Goal: Information Seeking & Learning: Learn about a topic

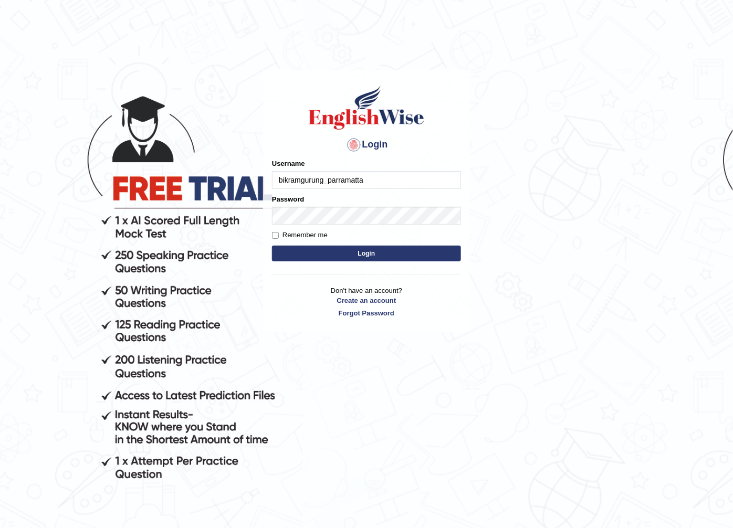
click at [366, 175] on input "bikramgurung_parramatta" at bounding box center [366, 180] width 189 height 18
click at [379, 181] on input "bikramgurung_parramatta" at bounding box center [366, 180] width 189 height 18
type input "b"
type input "suminastha30_parramatta"
click at [272, 246] on button "Login" at bounding box center [366, 254] width 189 height 16
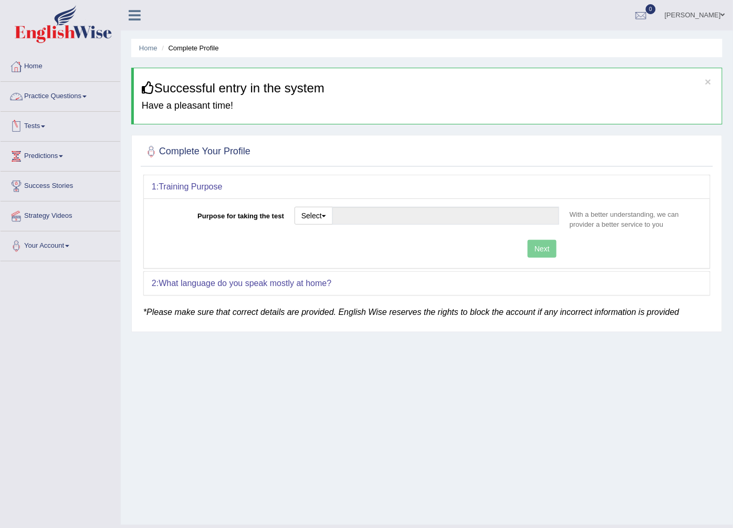
click at [82, 94] on link "Practice Questions" at bounding box center [61, 95] width 120 height 26
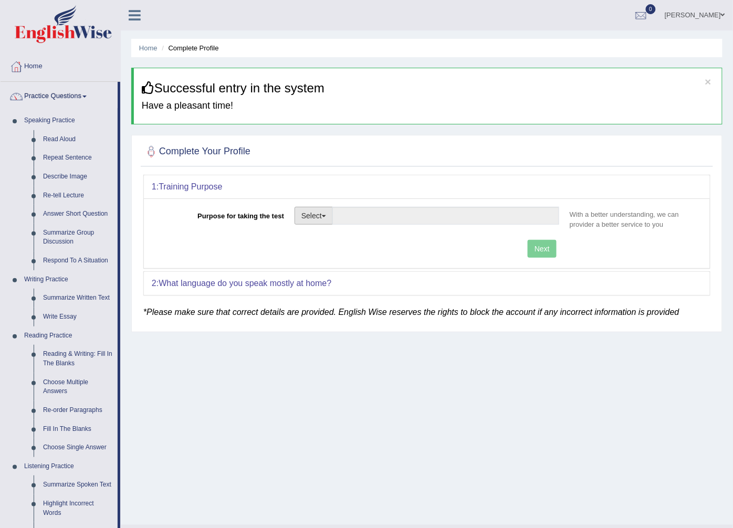
click at [322, 223] on button "Select" at bounding box center [313, 216] width 38 height 18
click at [342, 265] on link "Nursing" at bounding box center [341, 266] width 93 height 14
type input "Nursing"
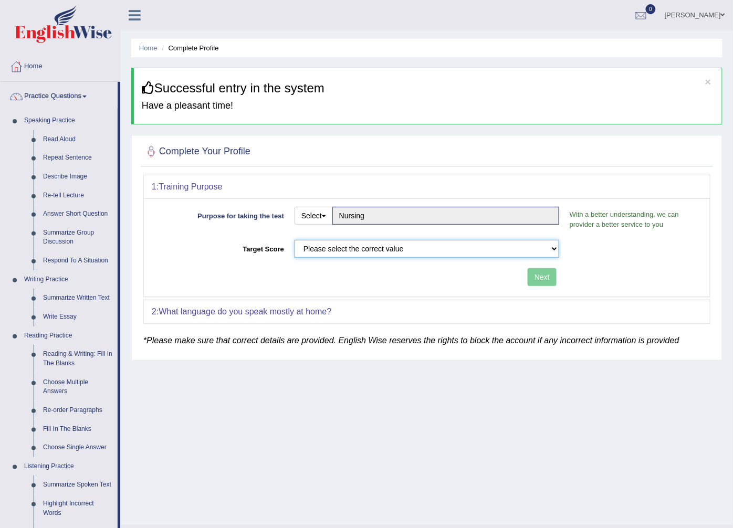
click at [365, 244] on select "Please select the correct value 50 (6 bands) 58 (6.5 bands) 65 (7 bands) 79 (8 …" at bounding box center [426, 249] width 265 height 18
select select "65"
click at [294, 240] on select "Please select the correct value 50 (6 bands) 58 (6.5 bands) 65 (7 bands) 79 (8 …" at bounding box center [426, 249] width 265 height 18
click at [532, 276] on button "Next" at bounding box center [541, 277] width 29 height 18
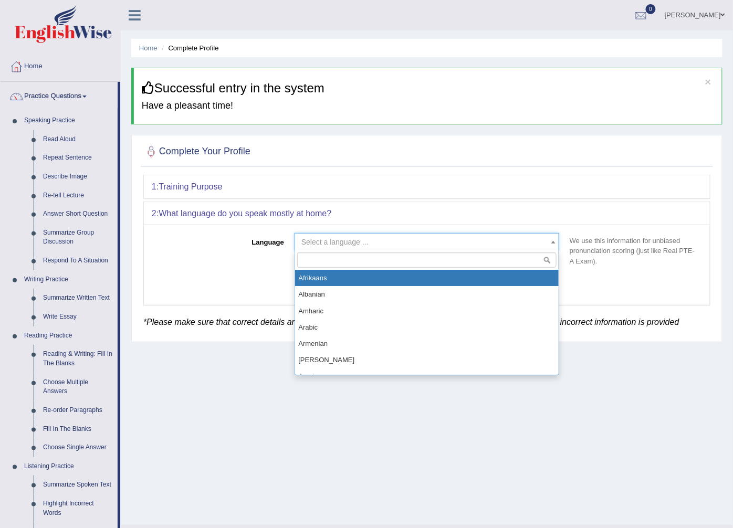
click at [425, 235] on span "Select a language ..." at bounding box center [426, 242] width 265 height 18
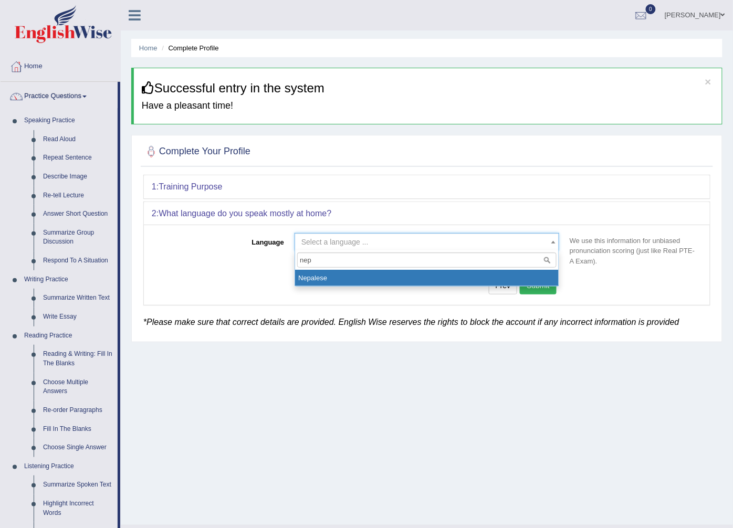
type input "nepa"
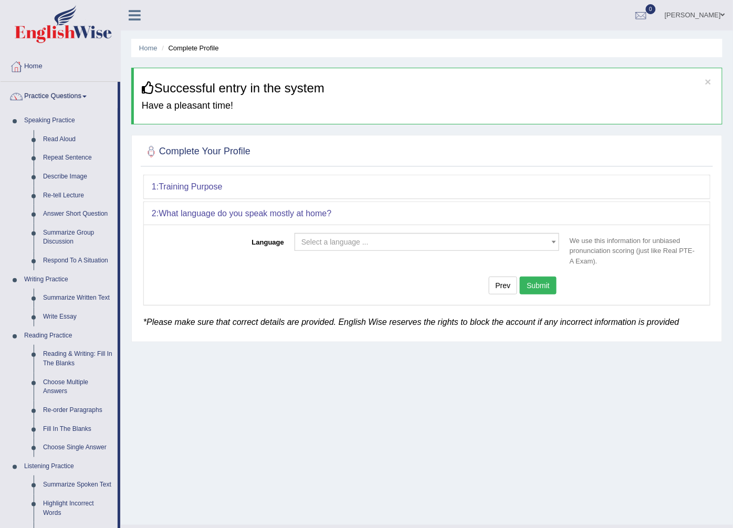
click at [370, 290] on div "Prev Submit" at bounding box center [358, 287] width 413 height 20
click at [393, 248] on span "Select a language ..." at bounding box center [426, 242] width 265 height 18
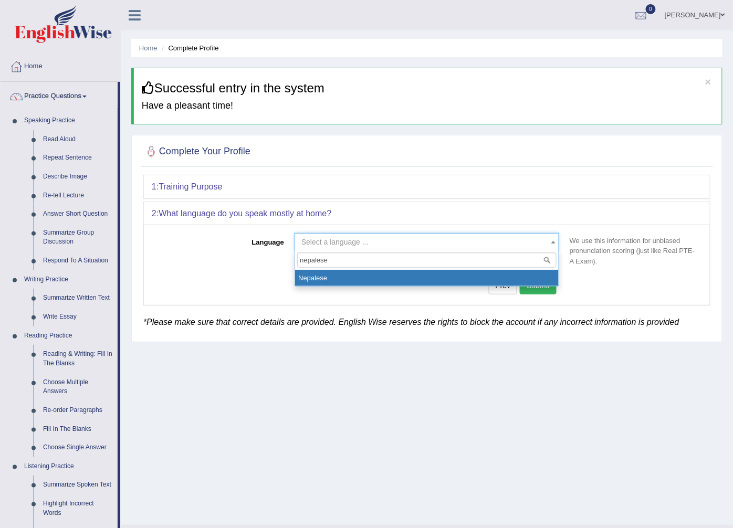
type input "nepalese"
select select "Nepalese"
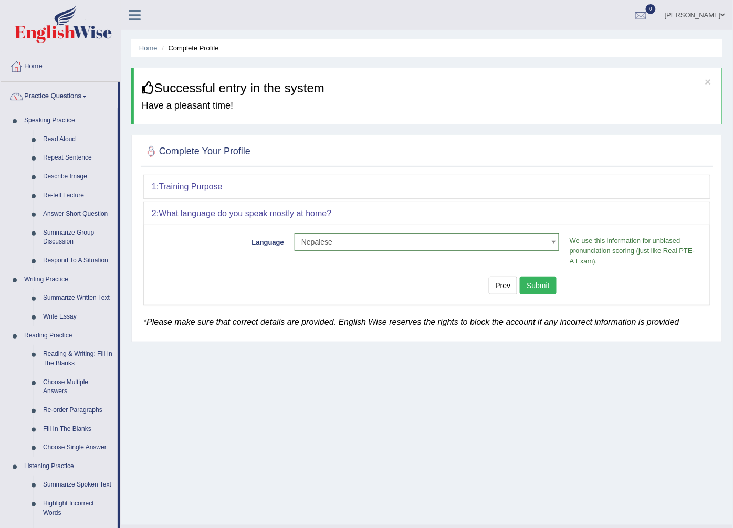
click at [527, 281] on button "Submit" at bounding box center [538, 286] width 37 height 18
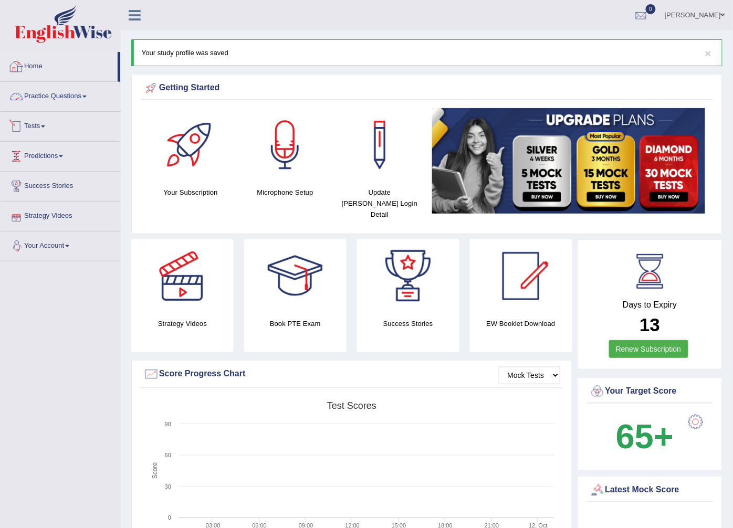
click at [76, 92] on link "Practice Questions" at bounding box center [61, 95] width 120 height 26
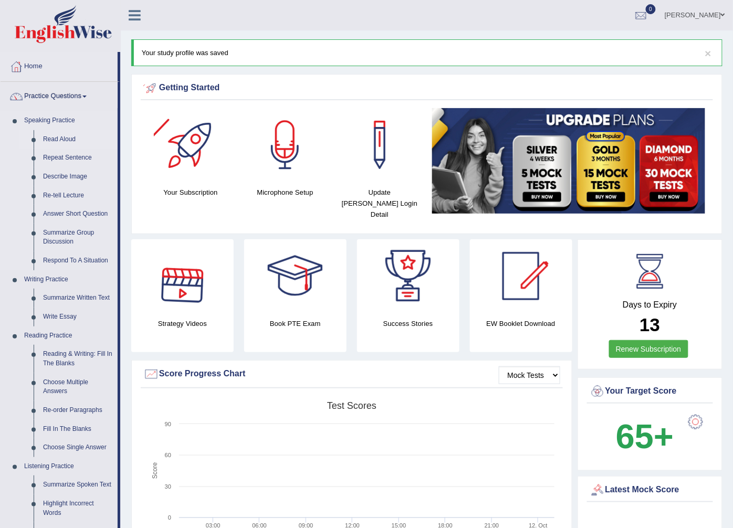
click at [61, 135] on link "Read Aloud" at bounding box center [77, 139] width 79 height 19
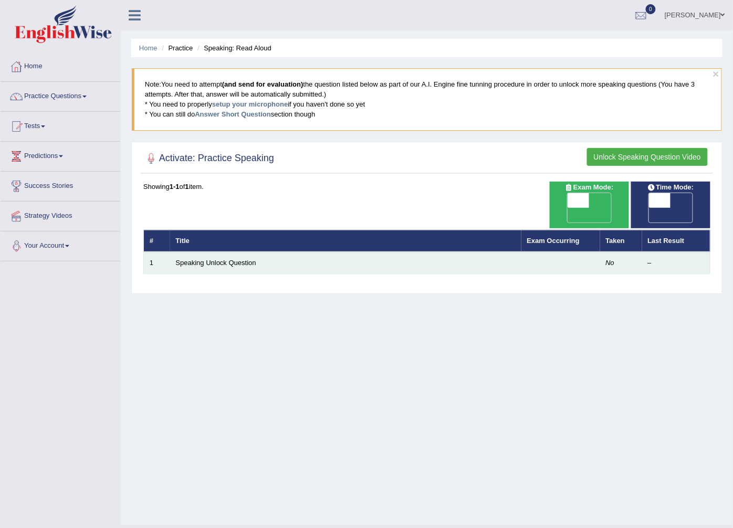
click at [240, 257] on td "Speaking Unlock Question" at bounding box center [345, 263] width 351 height 22
click at [267, 252] on td "Speaking Unlock Question" at bounding box center [345, 263] width 351 height 22
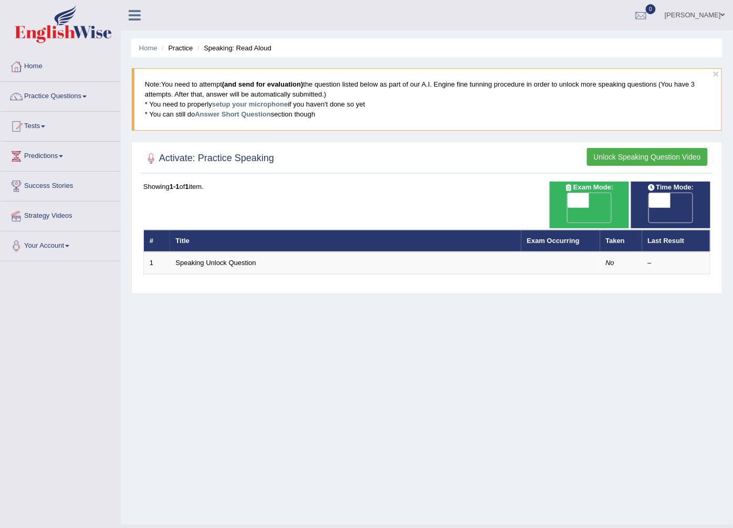
click at [732, 233] on div "Home Practice Speaking: Read Aloud × Note: You need to attempt (and send for ev…" at bounding box center [427, 262] width 612 height 525
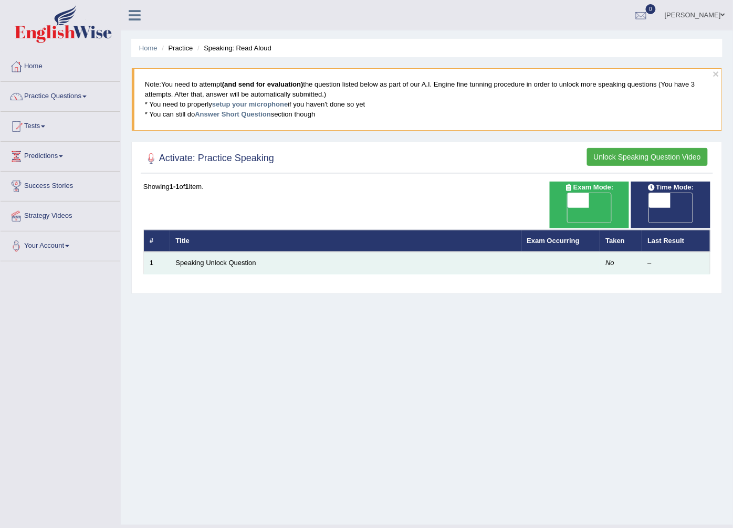
click at [625, 252] on td "No" at bounding box center [621, 263] width 42 height 22
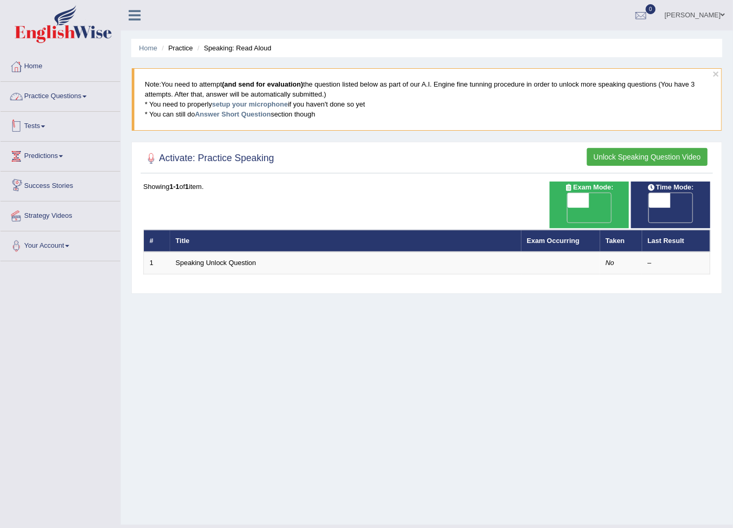
click at [59, 85] on link "Practice Questions" at bounding box center [61, 95] width 120 height 26
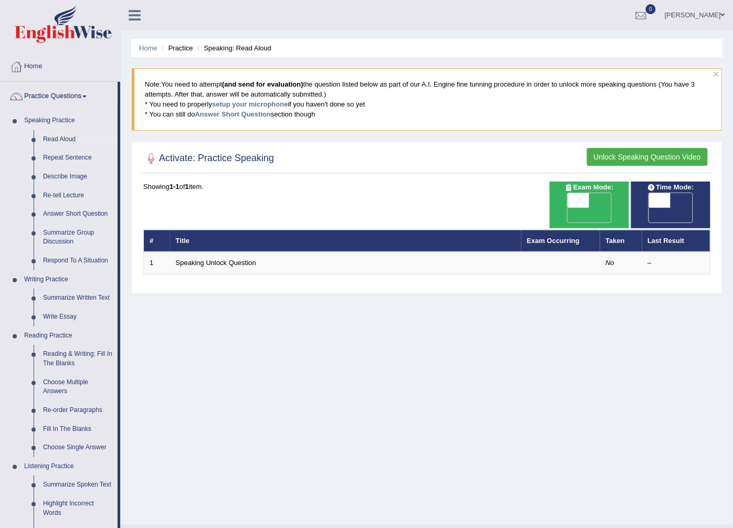
click at [34, 143] on li "Read Aloud" at bounding box center [68, 139] width 98 height 19
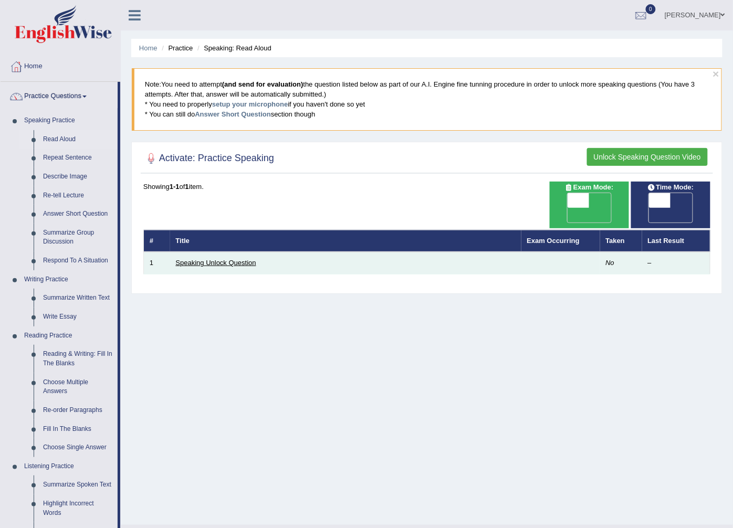
click at [186, 259] on link "Speaking Unlock Question" at bounding box center [216, 263] width 80 height 8
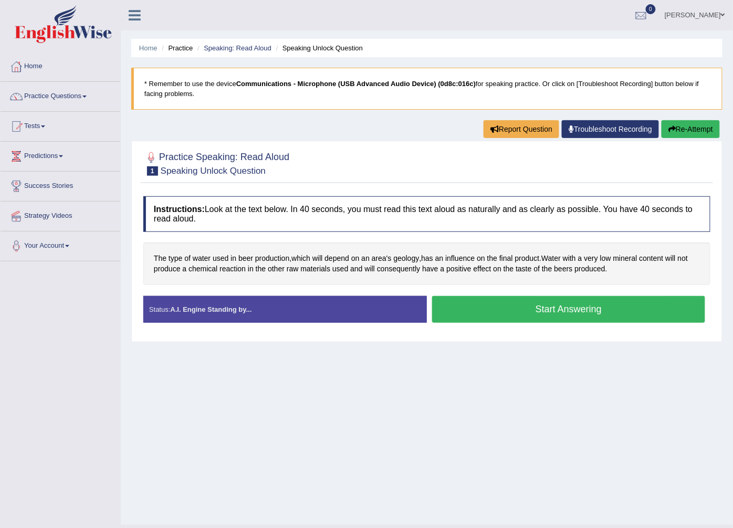
click at [557, 317] on button "Start Answering" at bounding box center [568, 309] width 273 height 27
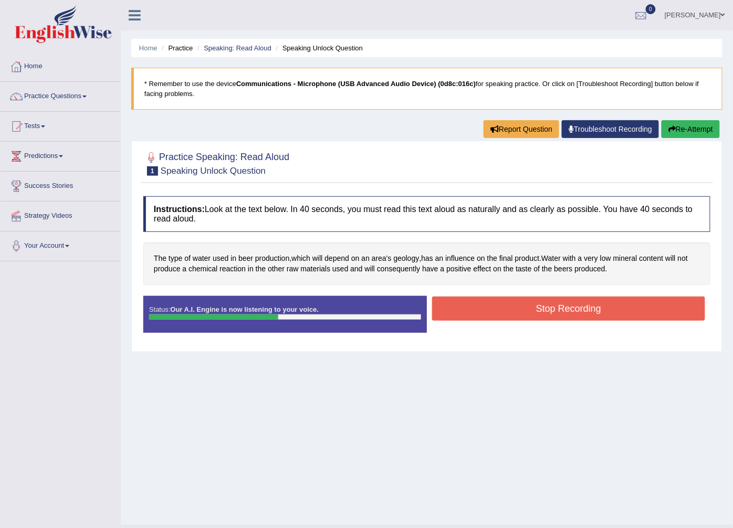
click at [556, 317] on button "Stop Recording" at bounding box center [568, 309] width 273 height 24
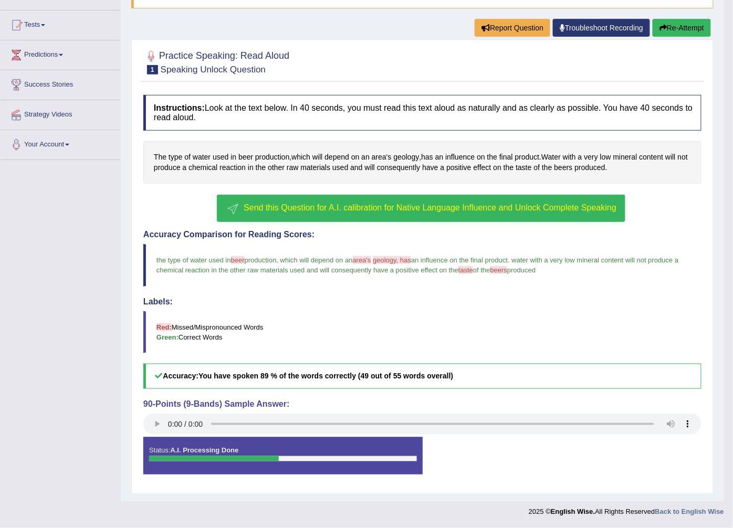
scroll to position [103, 0]
click at [373, 461] on div "Status: A.I. Processing Done" at bounding box center [282, 455] width 279 height 37
click at [195, 455] on div "Status: A.I. Processing Done" at bounding box center [282, 455] width 279 height 37
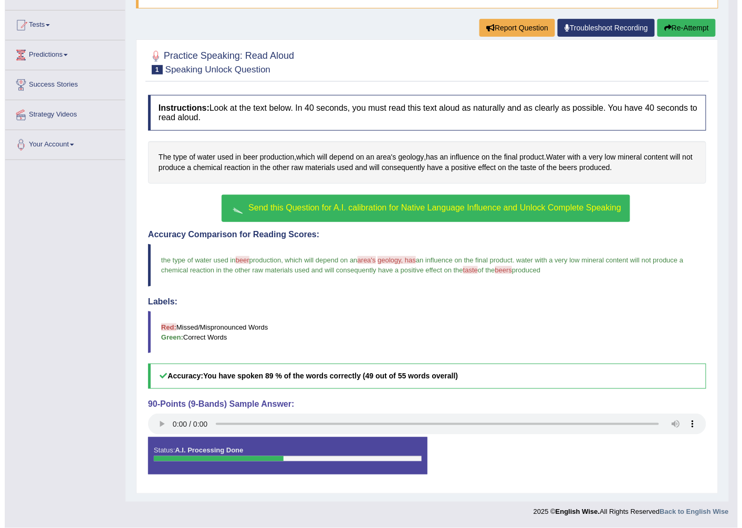
scroll to position [0, 0]
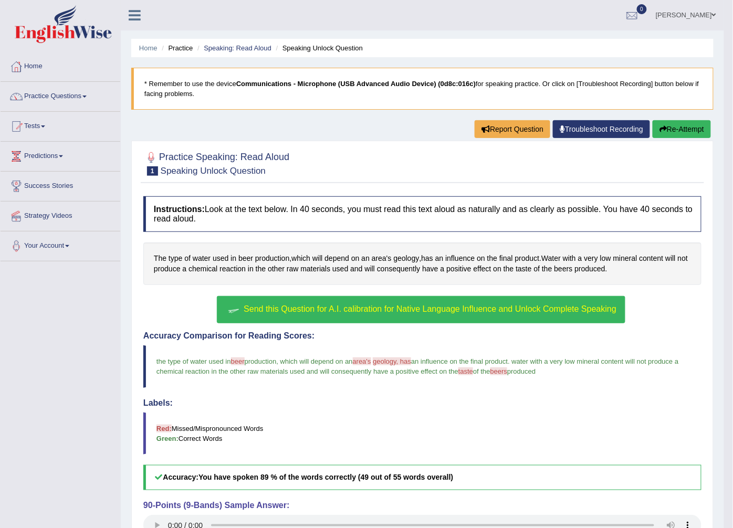
click at [386, 319] on button "Send this Question for A.I. calibration for Native Language Influence and Unloc…" at bounding box center [421, 309] width 408 height 27
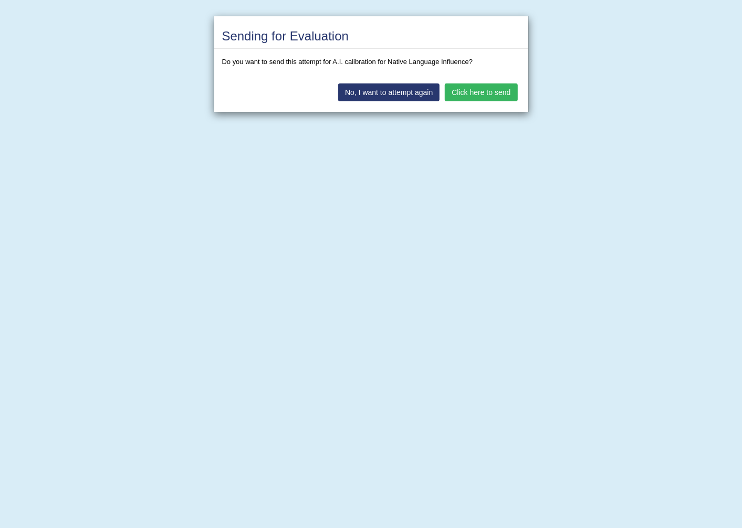
click at [217, 189] on div "Sending for Evaluation Do you want to send this attempt for A.I. calibration fo…" at bounding box center [371, 264] width 742 height 528
click at [100, 187] on div "Sending for Evaluation Do you want to send this attempt for A.I. calibration fo…" at bounding box center [371, 264] width 742 height 528
click at [385, 87] on button "No, I want to attempt again" at bounding box center [388, 92] width 101 height 18
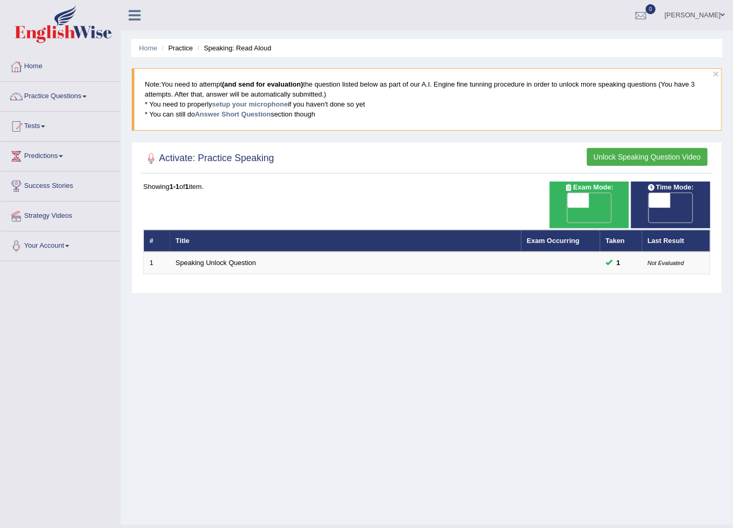
click at [579, 198] on span at bounding box center [578, 200] width 22 height 15
checkbox input "true"
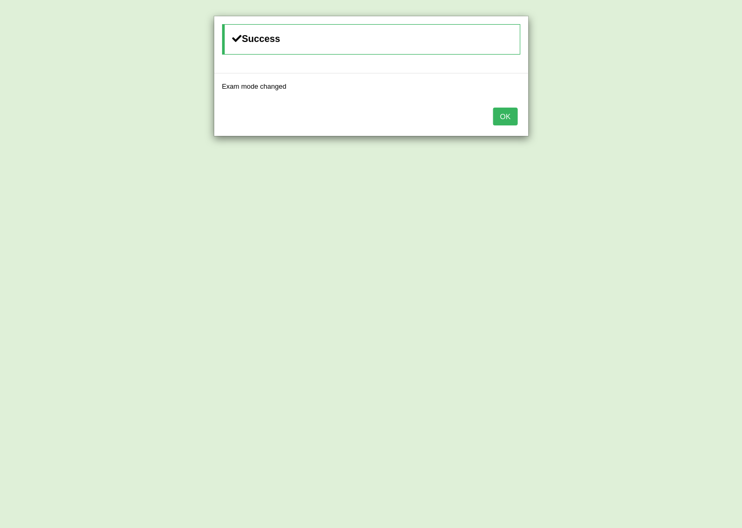
click at [507, 114] on button "OK" at bounding box center [505, 117] width 24 height 18
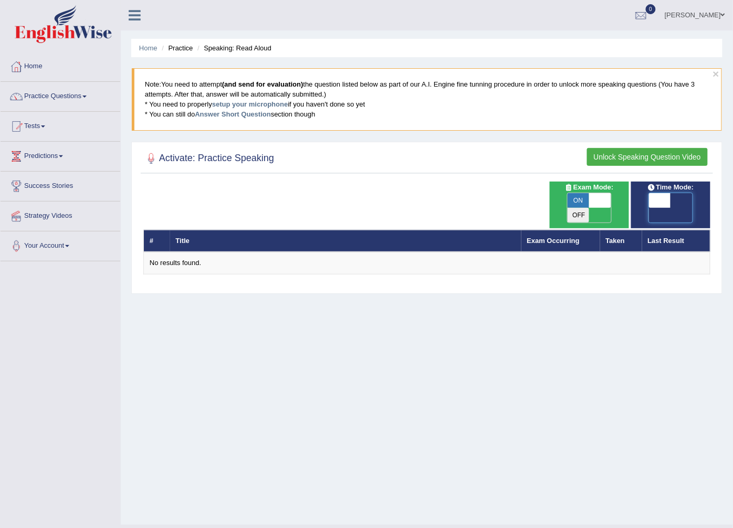
click at [668, 200] on span at bounding box center [660, 200] width 22 height 15
checkbox input "true"
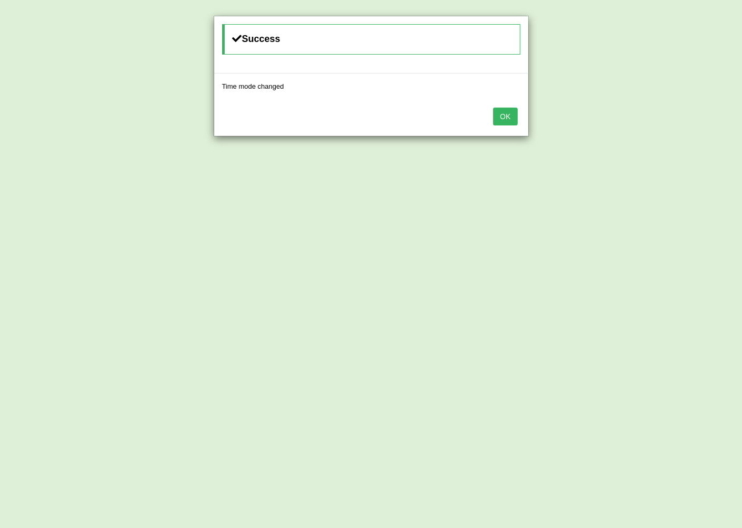
click at [518, 97] on div "Time mode changed" at bounding box center [371, 86] width 314 height 26
click at [509, 112] on button "OK" at bounding box center [505, 117] width 24 height 18
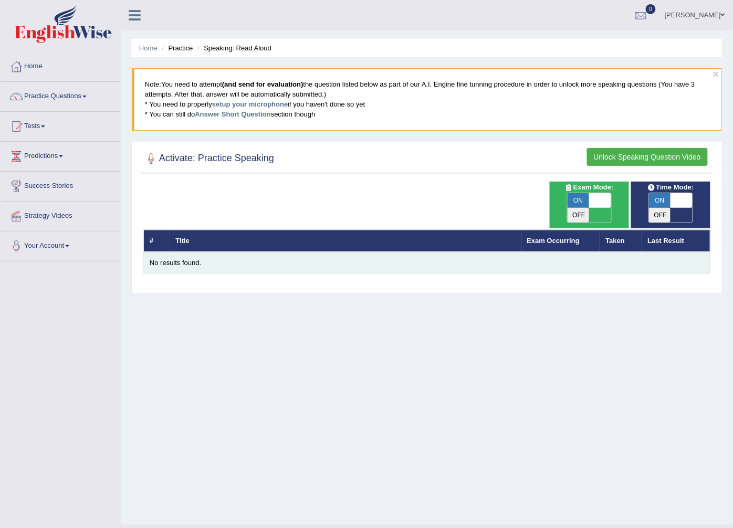
click at [186, 258] on div "No results found." at bounding box center [427, 263] width 554 height 10
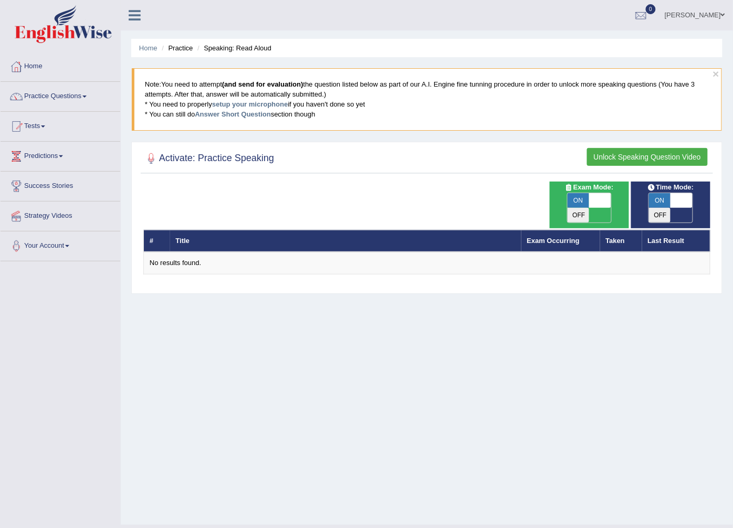
click at [663, 159] on button "Unlock Speaking Question Video" at bounding box center [647, 157] width 121 height 18
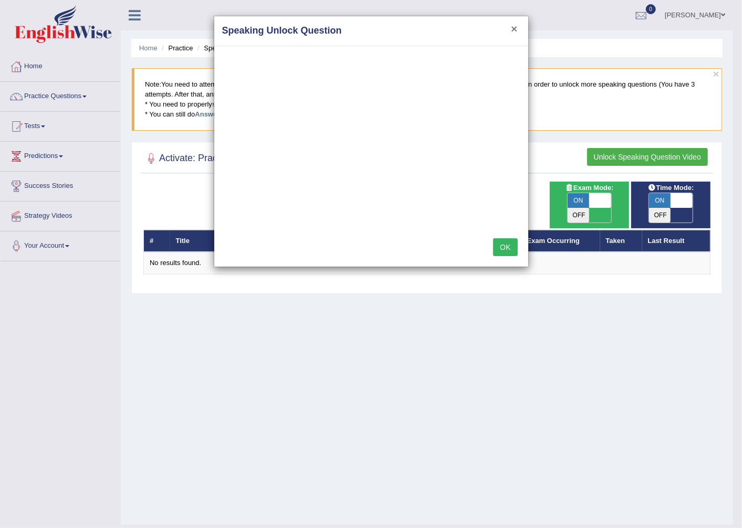
click at [515, 24] on button "×" at bounding box center [514, 28] width 6 height 11
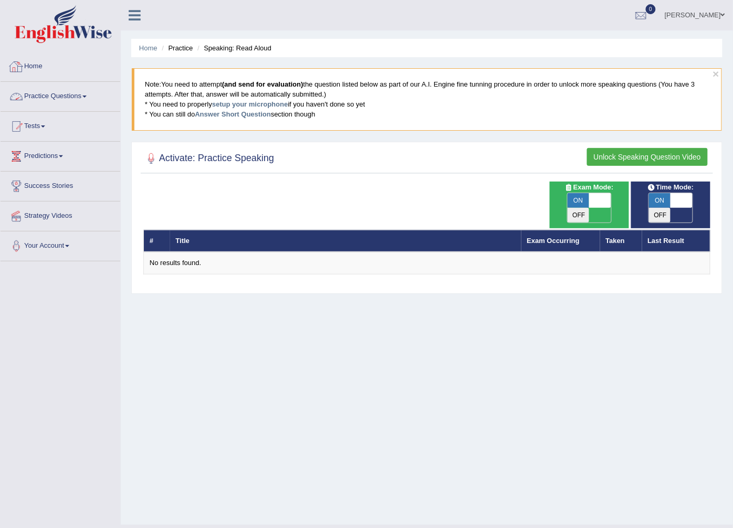
click at [109, 95] on link "Practice Questions" at bounding box center [61, 95] width 120 height 26
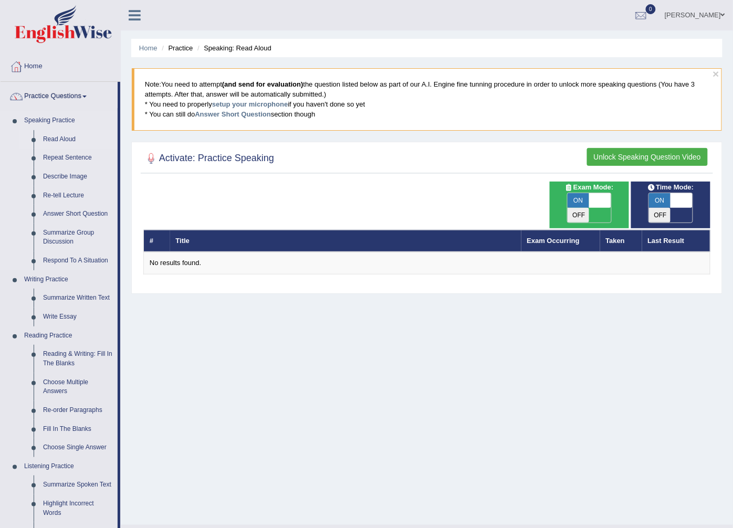
click at [55, 134] on link "Read Aloud" at bounding box center [77, 139] width 79 height 19
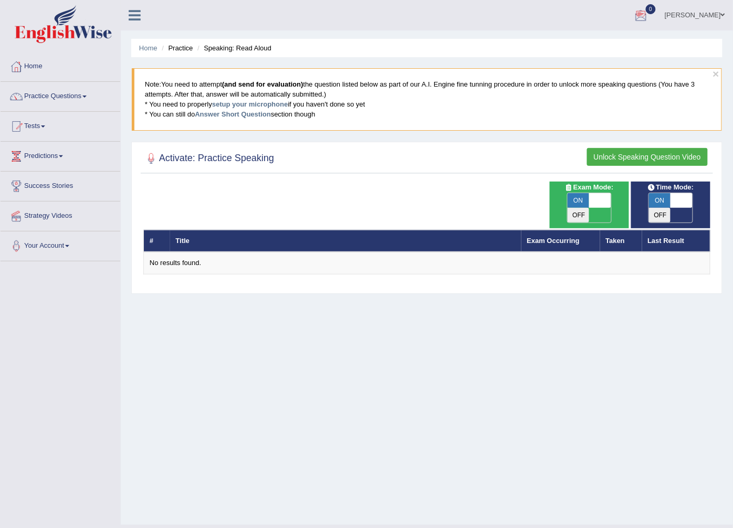
click at [636, 156] on button "Unlock Speaking Question Video" at bounding box center [647, 157] width 121 height 18
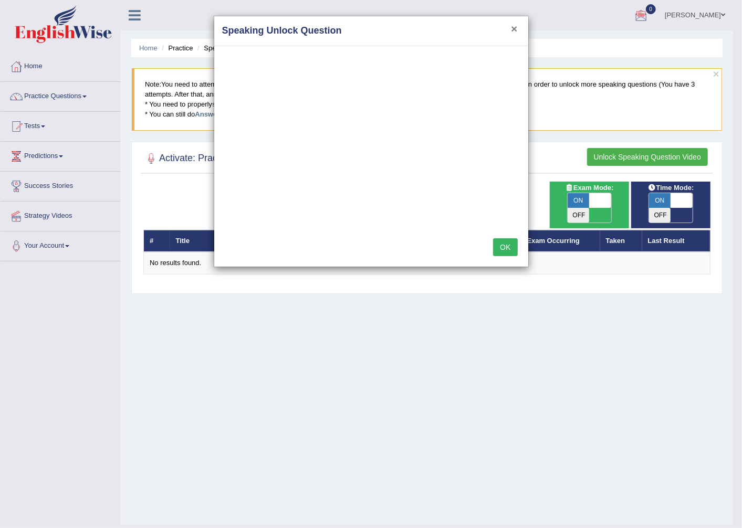
click at [515, 30] on button "×" at bounding box center [514, 28] width 6 height 11
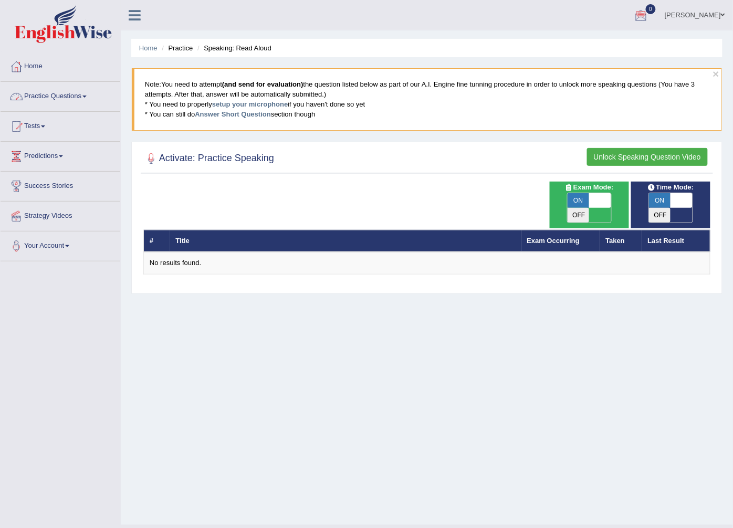
click at [64, 94] on link "Practice Questions" at bounding box center [61, 95] width 120 height 26
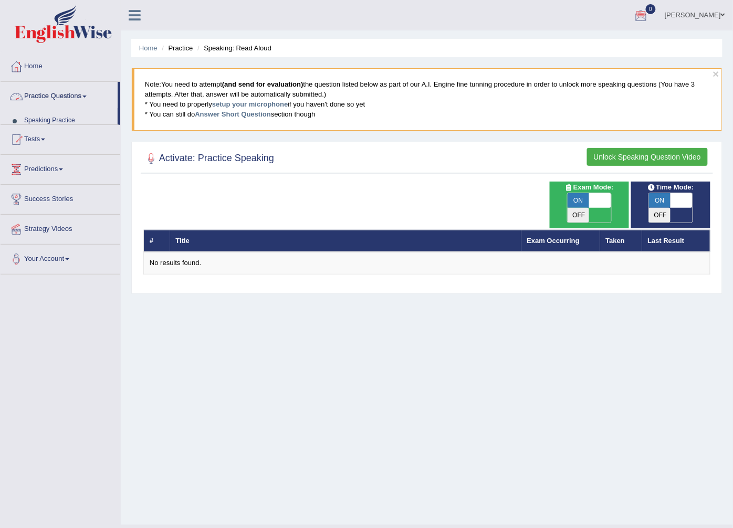
click at [64, 94] on link "Practice Questions" at bounding box center [59, 95] width 117 height 26
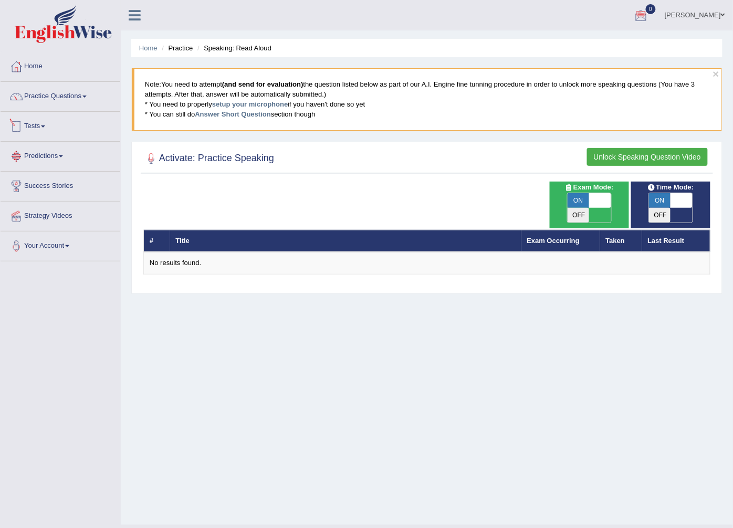
click at [49, 82] on link "Practice Questions" at bounding box center [61, 95] width 120 height 26
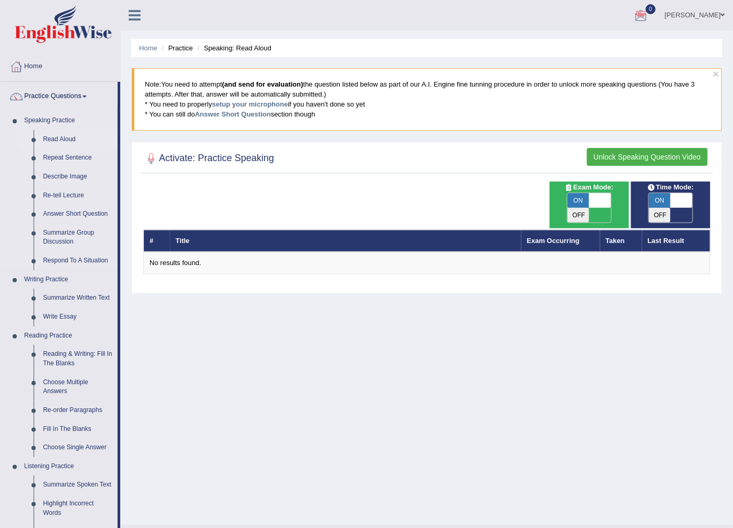
click at [55, 148] on link "Read Aloud" at bounding box center [77, 139] width 79 height 19
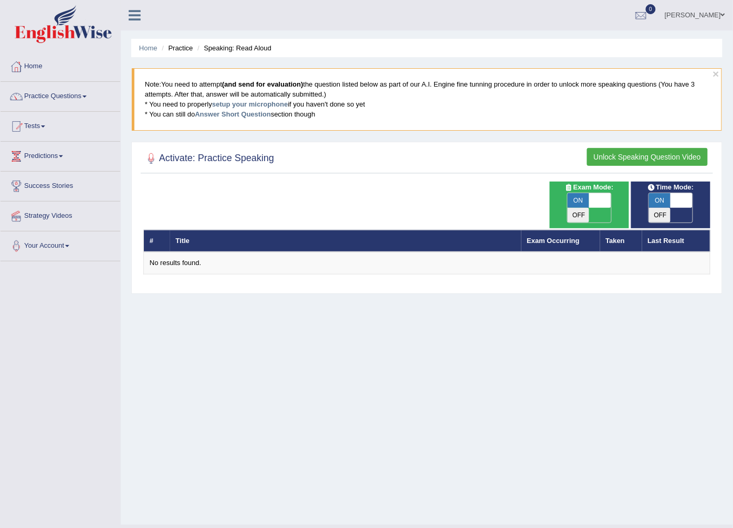
click at [576, 201] on span "ON" at bounding box center [578, 200] width 22 height 15
checkbox input "false"
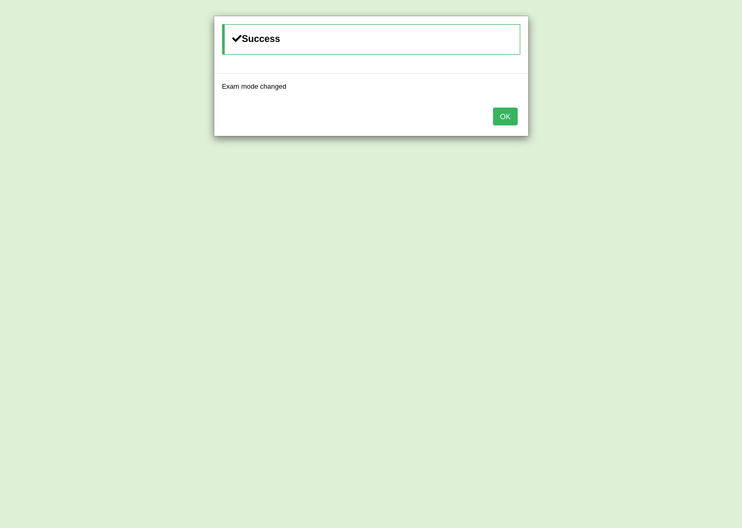
click at [504, 114] on button "OK" at bounding box center [505, 117] width 24 height 18
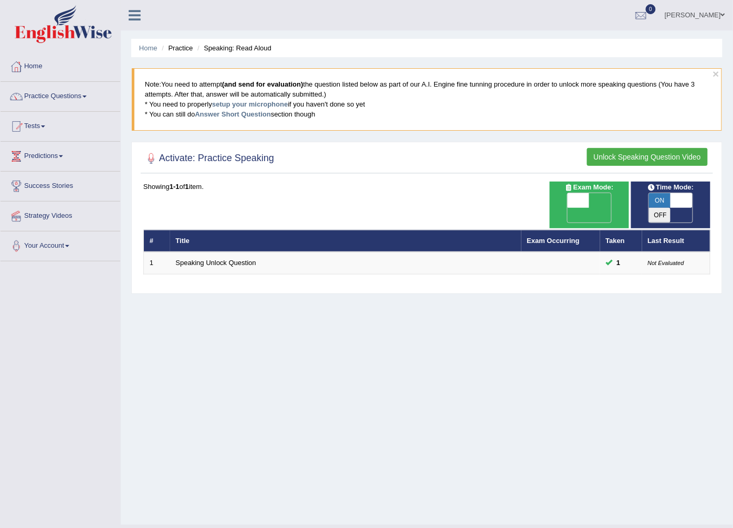
click at [244, 259] on link "Speaking Unlock Question" at bounding box center [216, 263] width 80 height 8
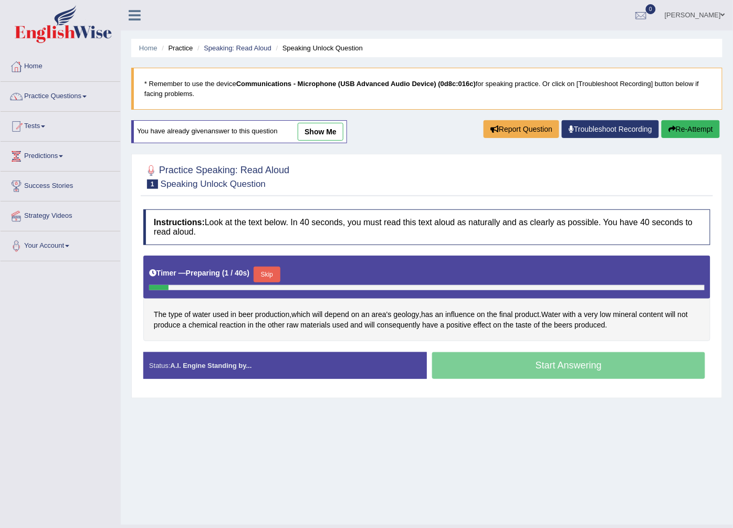
drag, startPoint x: 320, startPoint y: 139, endPoint x: 303, endPoint y: 235, distance: 98.1
click at [320, 138] on link "show me" at bounding box center [321, 132] width 46 height 18
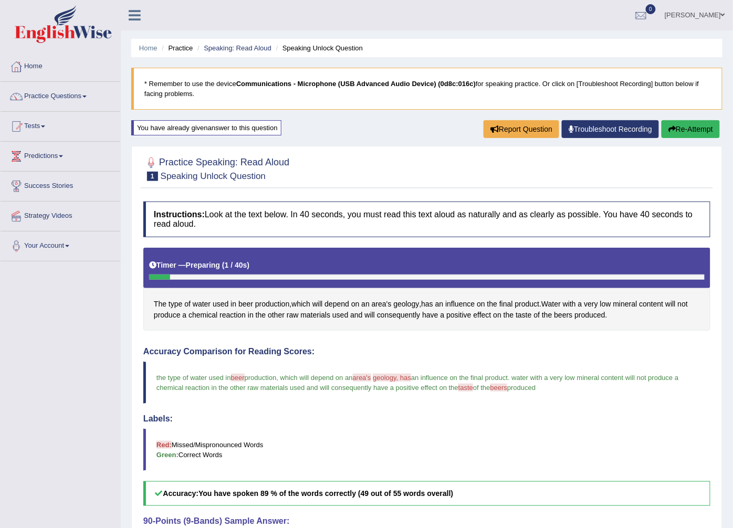
click at [709, 126] on button "Re-Attempt" at bounding box center [690, 129] width 58 height 18
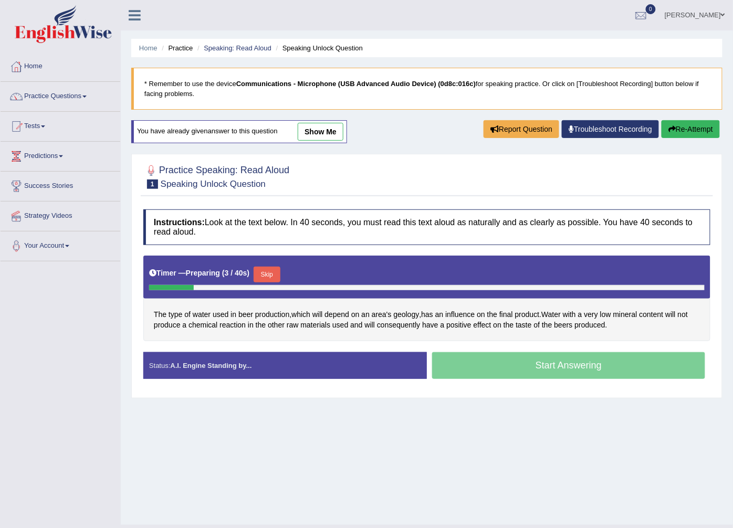
click at [259, 273] on button "Skip" at bounding box center [267, 275] width 26 height 16
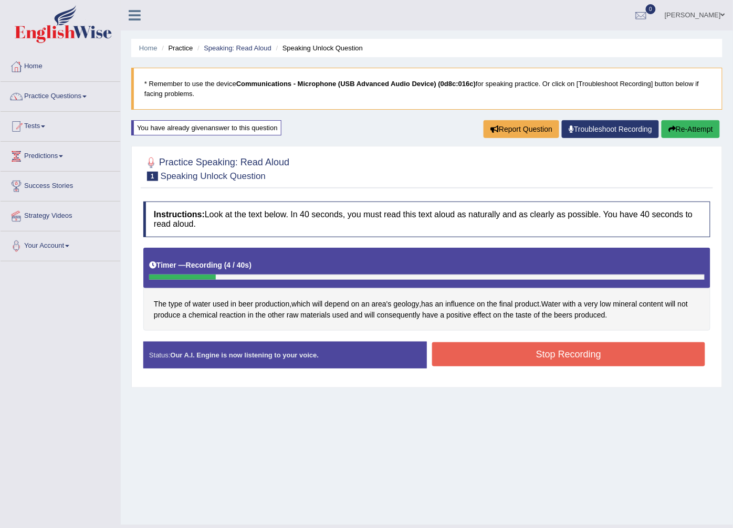
click at [565, 354] on button "Stop Recording" at bounding box center [568, 354] width 273 height 24
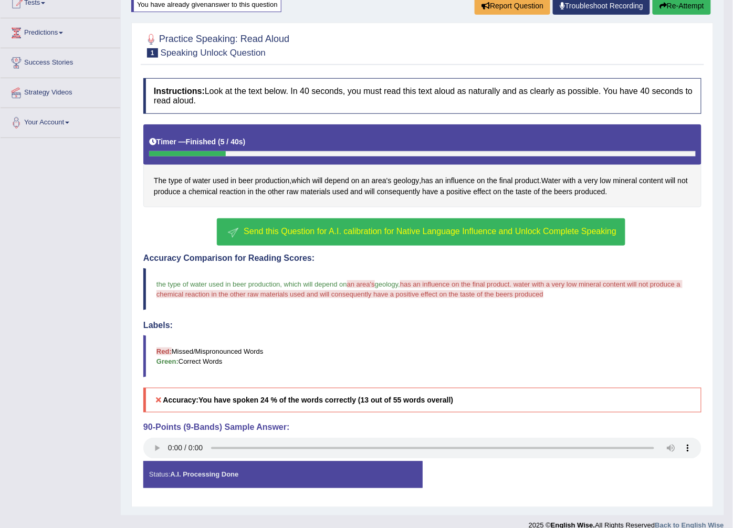
scroll to position [139, 0]
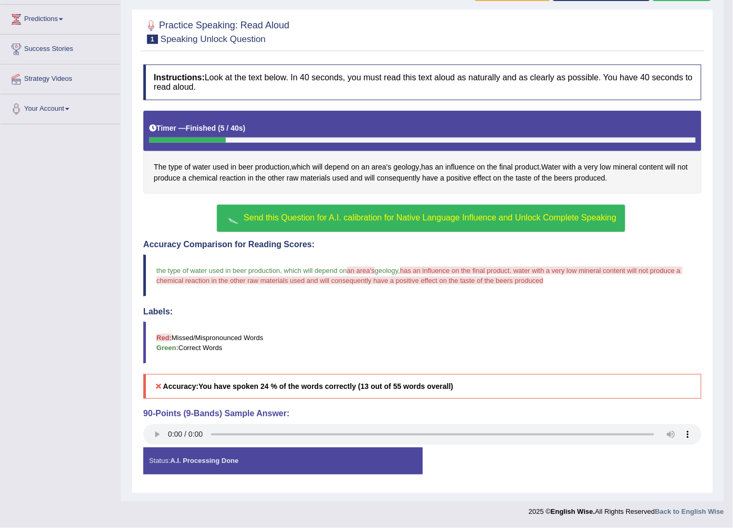
click at [463, 214] on span "Send this Question for A.I. calibration for Native Language Influence and Unloc…" at bounding box center [430, 217] width 373 height 9
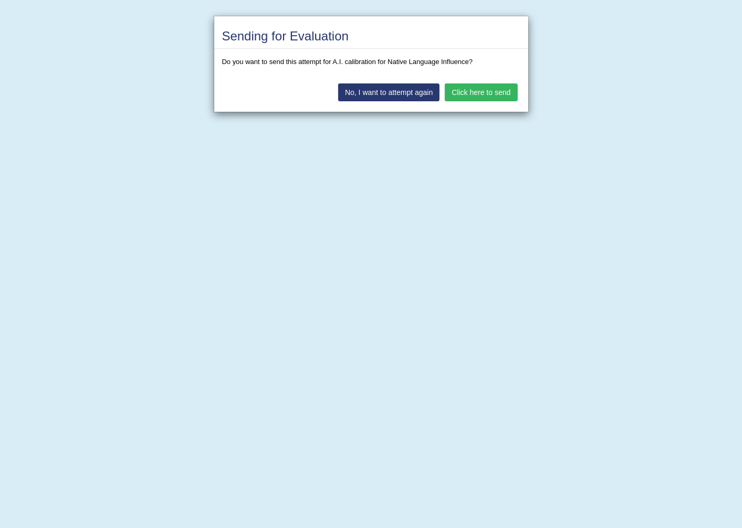
click at [503, 91] on button "Click here to send" at bounding box center [481, 92] width 72 height 18
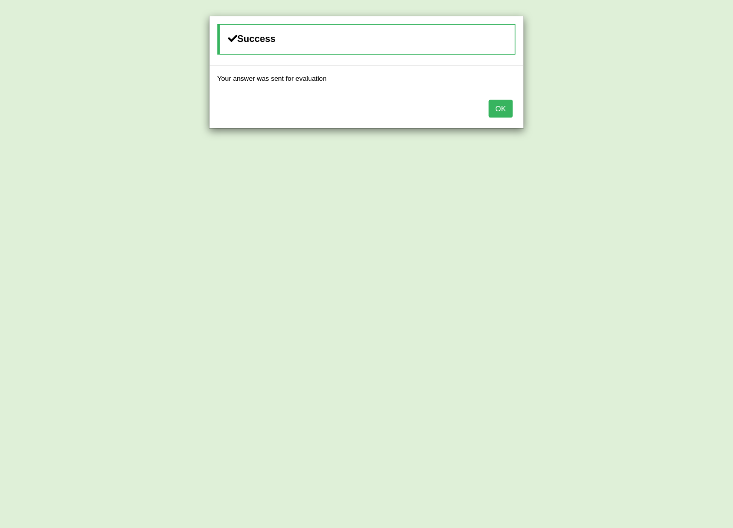
click at [494, 105] on button "OK" at bounding box center [501, 109] width 24 height 18
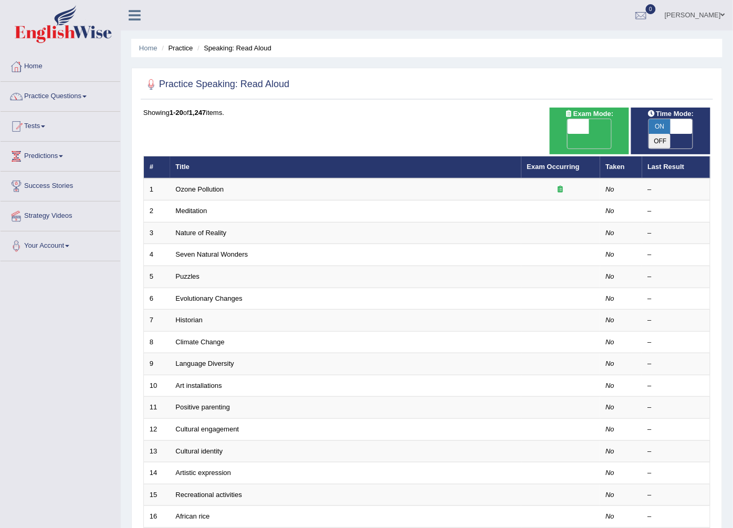
click at [588, 123] on span at bounding box center [578, 126] width 22 height 15
checkbox input "true"
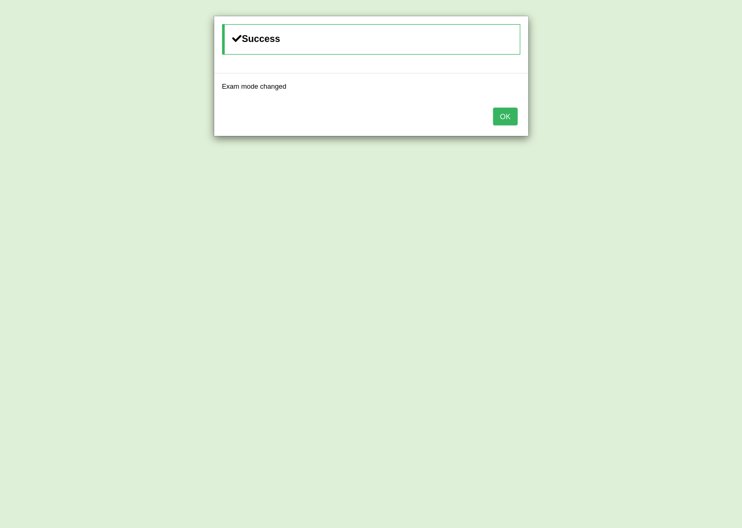
click at [504, 111] on button "OK" at bounding box center [505, 117] width 24 height 18
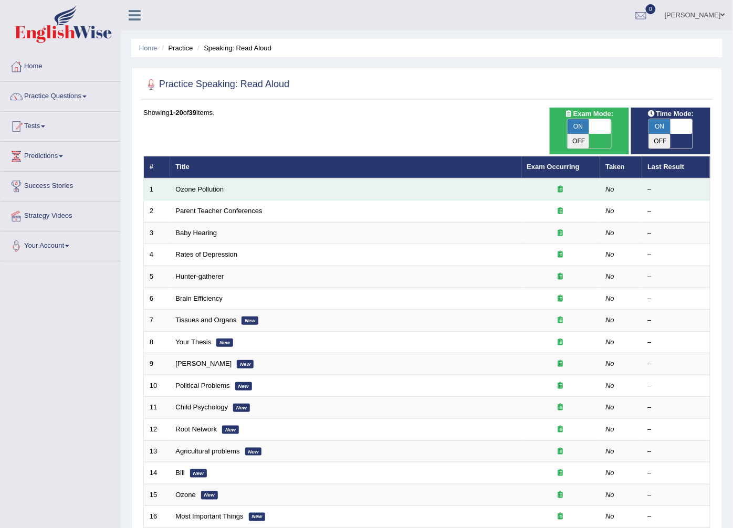
click at [617, 178] on td "No" at bounding box center [621, 189] width 42 height 22
click at [201, 185] on link "Ozone Pollution" at bounding box center [200, 189] width 48 height 8
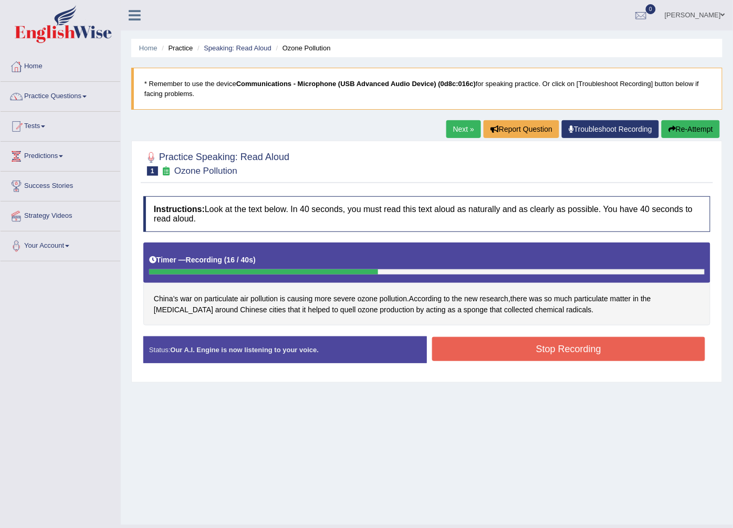
click at [572, 361] on button "Stop Recording" at bounding box center [568, 349] width 273 height 24
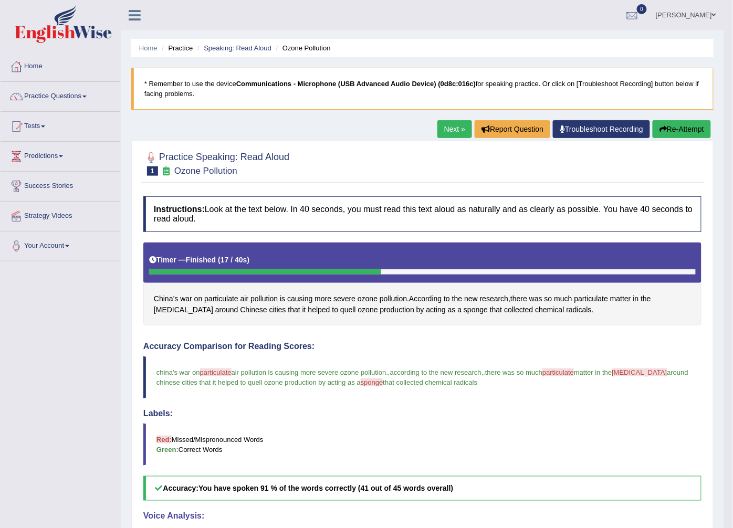
click at [442, 122] on link "Next »" at bounding box center [454, 129] width 35 height 18
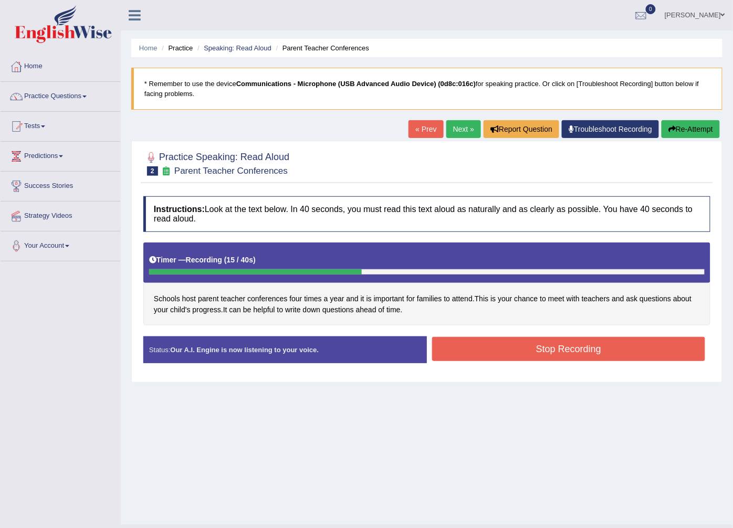
click at [561, 345] on button "Stop Recording" at bounding box center [568, 349] width 273 height 24
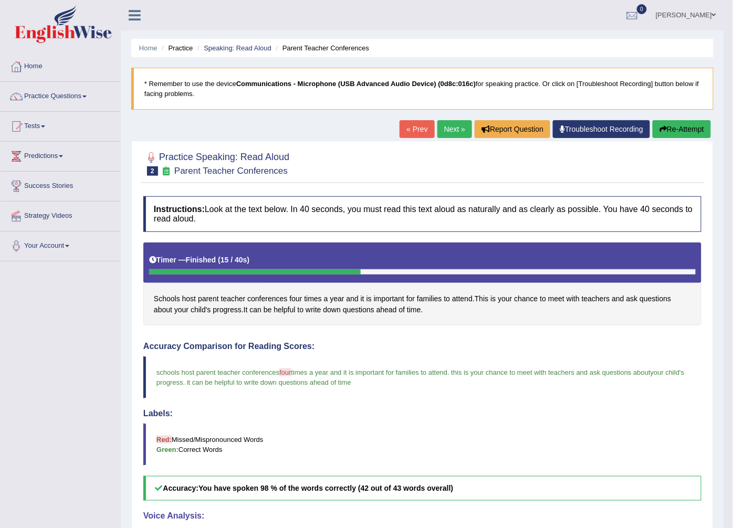
click at [458, 124] on link "Next »" at bounding box center [454, 129] width 35 height 18
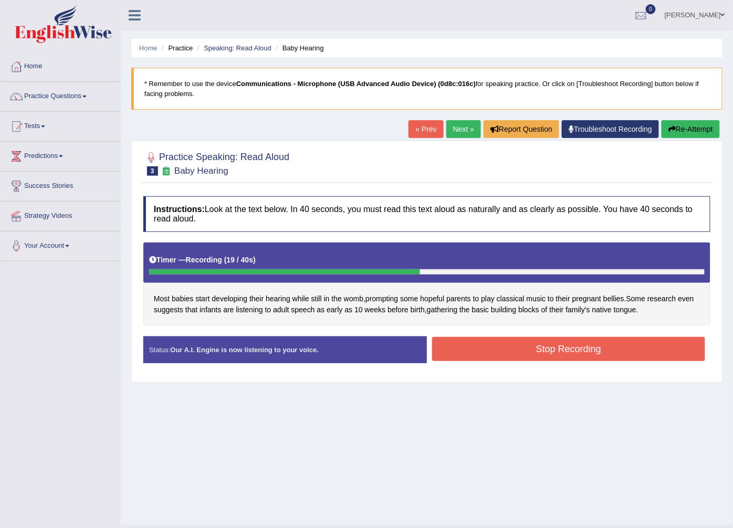
click at [578, 352] on button "Stop Recording" at bounding box center [568, 349] width 273 height 24
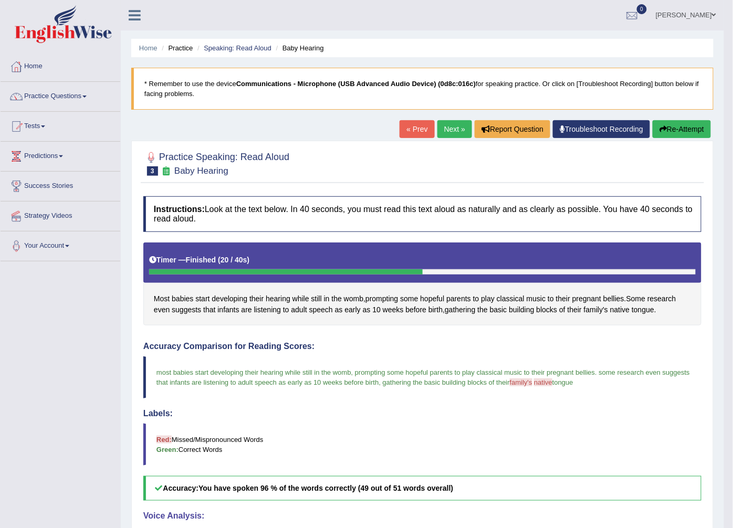
click at [460, 125] on link "Next »" at bounding box center [454, 129] width 35 height 18
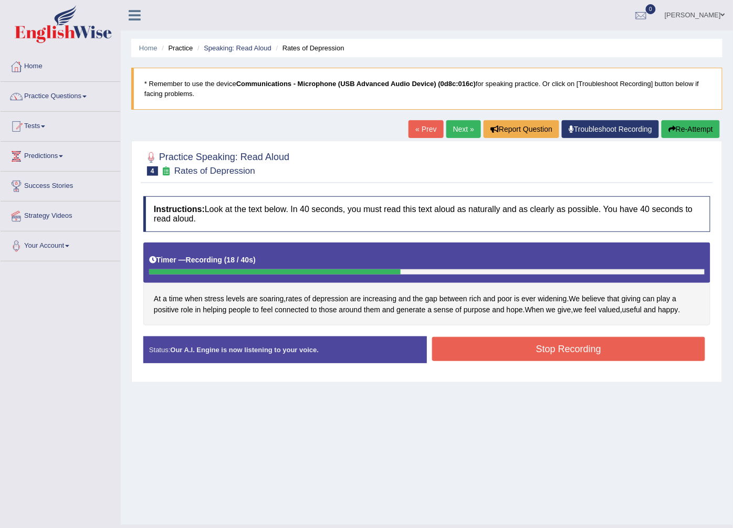
click at [598, 357] on button "Stop Recording" at bounding box center [568, 349] width 273 height 24
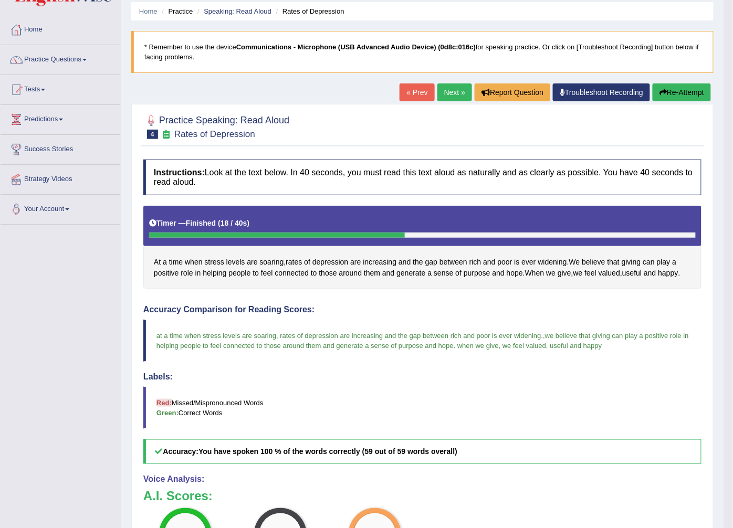
scroll to position [35, 0]
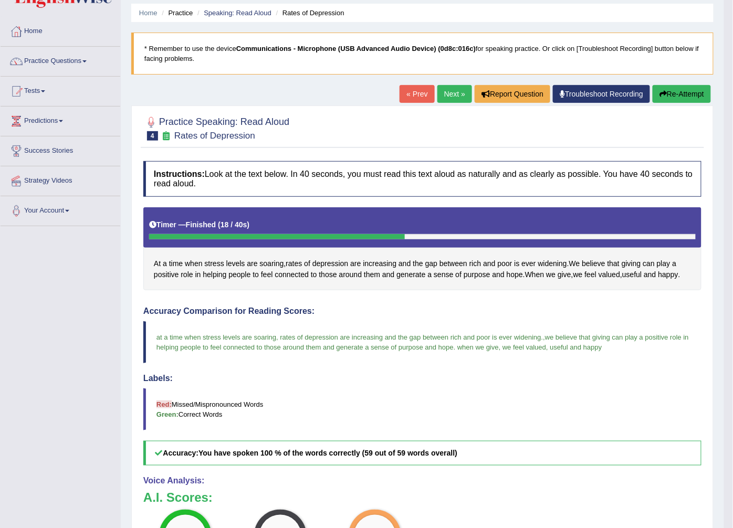
click at [438, 89] on link "Next »" at bounding box center [454, 94] width 35 height 18
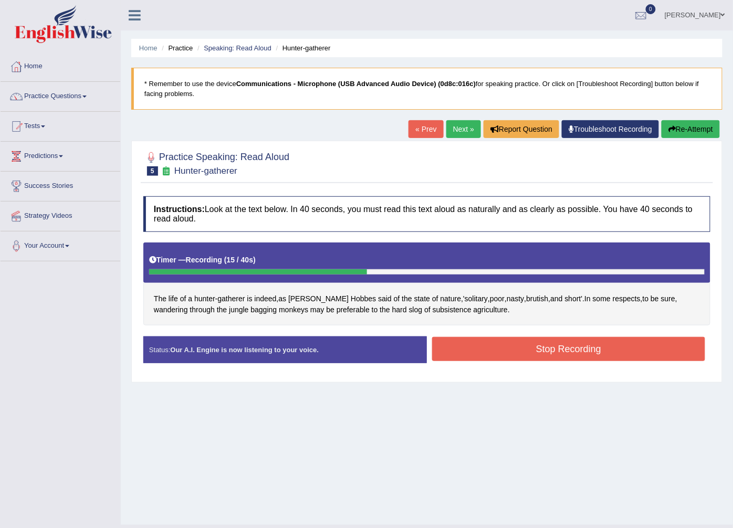
click at [534, 356] on button "Stop Recording" at bounding box center [568, 349] width 273 height 24
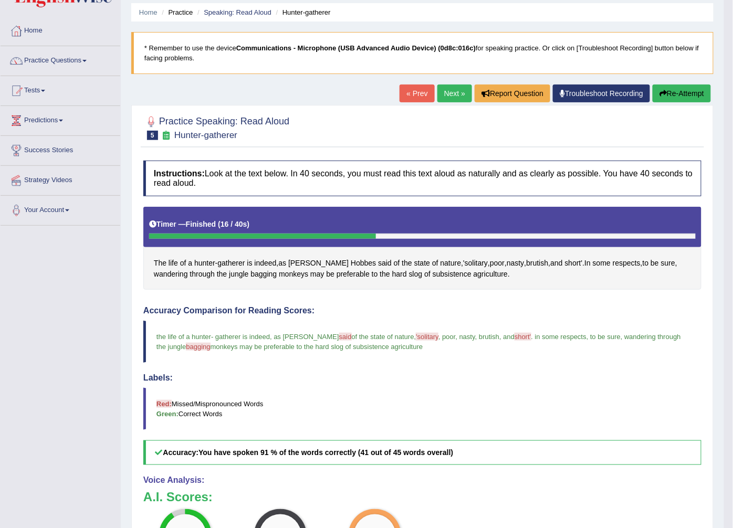
scroll to position [35, 0]
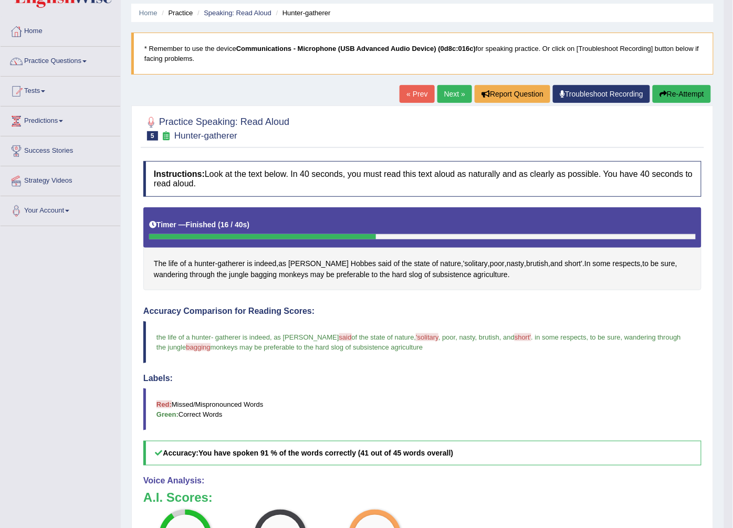
click at [467, 88] on link "Next »" at bounding box center [454, 94] width 35 height 18
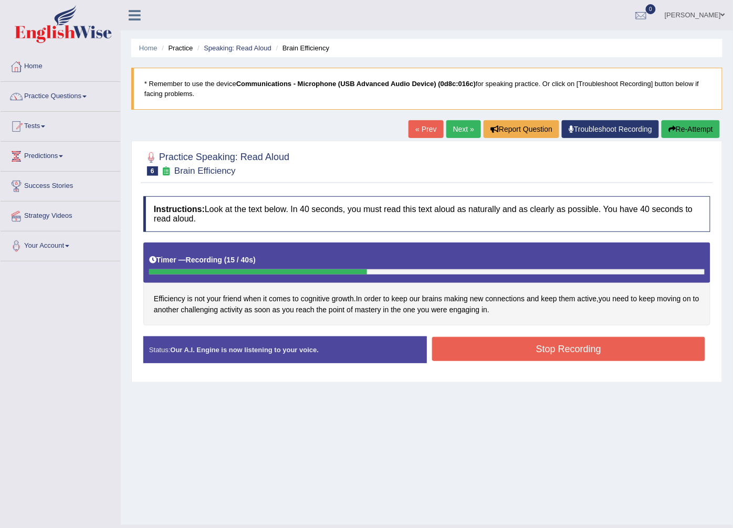
click at [546, 348] on button "Stop Recording" at bounding box center [568, 349] width 273 height 24
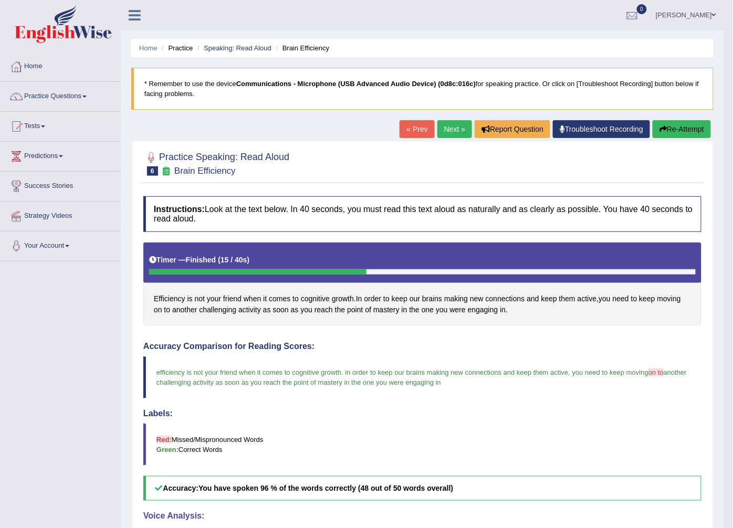
click at [458, 117] on div "Home Practice Speaking: Read Aloud Brain Efficiency * Remember to use the devic…" at bounding box center [422, 355] width 603 height 710
click at [454, 132] on link "Next »" at bounding box center [454, 129] width 35 height 18
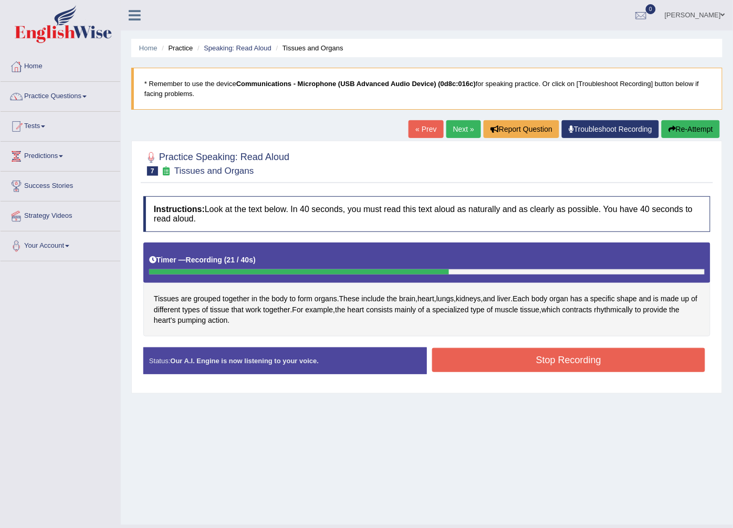
click at [524, 339] on div "Instructions: Look at the text below. In 40 seconds, you must read this text al…" at bounding box center [427, 289] width 572 height 196
click at [525, 347] on div "Instructions: Look at the text below. In 40 seconds, you must read this text al…" at bounding box center [427, 289] width 572 height 196
click at [527, 361] on button "Stop Recording" at bounding box center [568, 360] width 273 height 24
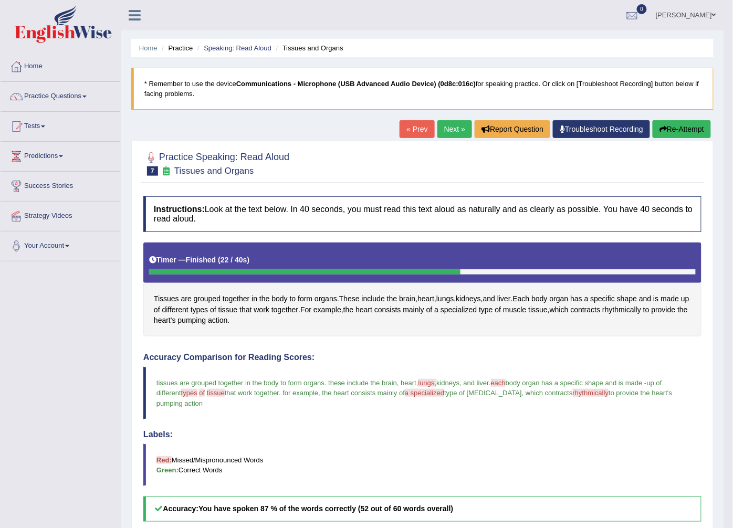
click at [448, 118] on div "Home Practice Speaking: Read Aloud Tissues and Organs * Remember to use the dev…" at bounding box center [422, 365] width 603 height 731
click at [448, 125] on link "Next »" at bounding box center [454, 129] width 35 height 18
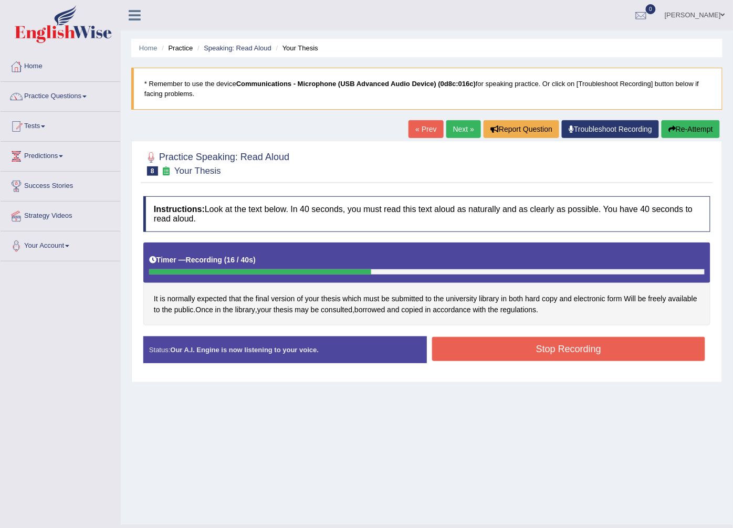
click at [532, 358] on button "Stop Recording" at bounding box center [568, 349] width 273 height 24
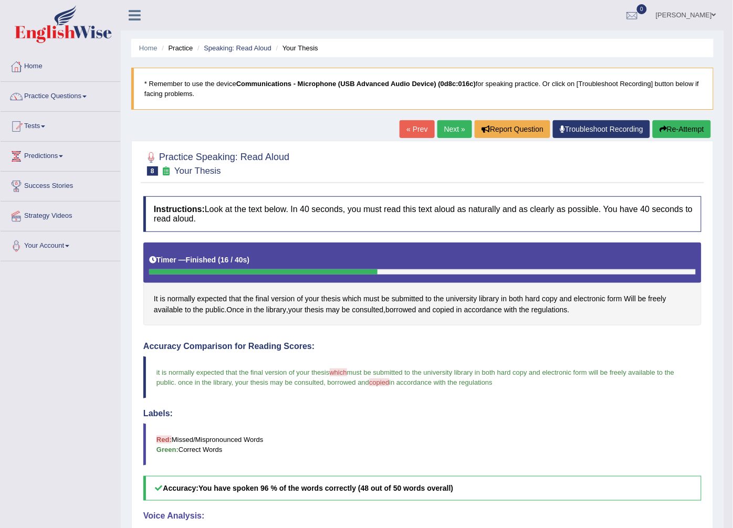
click at [448, 129] on link "Next »" at bounding box center [454, 129] width 35 height 18
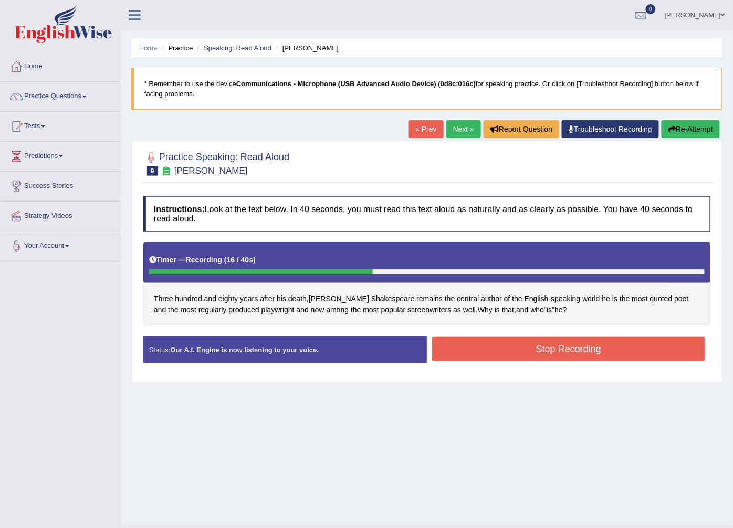
click at [469, 352] on button "Stop Recording" at bounding box center [568, 349] width 273 height 24
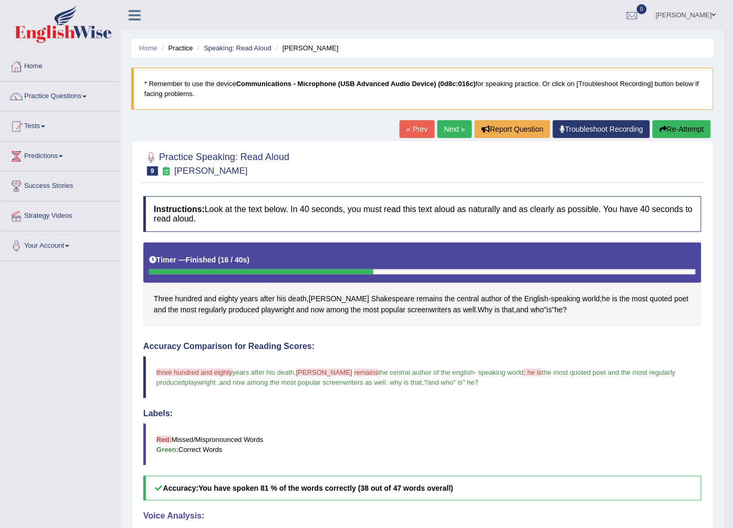
click at [458, 131] on link "Next »" at bounding box center [454, 129] width 35 height 18
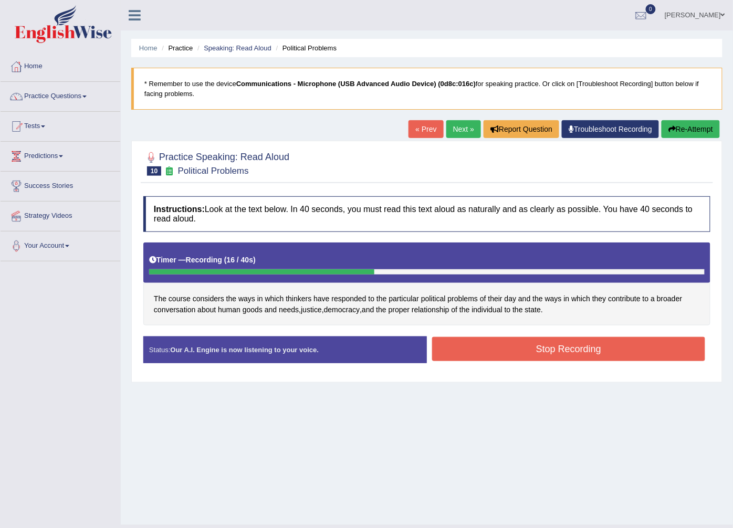
click at [506, 332] on div "Instructions: Look at the text below. In 40 seconds, you must read this text al…" at bounding box center [427, 284] width 572 height 186
click at [511, 350] on button "Stop Recording" at bounding box center [568, 349] width 273 height 24
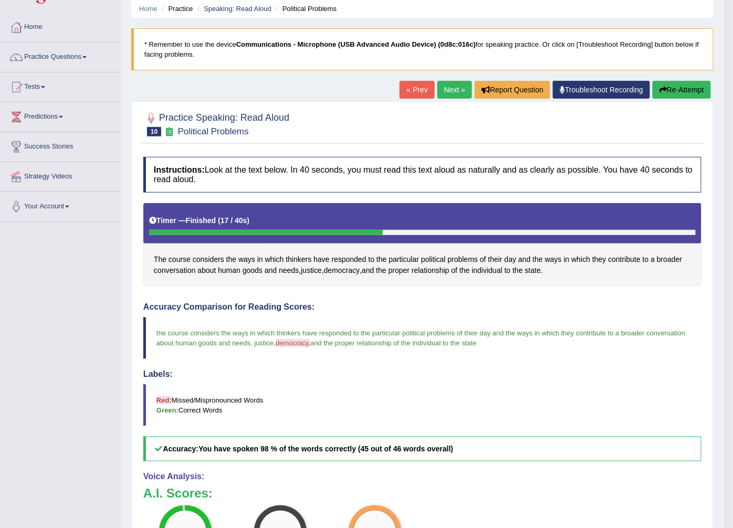
scroll to position [35, 0]
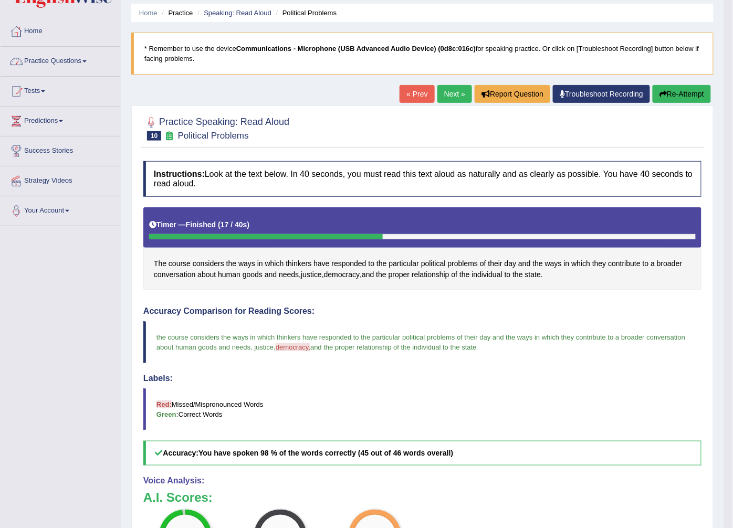
click at [63, 64] on link "Practice Questions" at bounding box center [61, 60] width 120 height 26
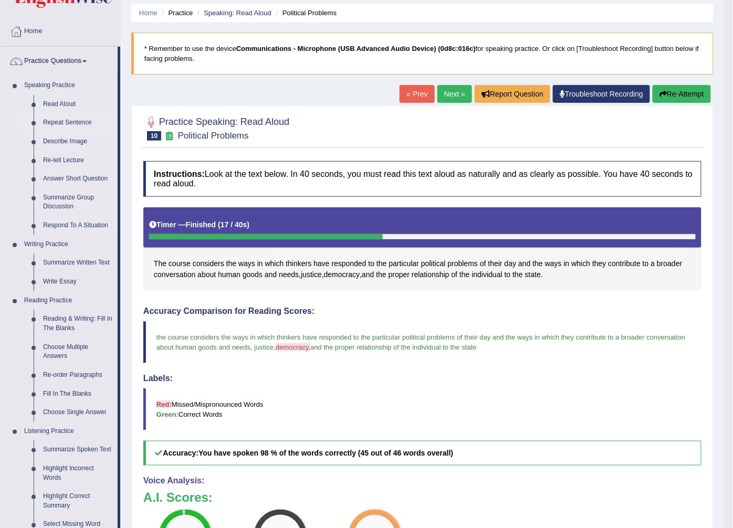
click at [51, 117] on link "Repeat Sentence" at bounding box center [77, 122] width 79 height 19
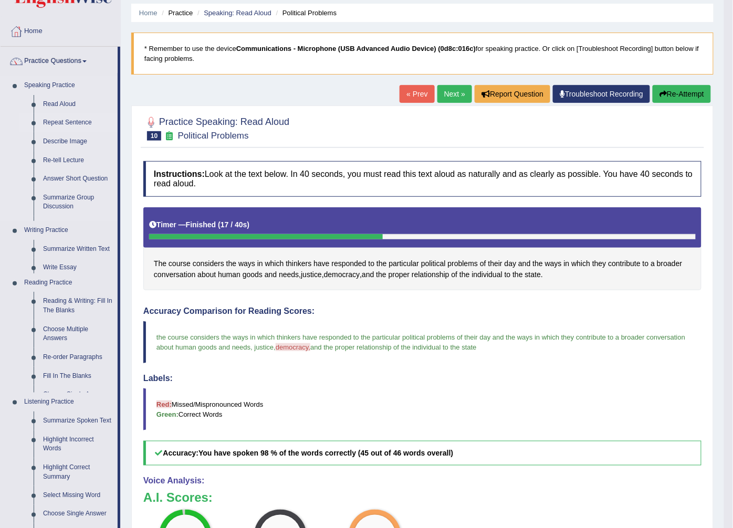
click at [51, 117] on link "Repeat Sentence" at bounding box center [77, 122] width 79 height 19
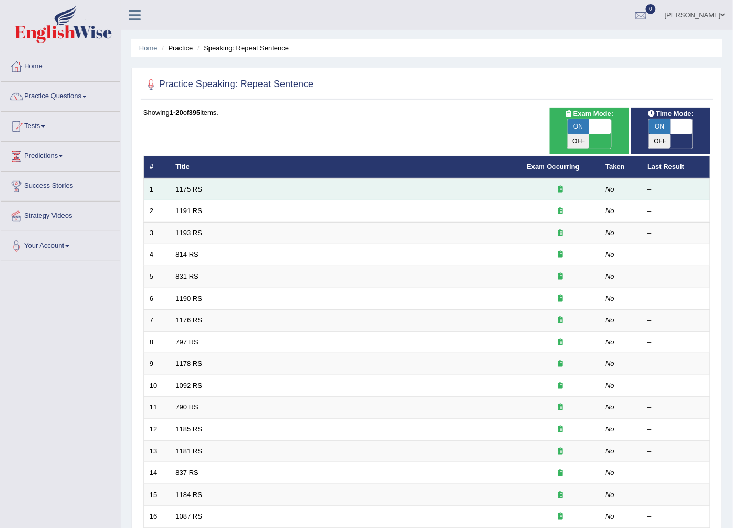
click at [597, 178] on td at bounding box center [560, 189] width 79 height 22
click at [552, 185] on div at bounding box center [560, 190] width 67 height 10
click at [189, 185] on link "1175 RS" at bounding box center [189, 189] width 27 height 8
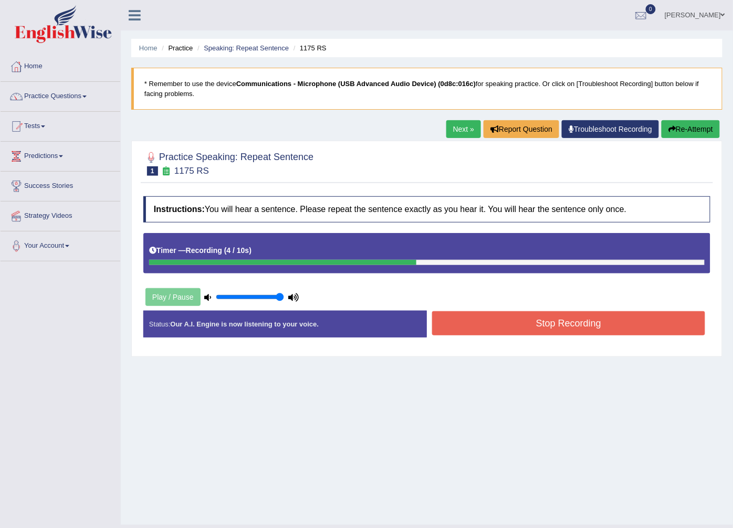
click at [568, 327] on button "Stop Recording" at bounding box center [568, 323] width 273 height 24
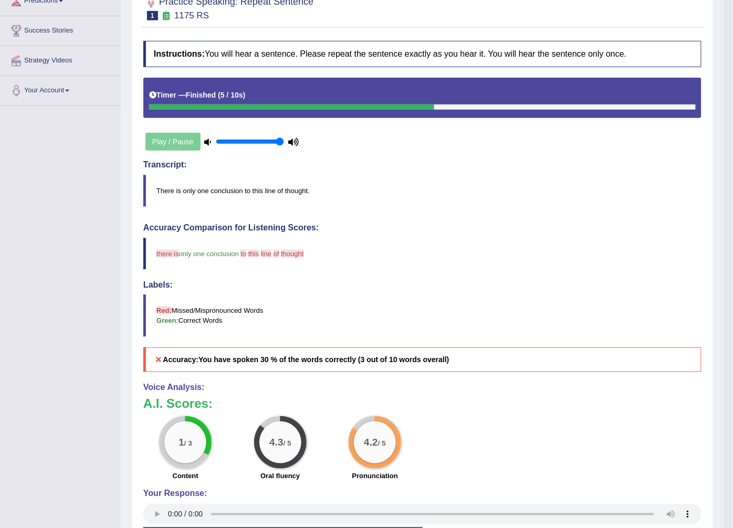
scroll to position [62, 0]
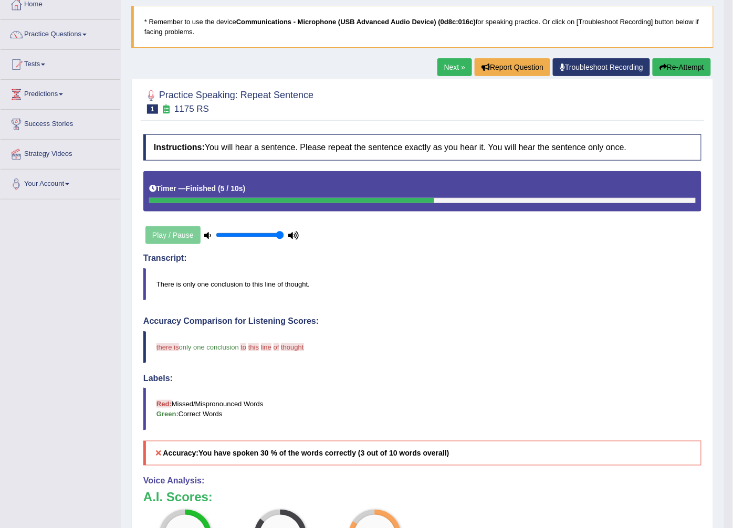
click at [442, 64] on link "Next »" at bounding box center [454, 67] width 35 height 18
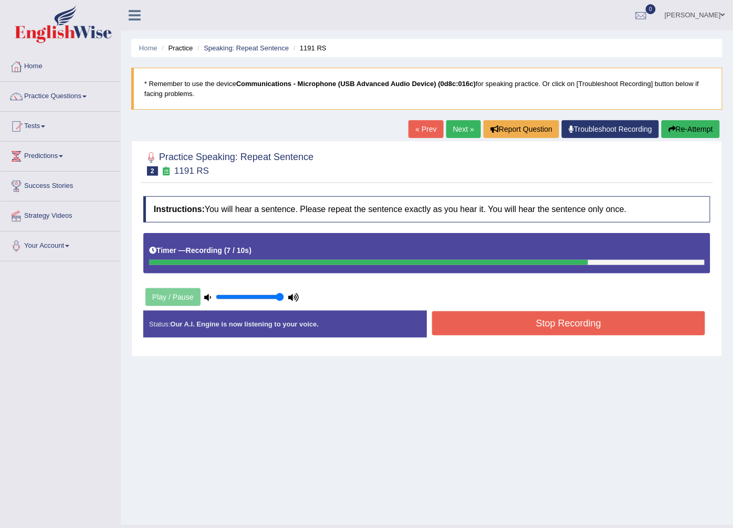
click at [539, 327] on button "Stop Recording" at bounding box center [568, 323] width 273 height 24
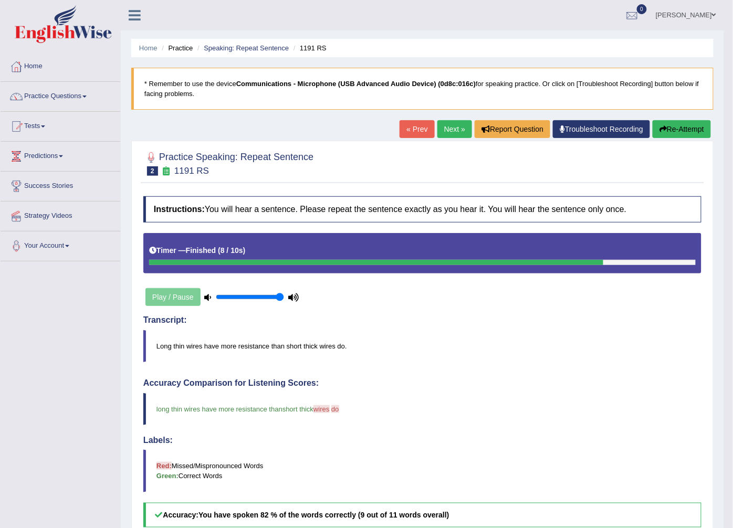
click at [454, 132] on link "Next »" at bounding box center [454, 129] width 35 height 18
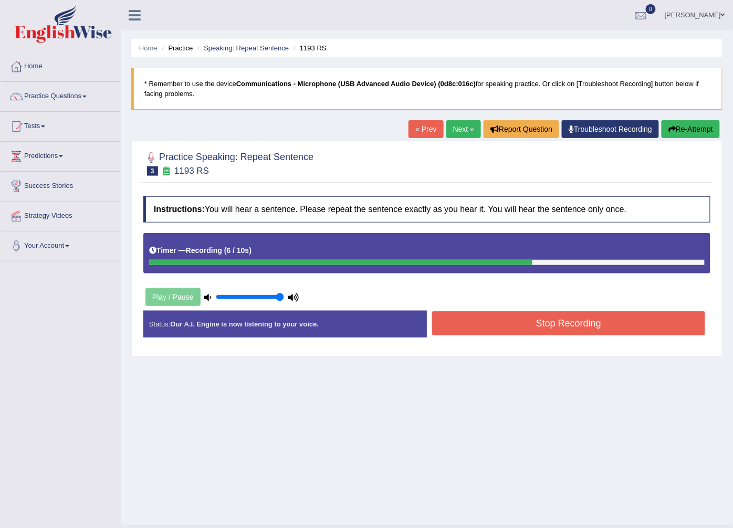
click at [487, 334] on button "Stop Recording" at bounding box center [568, 323] width 273 height 24
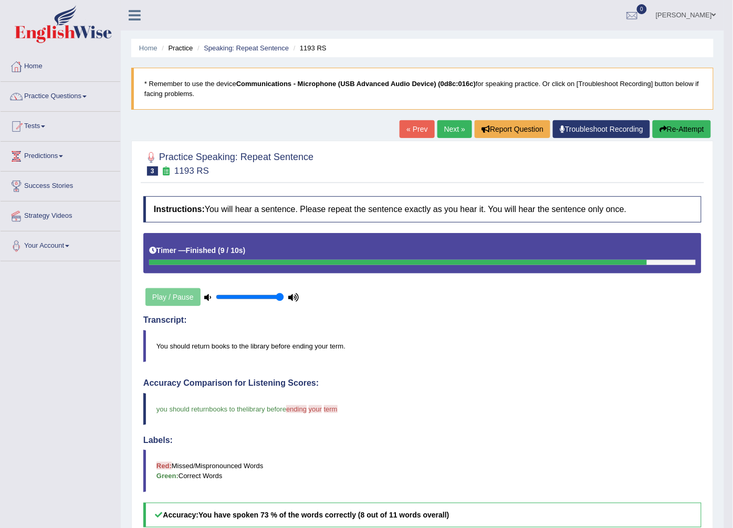
click at [453, 132] on link "Next »" at bounding box center [454, 129] width 35 height 18
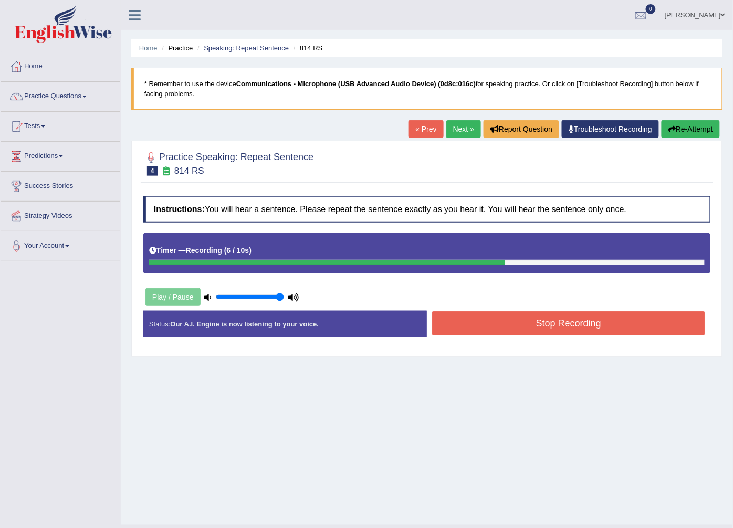
click at [541, 316] on button "Stop Recording" at bounding box center [568, 323] width 273 height 24
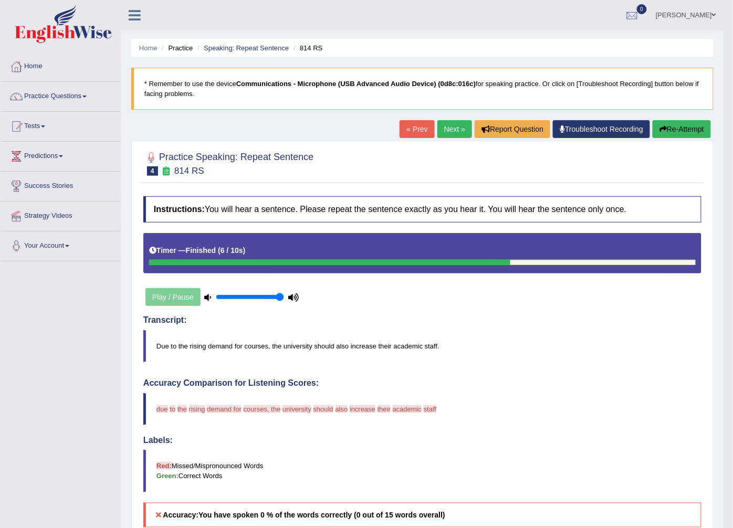
click at [448, 133] on link "Next »" at bounding box center [454, 129] width 35 height 18
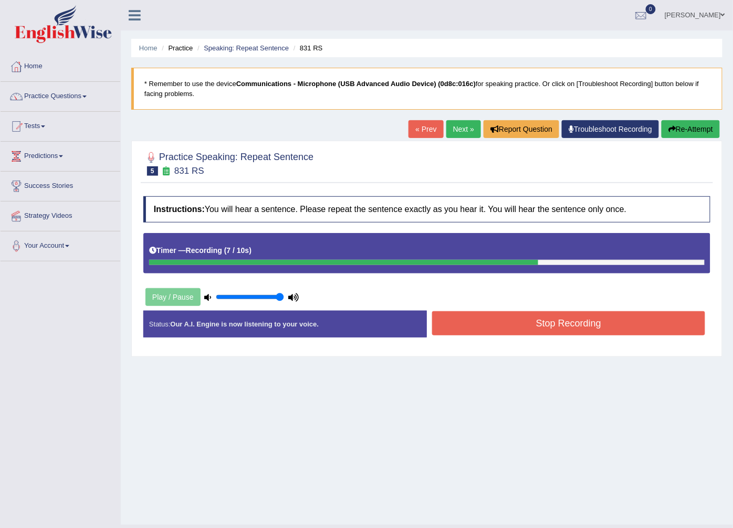
click at [559, 325] on button "Stop Recording" at bounding box center [568, 323] width 273 height 24
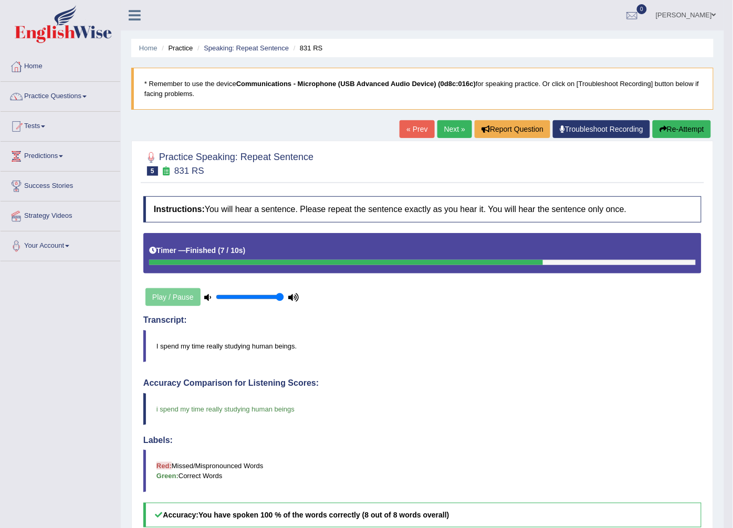
click at [446, 130] on link "Next »" at bounding box center [454, 129] width 35 height 18
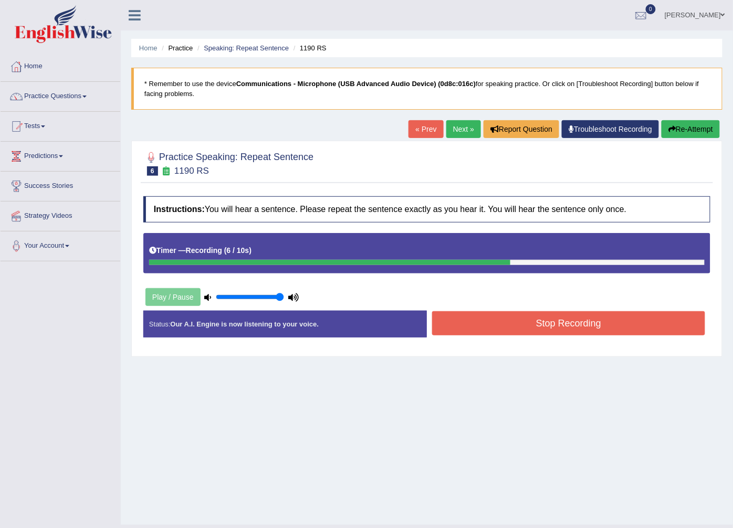
click at [622, 320] on button "Stop Recording" at bounding box center [568, 323] width 273 height 24
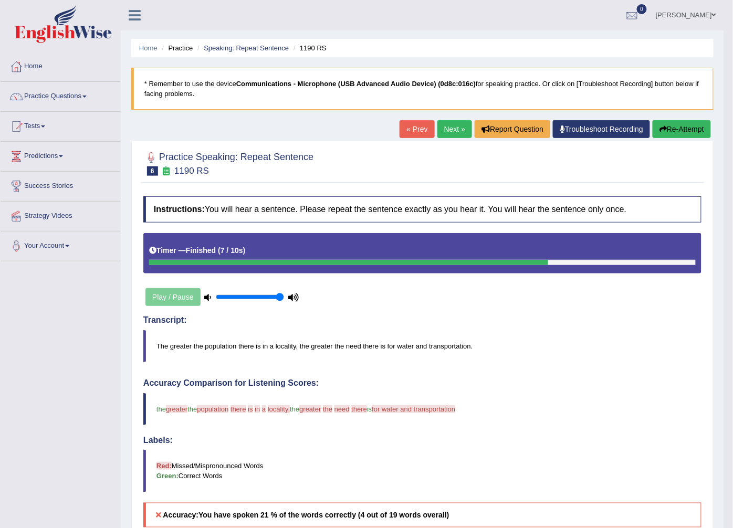
click at [450, 128] on link "Next »" at bounding box center [454, 129] width 35 height 18
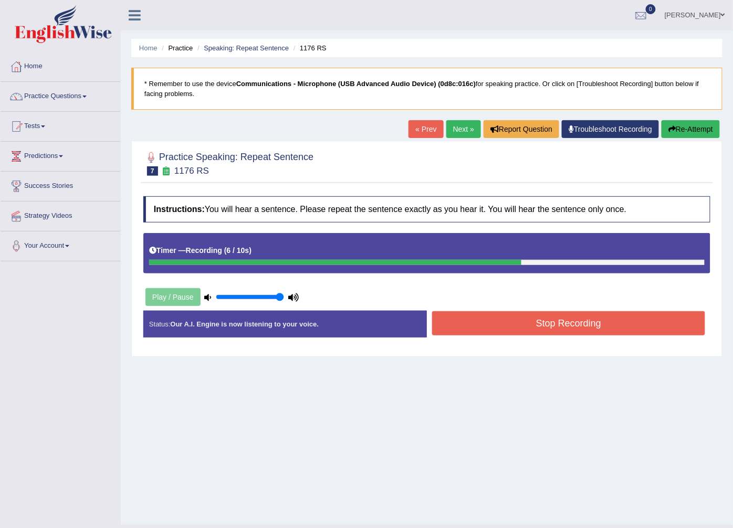
click at [529, 331] on button "Stop Recording" at bounding box center [568, 323] width 273 height 24
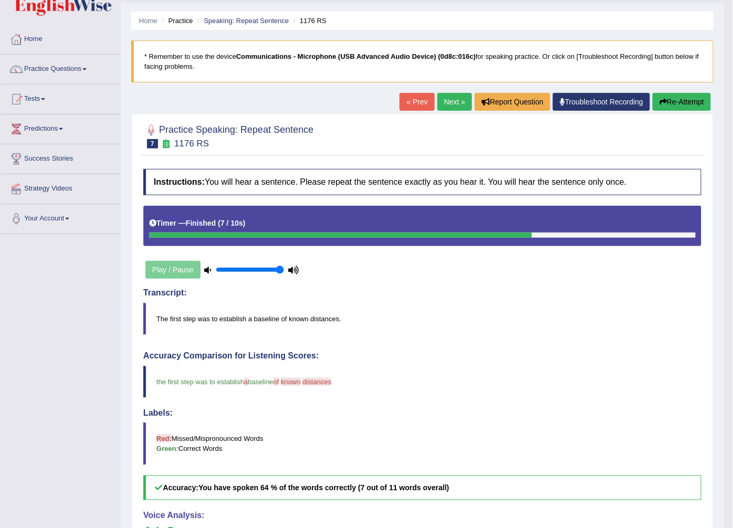
scroll to position [4, 0]
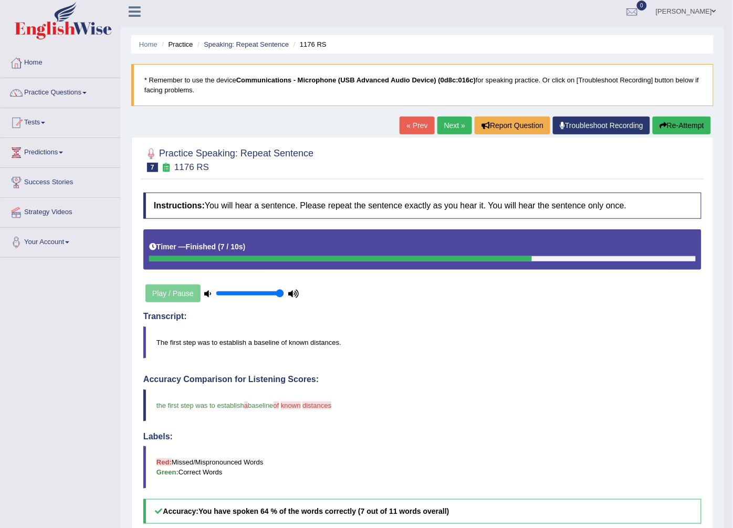
click at [456, 126] on link "Next »" at bounding box center [454, 126] width 35 height 18
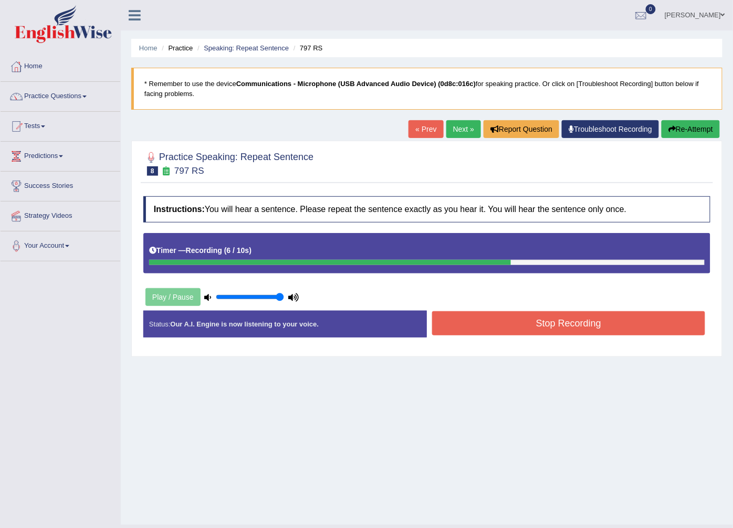
click at [570, 329] on button "Stop Recording" at bounding box center [568, 323] width 273 height 24
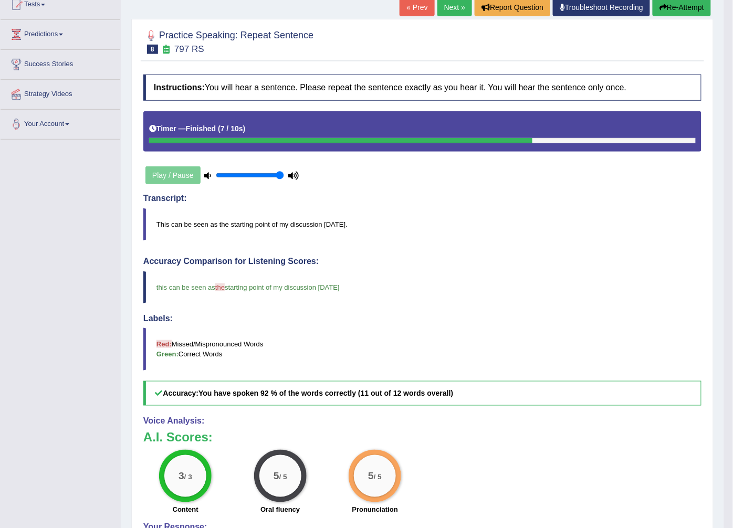
scroll to position [121, 0]
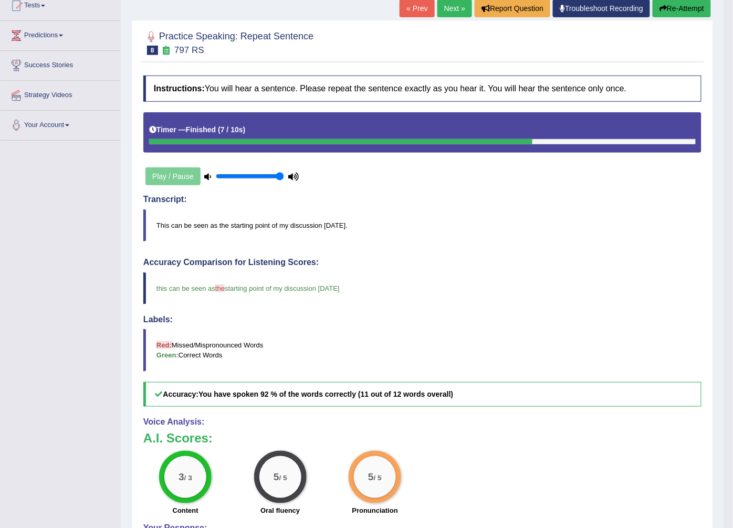
click at [455, 9] on link "Next »" at bounding box center [454, 8] width 35 height 18
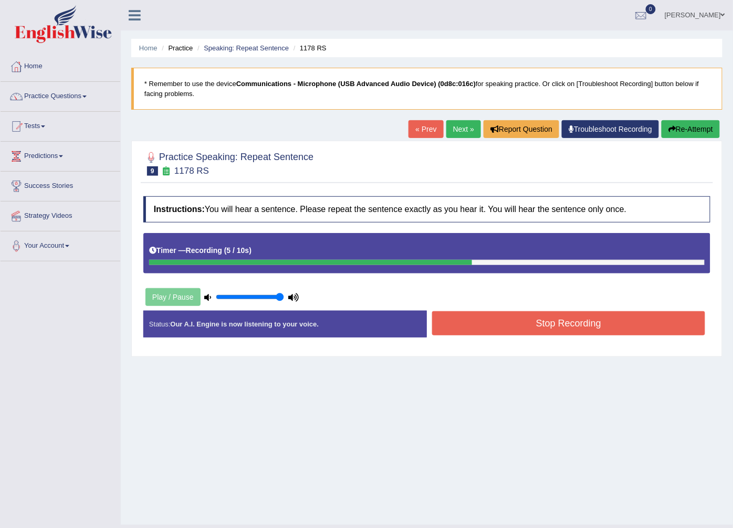
click at [460, 123] on link "Next »" at bounding box center [463, 129] width 35 height 18
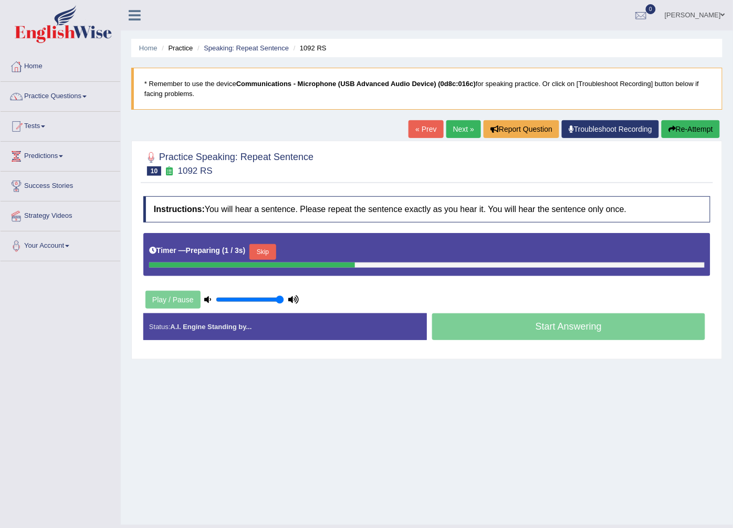
click at [429, 131] on link "« Prev" at bounding box center [425, 129] width 35 height 18
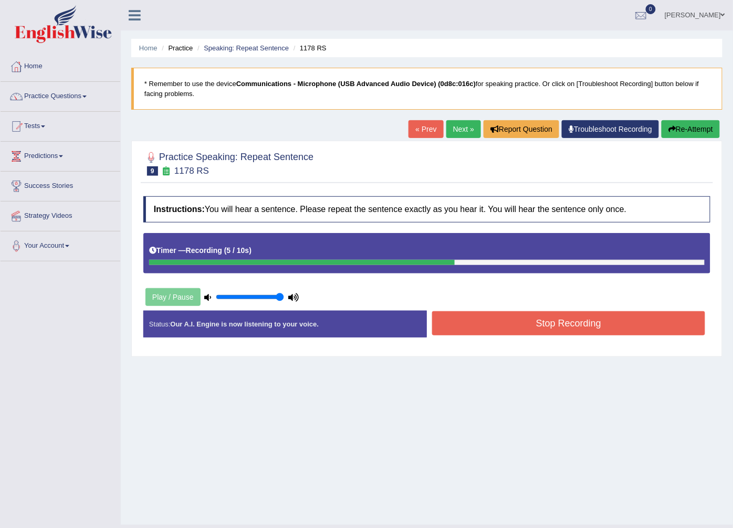
click at [555, 333] on button "Stop Recording" at bounding box center [568, 323] width 273 height 24
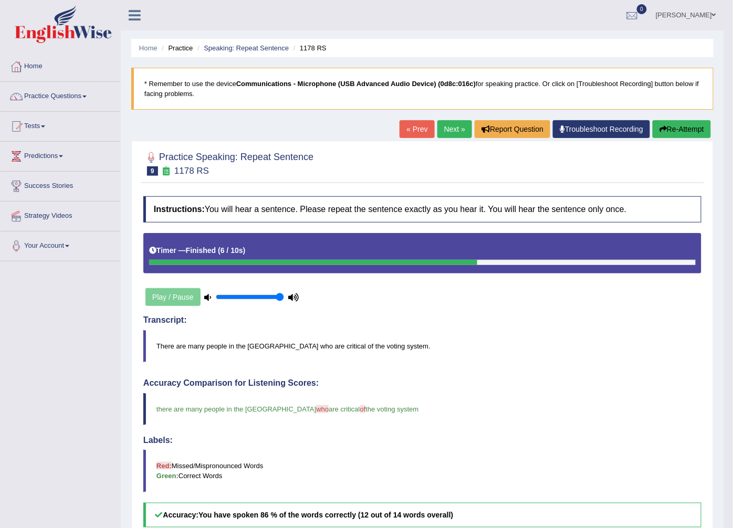
click at [437, 127] on link "Next »" at bounding box center [454, 129] width 35 height 18
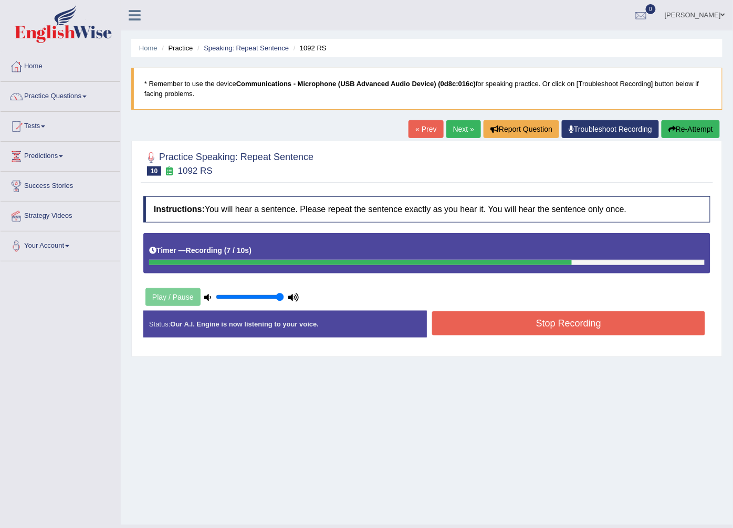
click at [543, 313] on button "Stop Recording" at bounding box center [568, 323] width 273 height 24
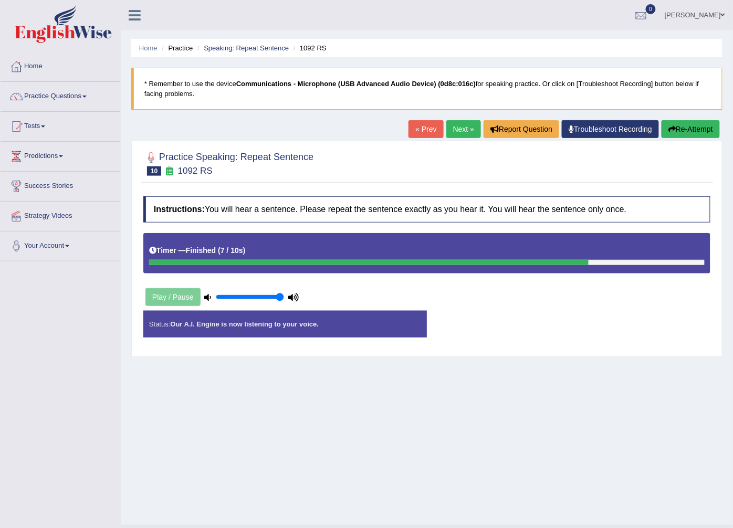
click at [543, 313] on div "Status: Our A.I. Engine is now listening to your voice. Start Answering Stop Re…" at bounding box center [426, 329] width 567 height 37
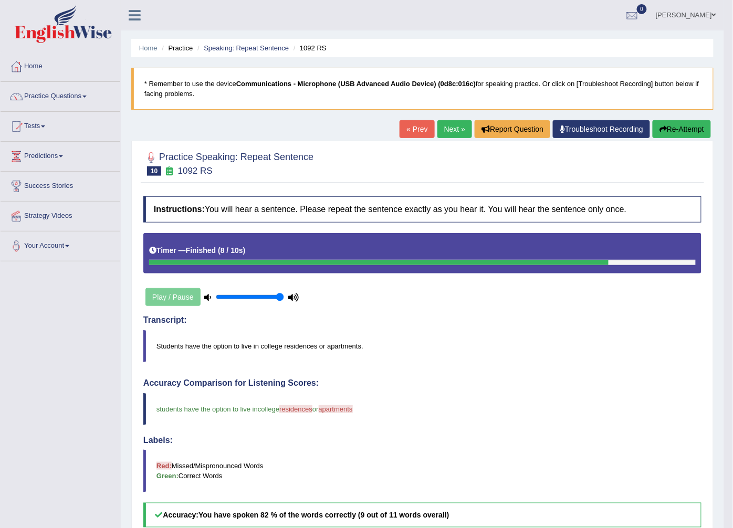
click at [441, 134] on link "Next »" at bounding box center [454, 129] width 35 height 18
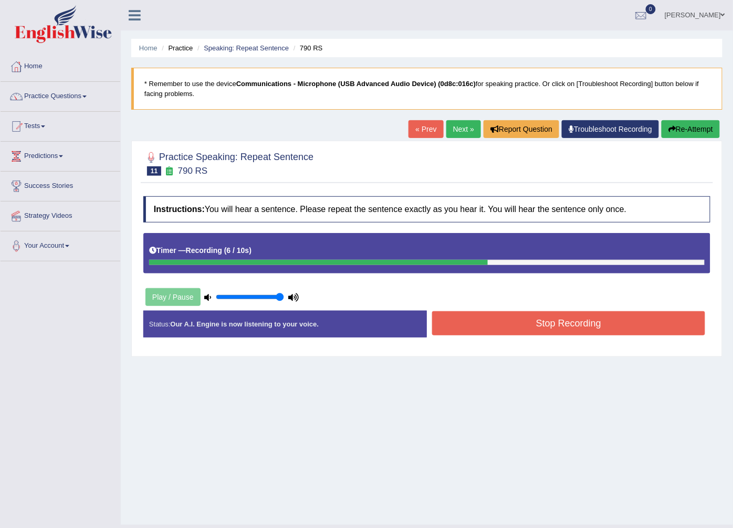
click at [579, 326] on button "Stop Recording" at bounding box center [568, 323] width 273 height 24
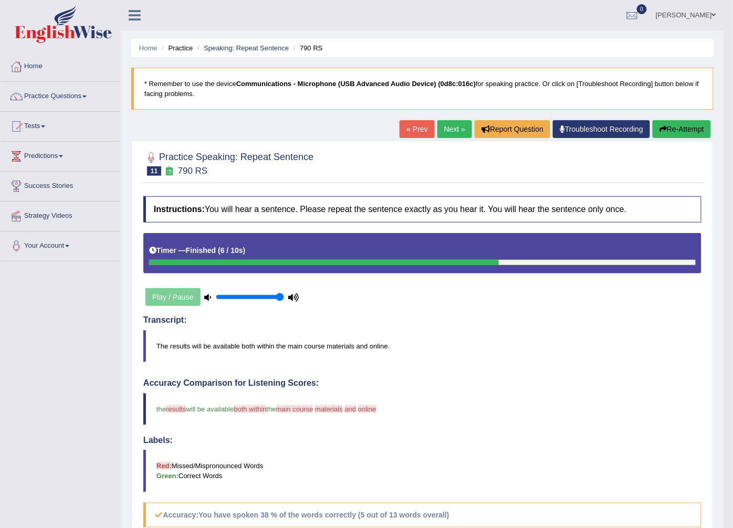
click at [461, 123] on link "Next »" at bounding box center [454, 129] width 35 height 18
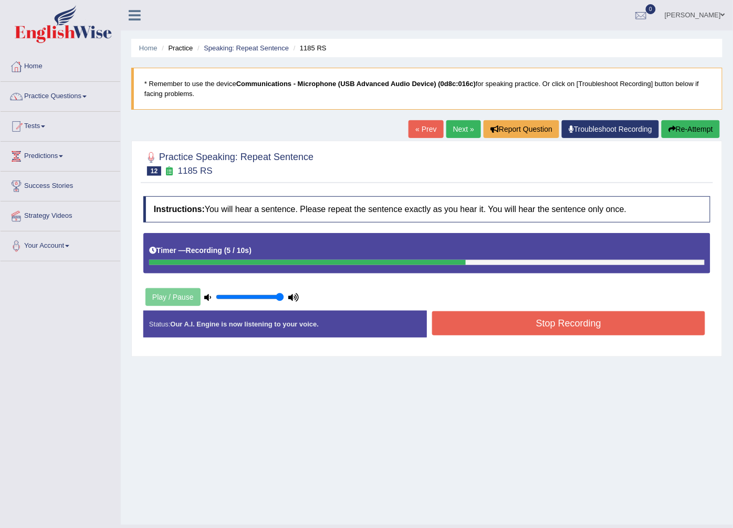
click at [590, 332] on button "Stop Recording" at bounding box center [568, 323] width 273 height 24
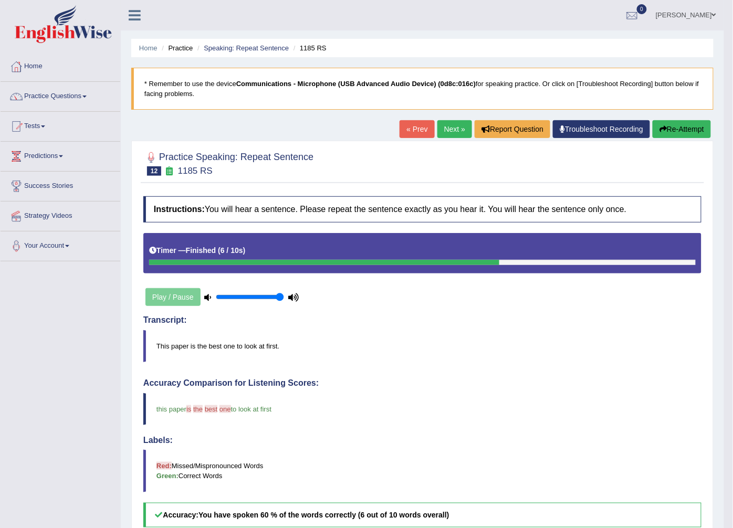
click at [449, 129] on link "Next »" at bounding box center [454, 129] width 35 height 18
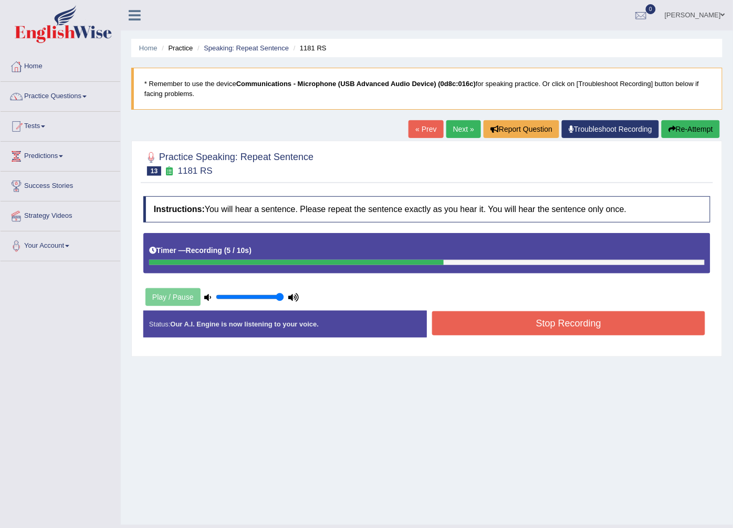
click at [571, 319] on button "Stop Recording" at bounding box center [568, 323] width 273 height 24
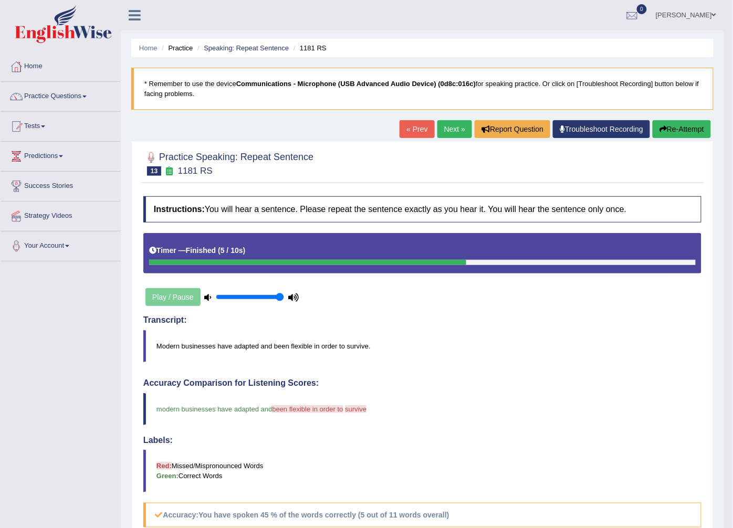
click at [459, 132] on link "Next »" at bounding box center [454, 129] width 35 height 18
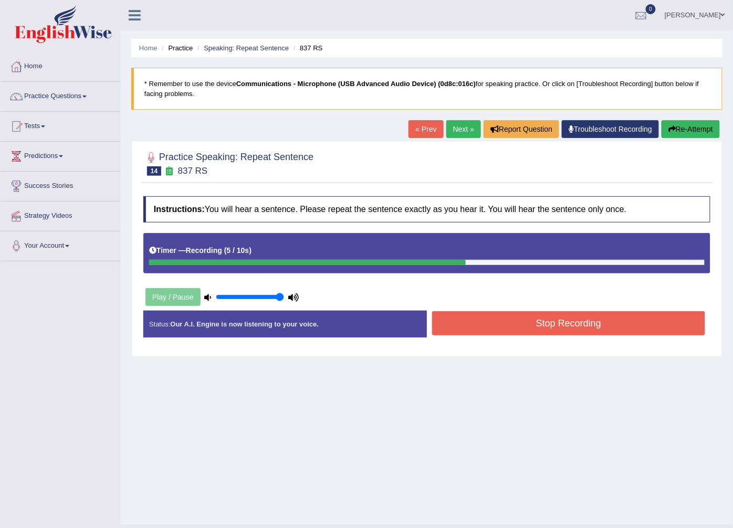
click at [527, 338] on div "Stop Recording" at bounding box center [568, 324] width 283 height 27
click at [527, 333] on button "Stop Recording" at bounding box center [568, 323] width 273 height 24
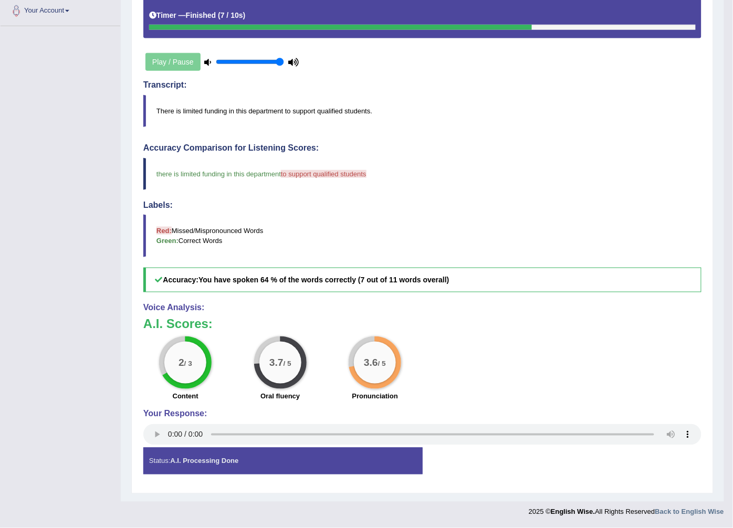
scroll to position [62, 0]
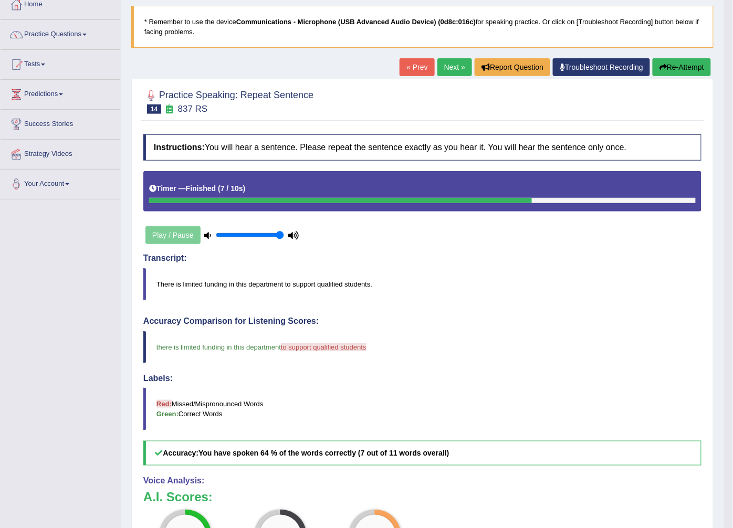
click at [461, 65] on link "Next »" at bounding box center [454, 67] width 35 height 18
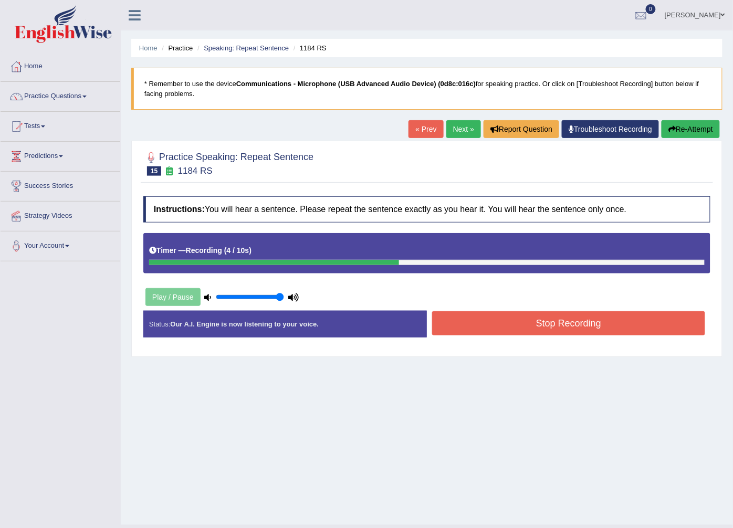
click at [574, 318] on button "Stop Recording" at bounding box center [568, 323] width 273 height 24
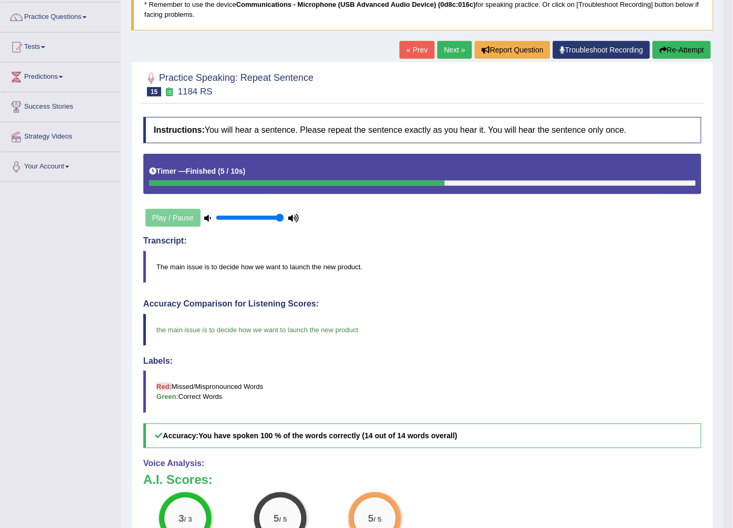
scroll to position [62, 0]
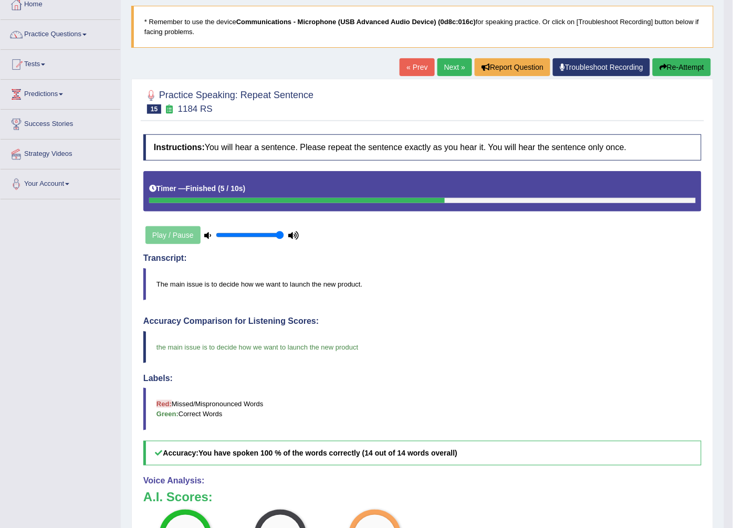
click at [457, 66] on link "Next »" at bounding box center [454, 67] width 35 height 18
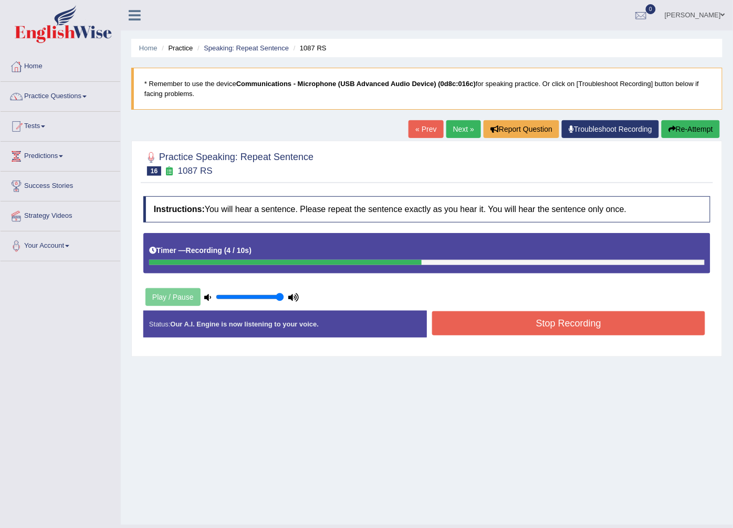
click at [447, 131] on link "Next »" at bounding box center [463, 129] width 35 height 18
drag, startPoint x: 570, startPoint y: 303, endPoint x: 570, endPoint y: 312, distance: 8.9
click at [570, 303] on div "Instructions: You will hear a sentence. Please repeat the sentence exactly as y…" at bounding box center [427, 271] width 572 height 160
click at [568, 326] on button "Stop Recording" at bounding box center [568, 323] width 273 height 24
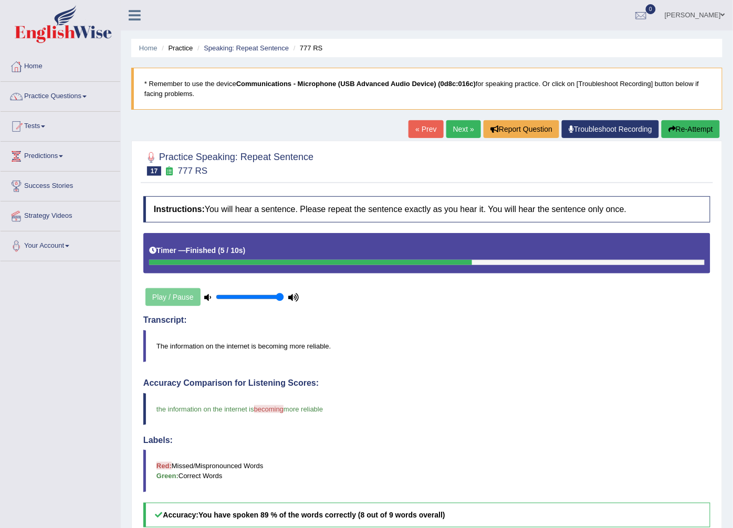
click at [469, 121] on link "Next »" at bounding box center [463, 129] width 35 height 18
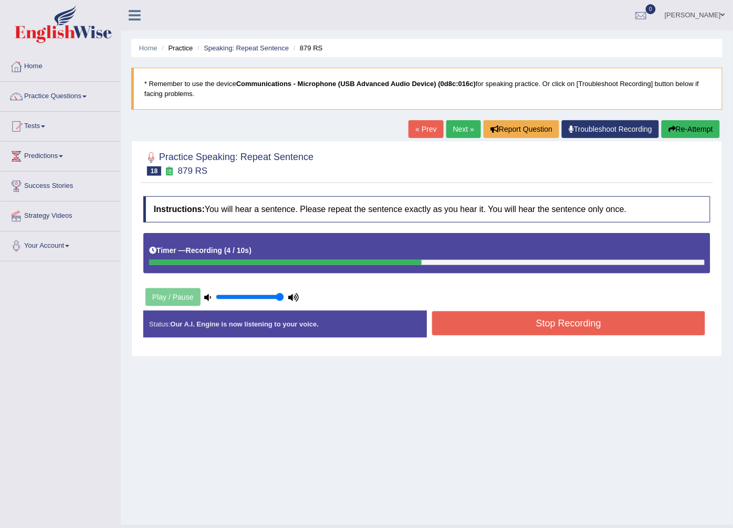
click at [531, 331] on button "Stop Recording" at bounding box center [568, 323] width 273 height 24
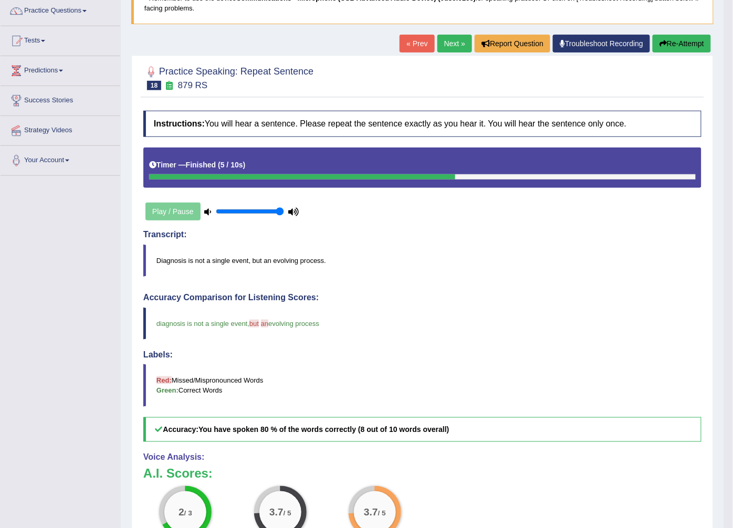
scroll to position [58, 0]
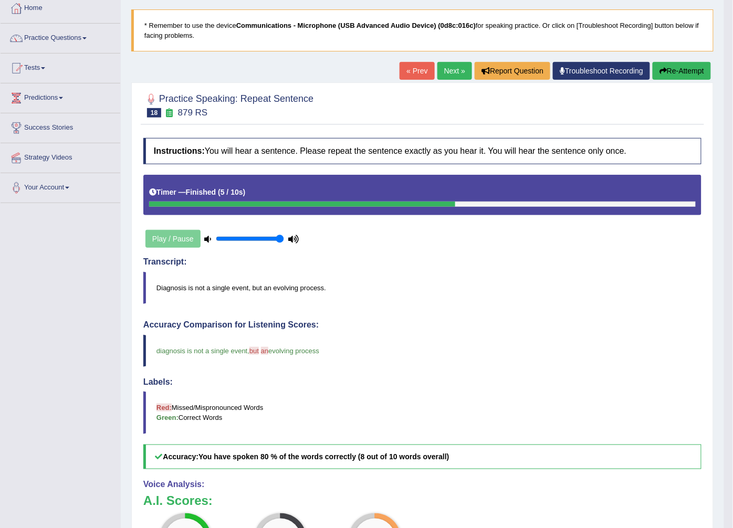
click at [450, 69] on link "Next »" at bounding box center [454, 71] width 35 height 18
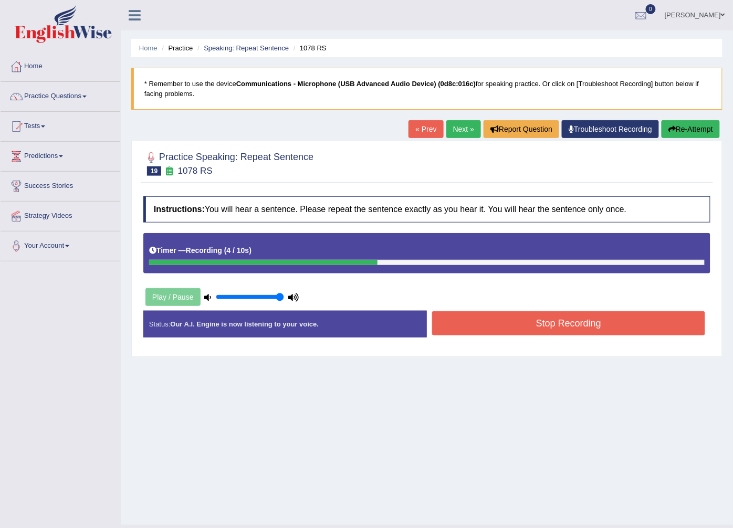
click at [564, 324] on button "Stop Recording" at bounding box center [568, 323] width 273 height 24
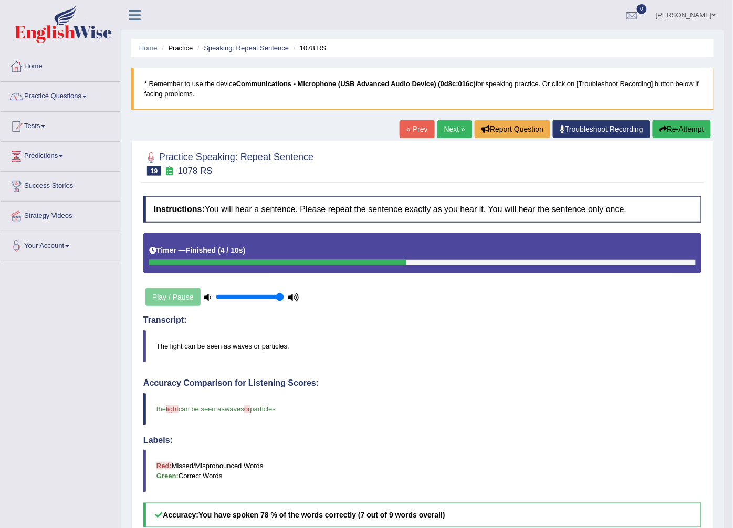
click at [447, 130] on link "Next »" at bounding box center [454, 129] width 35 height 18
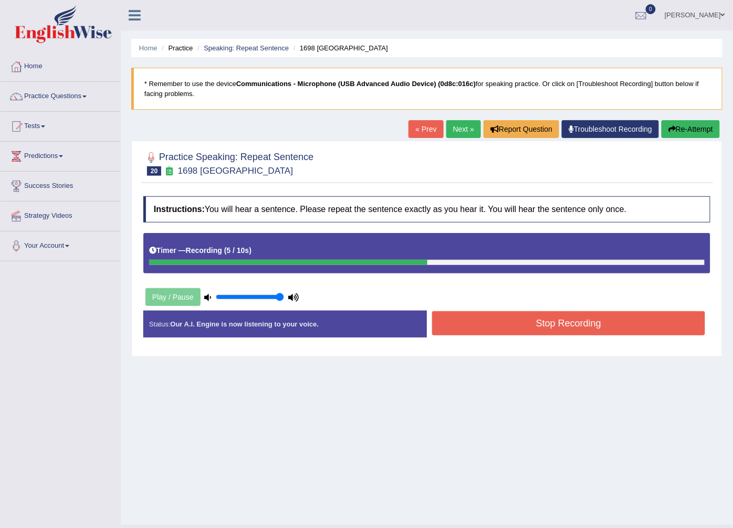
click at [470, 317] on button "Stop Recording" at bounding box center [568, 323] width 273 height 24
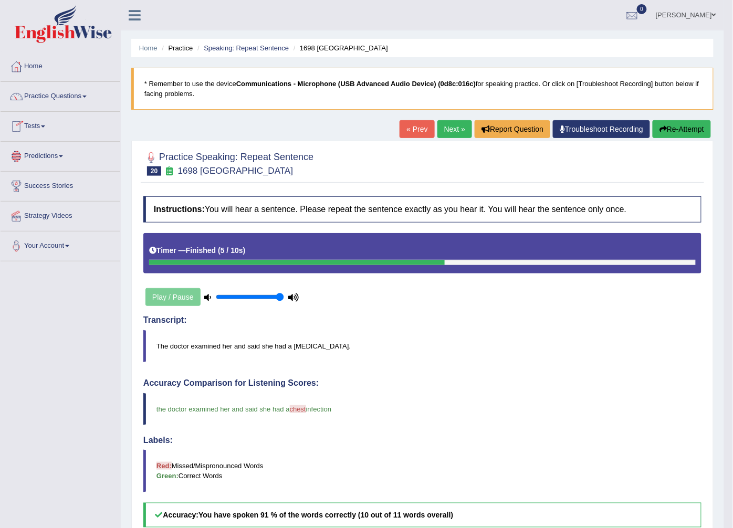
click at [33, 129] on link "Tests" at bounding box center [61, 125] width 120 height 26
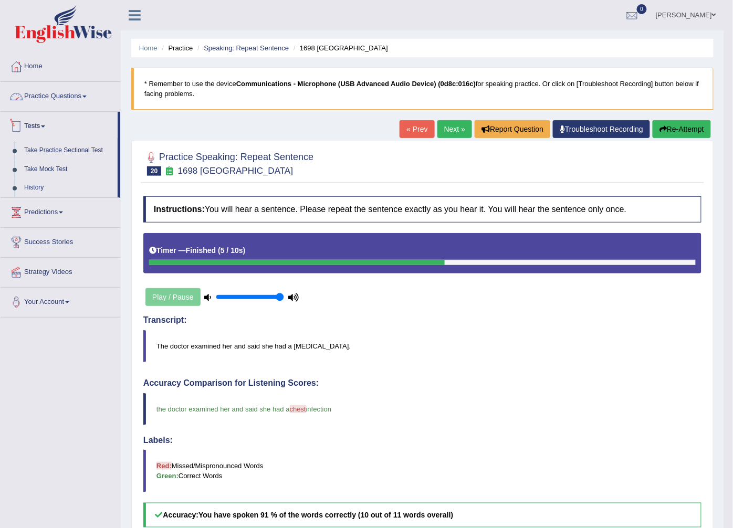
click at [53, 97] on link "Practice Questions" at bounding box center [61, 95] width 120 height 26
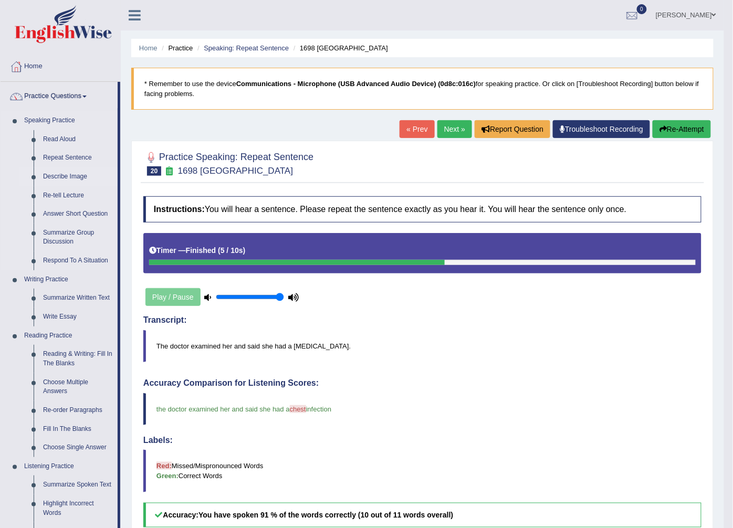
click at [46, 175] on link "Describe Image" at bounding box center [77, 176] width 79 height 19
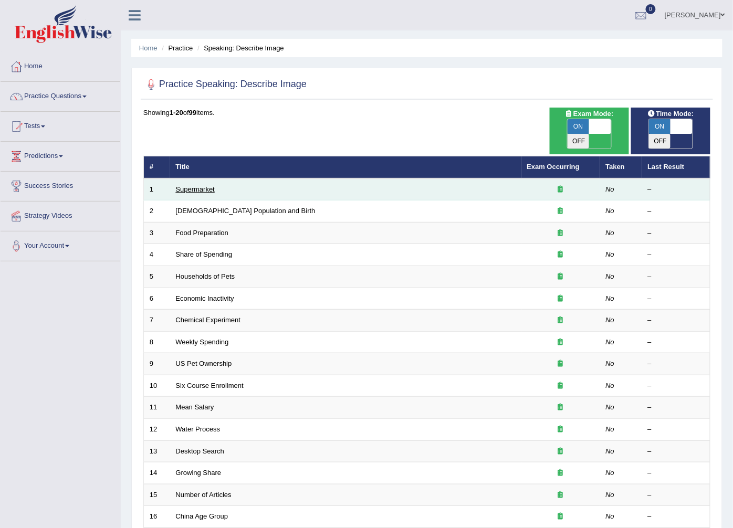
click at [206, 185] on link "Supermarket" at bounding box center [195, 189] width 39 height 8
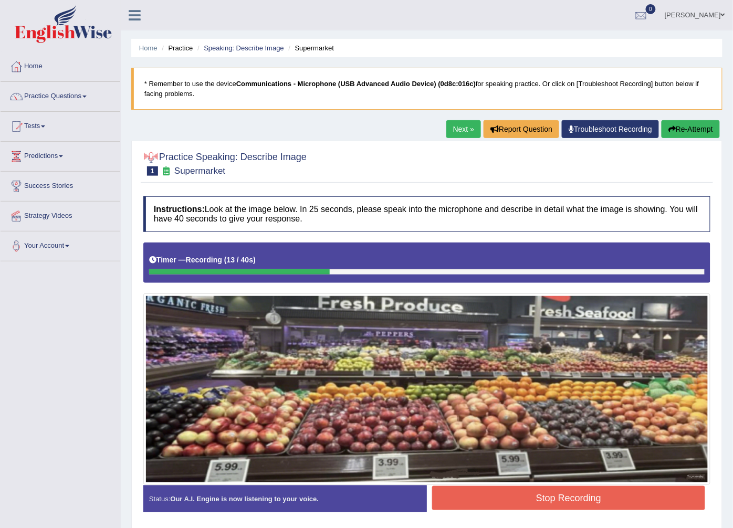
click at [571, 518] on div "Status: Our A.I. Engine is now listening to your voice. Start Answering Stop Re…" at bounding box center [426, 504] width 567 height 37
click at [572, 504] on button "Stop Recording" at bounding box center [568, 498] width 273 height 24
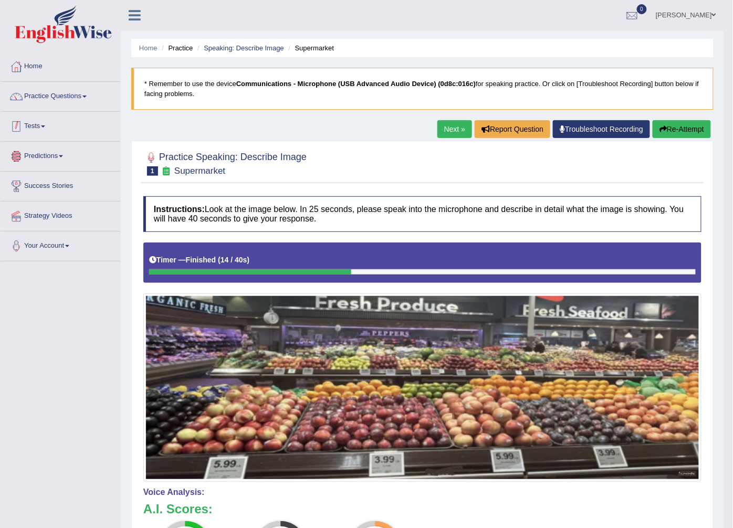
click at [39, 127] on link "Tests" at bounding box center [61, 125] width 120 height 26
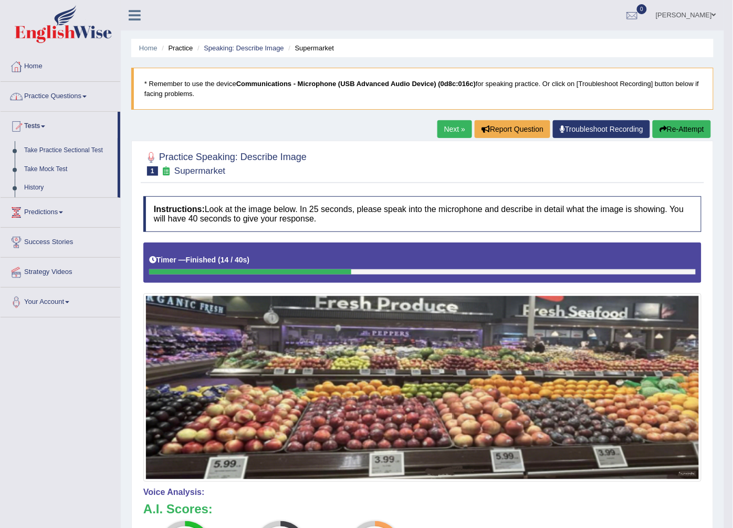
click at [66, 97] on link "Practice Questions" at bounding box center [61, 95] width 120 height 26
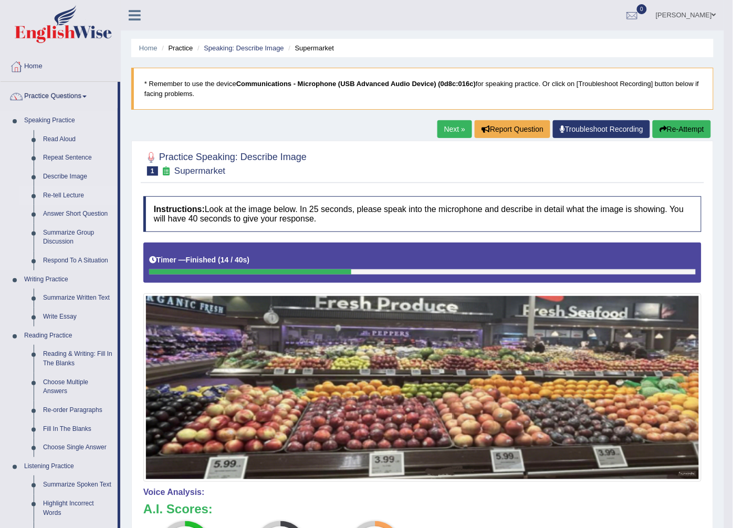
click at [58, 191] on link "Re-tell Lecture" at bounding box center [77, 195] width 79 height 19
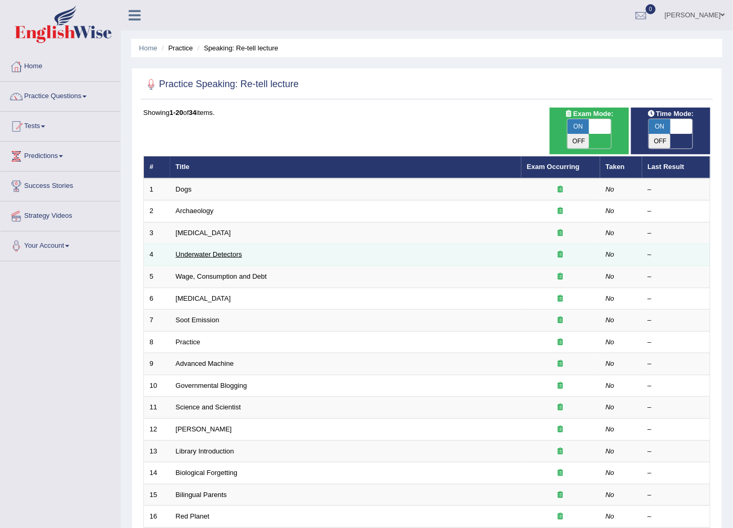
click at [238, 250] on link "Underwater Detectors" at bounding box center [209, 254] width 66 height 8
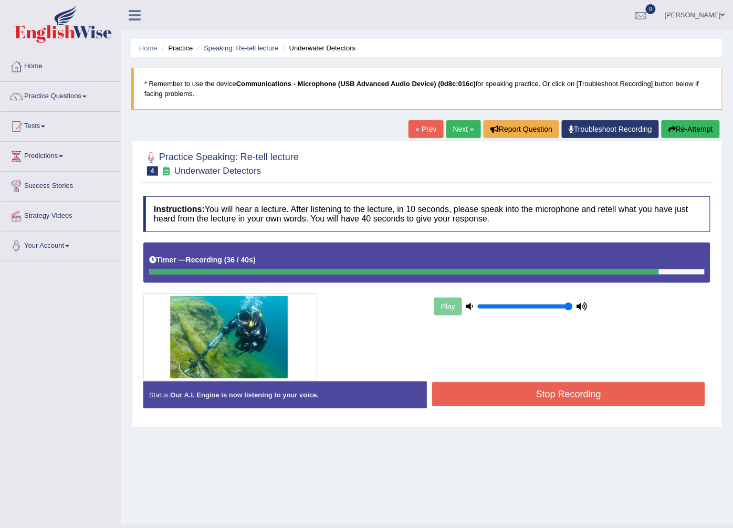
click at [565, 398] on button "Stop Recording" at bounding box center [568, 394] width 273 height 24
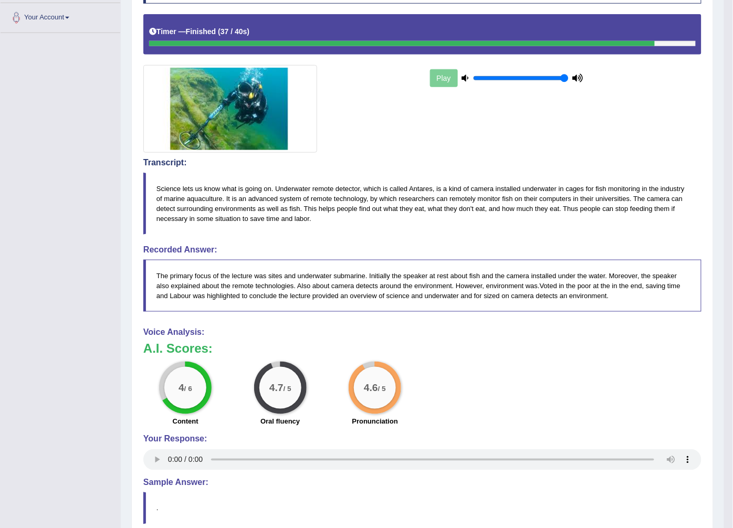
scroll to position [117, 0]
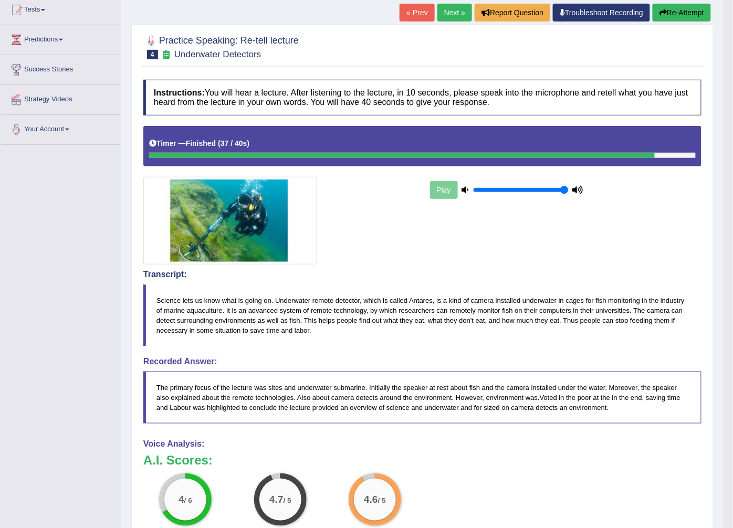
click at [458, 12] on link "Next »" at bounding box center [454, 13] width 35 height 18
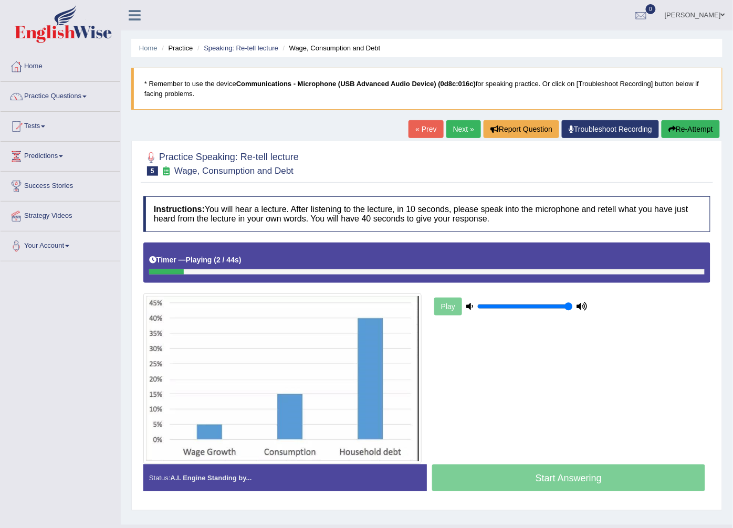
click at [455, 136] on link "Next »" at bounding box center [463, 129] width 35 height 18
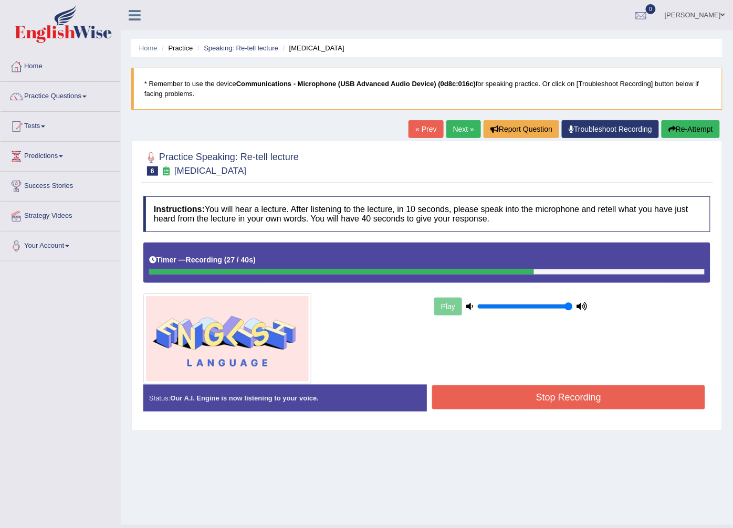
click at [547, 402] on button "Stop Recording" at bounding box center [568, 397] width 273 height 24
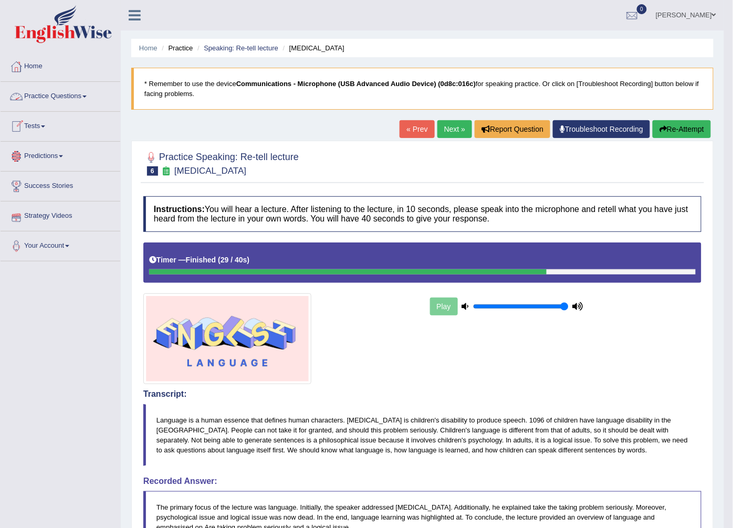
click at [49, 98] on link "Practice Questions" at bounding box center [61, 95] width 120 height 26
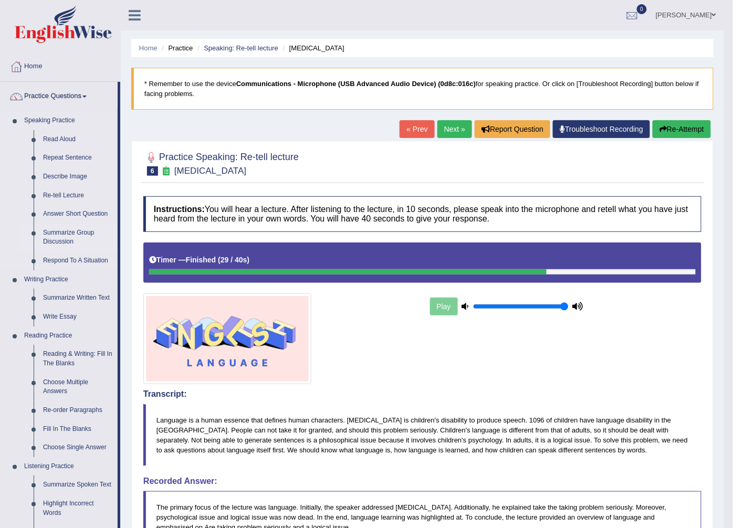
click at [76, 237] on link "Summarize Group Discussion" at bounding box center [77, 238] width 79 height 28
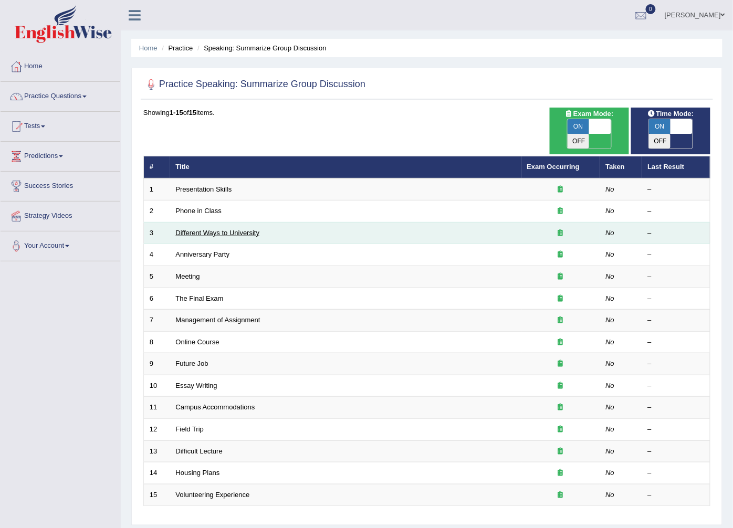
click at [219, 229] on link "Different Ways to University" at bounding box center [218, 233] width 84 height 8
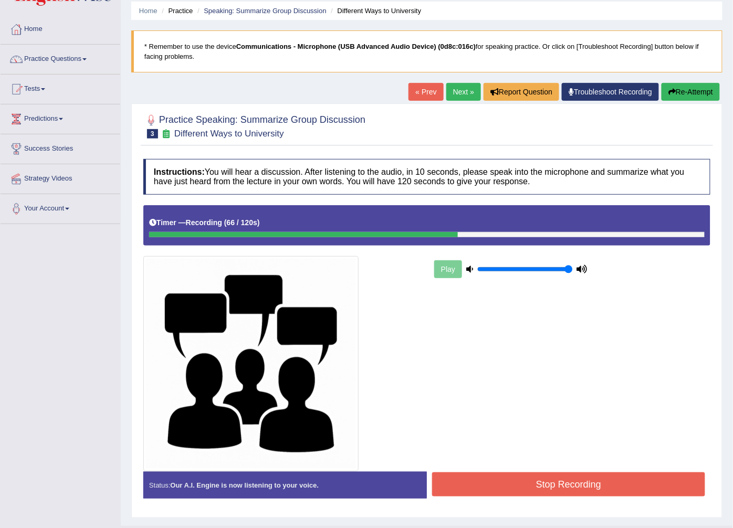
scroll to position [62, 0]
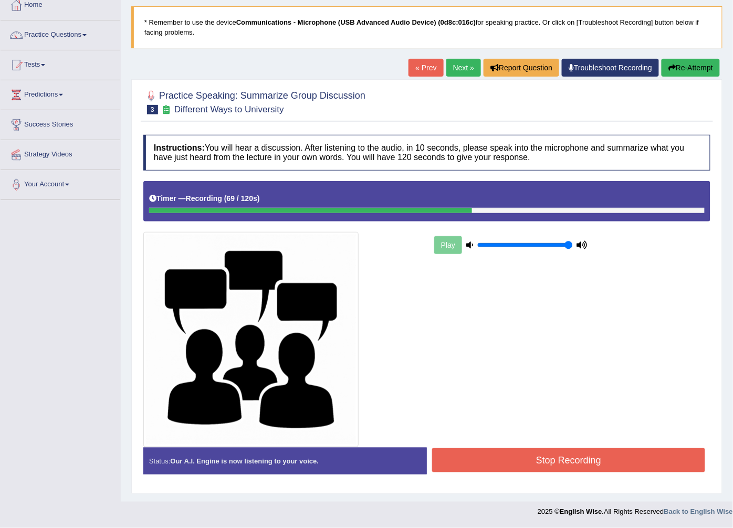
click at [537, 451] on button "Stop Recording" at bounding box center [568, 460] width 273 height 24
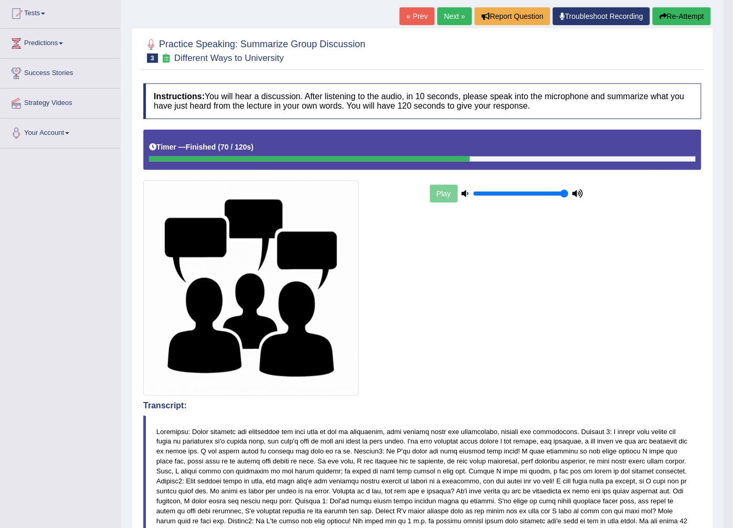
scroll to position [23, 0]
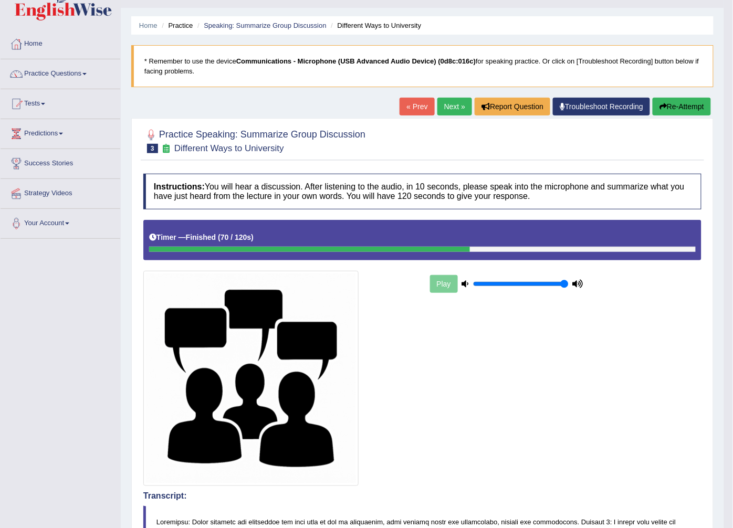
click at [446, 113] on link "Next »" at bounding box center [454, 107] width 35 height 18
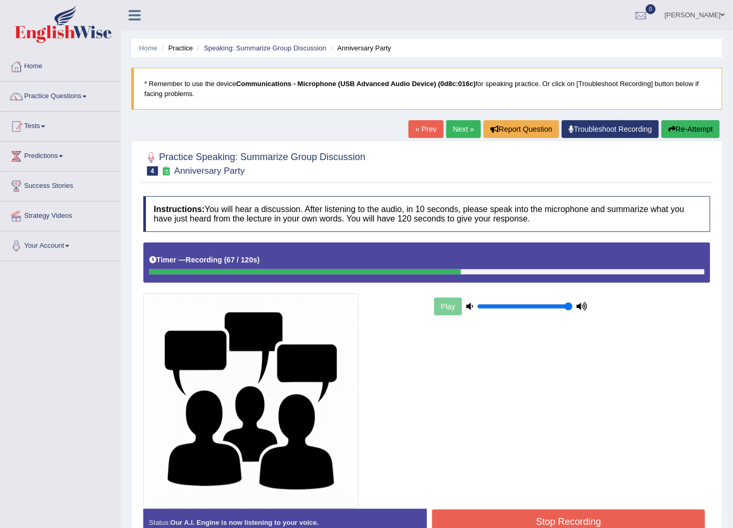
click at [562, 510] on button "Stop Recording" at bounding box center [568, 522] width 273 height 24
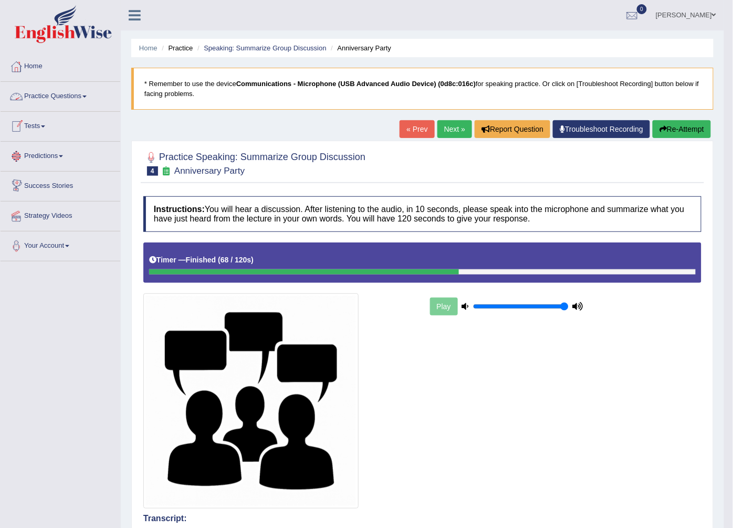
click at [74, 99] on link "Practice Questions" at bounding box center [61, 95] width 120 height 26
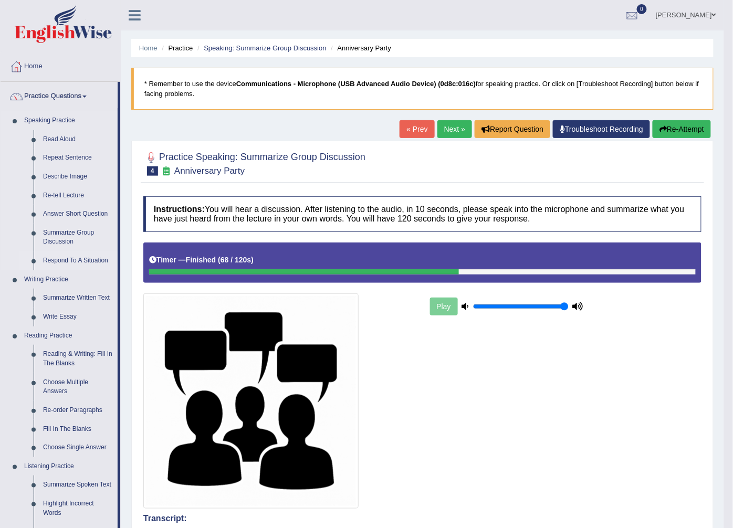
click at [82, 263] on link "Respond To A Situation" at bounding box center [77, 260] width 79 height 19
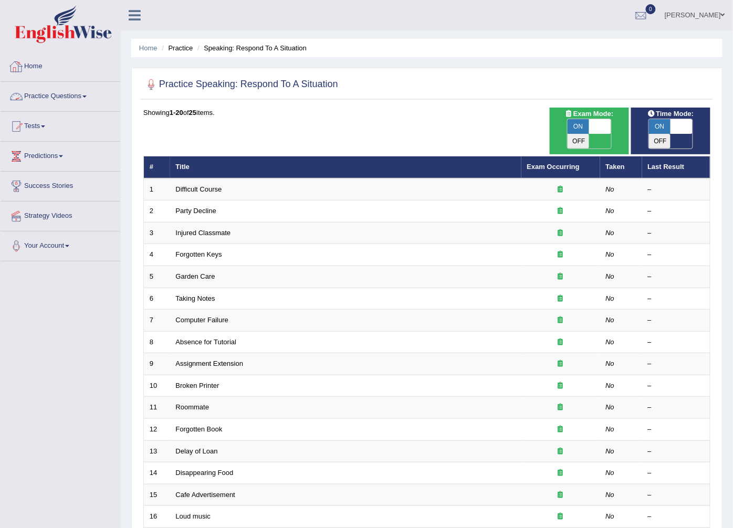
click at [45, 76] on link "Home" at bounding box center [61, 65] width 120 height 26
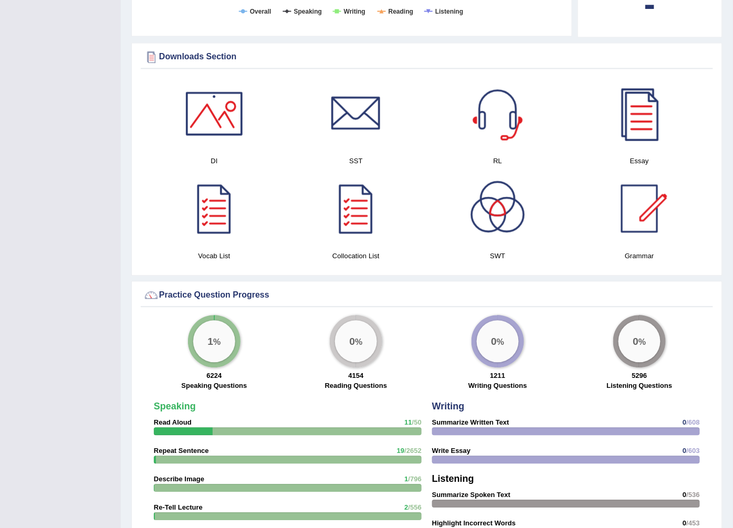
scroll to position [583, 0]
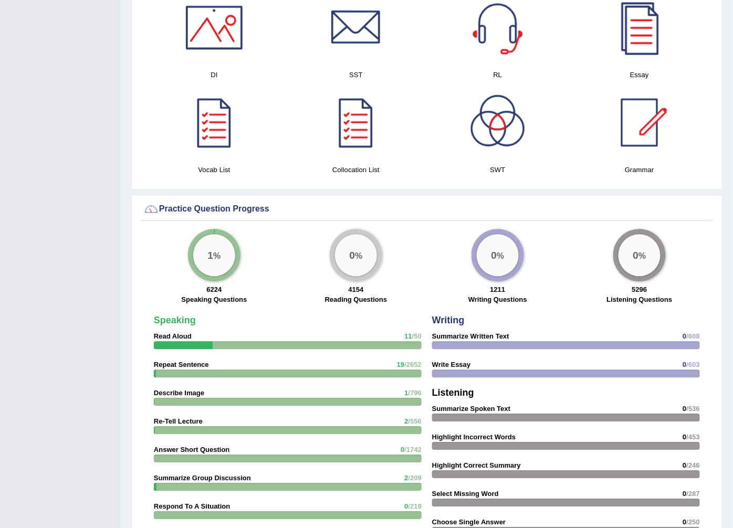
click at [181, 318] on div "Speaking Read Aloud 11 /50 Repeat Sentence 19 /2652 Describe Image 1 /796 Re-Te…" at bounding box center [288, 498] width 278 height 377
click at [188, 294] on label "Speaking Questions" at bounding box center [215, 299] width 66 height 10
click at [187, 315] on strong "Speaking" at bounding box center [175, 320] width 42 height 10
click at [395, 325] on div "Speaking Read Aloud 11 /50 Repeat Sentence 19 /2652 Describe Image 1 /796 Re-Te…" at bounding box center [288, 498] width 278 height 377
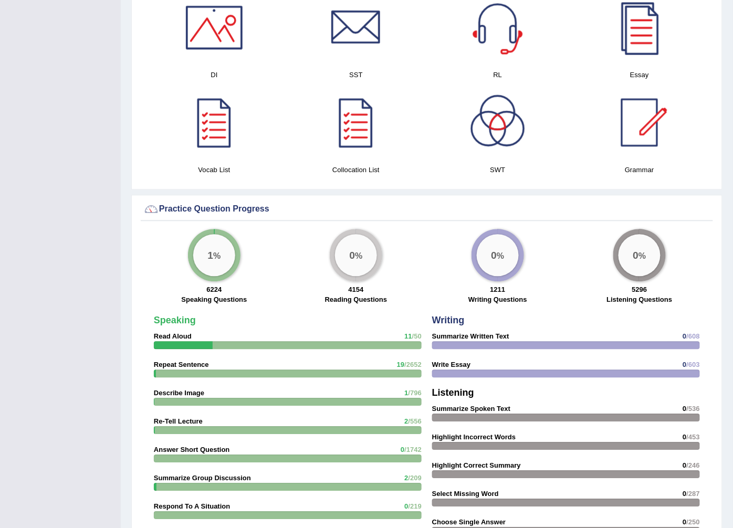
click at [226, 337] on div "Speaking Read Aloud 11 /50 Repeat Sentence 19 /2652 Describe Image 1 /796 Re-Te…" at bounding box center [288, 498] width 278 height 377
click at [154, 341] on div at bounding box center [183, 345] width 59 height 8
click at [168, 317] on div "Speaking Read Aloud 11 /50 Repeat Sentence 19 /2652 Describe Image 1 /796 Re-Te…" at bounding box center [288, 498] width 278 height 377
click at [168, 332] on strong "Read Aloud" at bounding box center [173, 336] width 38 height 8
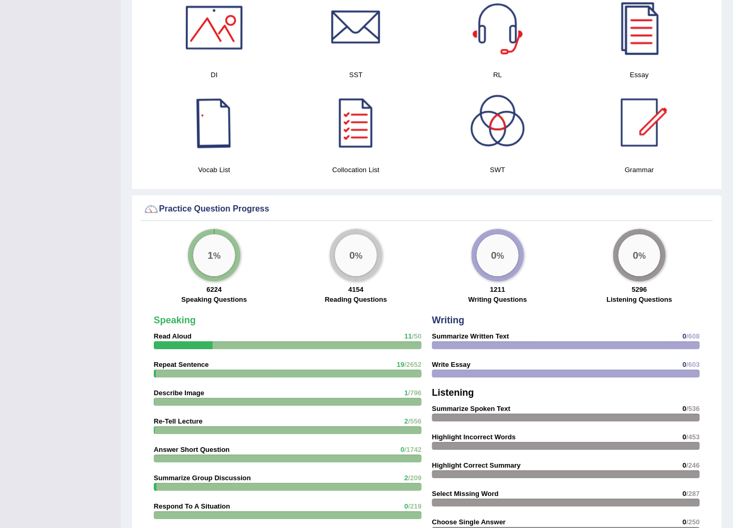
click at [213, 252] on div "1 %" at bounding box center [214, 255] width 42 height 42
click at [213, 294] on label "Speaking Questions" at bounding box center [215, 299] width 66 height 10
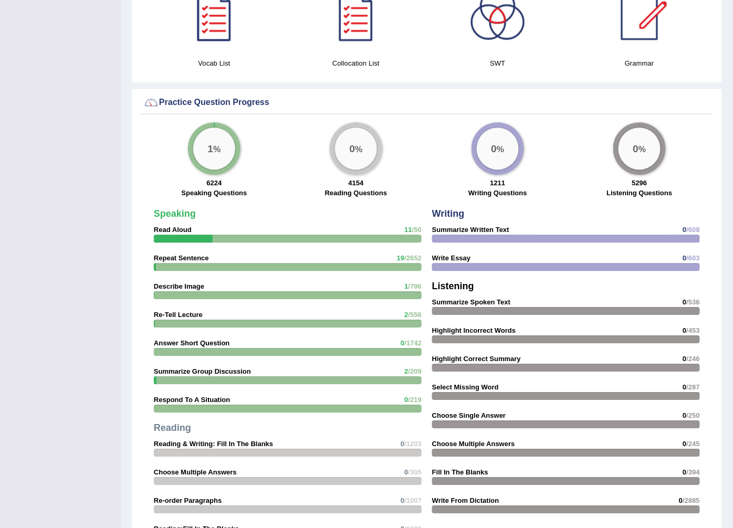
scroll to position [700, 0]
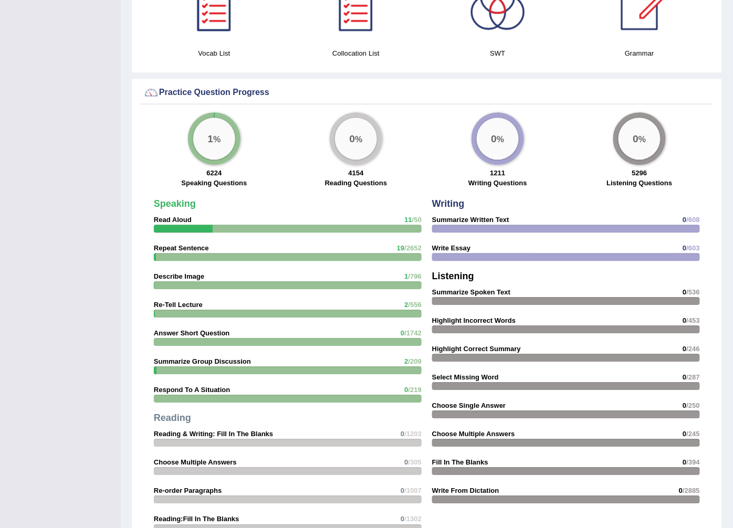
click at [192, 395] on div at bounding box center [288, 399] width 268 height 8
click at [202, 373] on div "Speaking Read Aloud 11 /50 Repeat Sentence 19 /2652 Describe Image 1 /796 Re-Te…" at bounding box center [288, 382] width 278 height 377
click at [185, 272] on strong "Describe Image" at bounding box center [179, 276] width 50 height 8
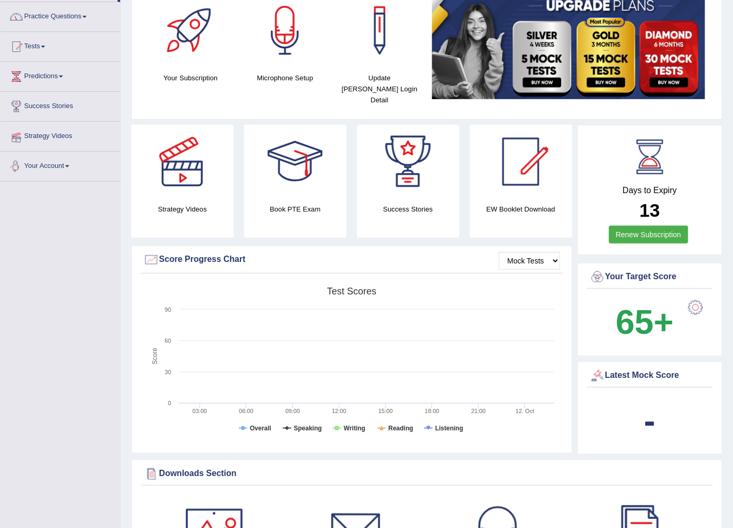
scroll to position [0, 0]
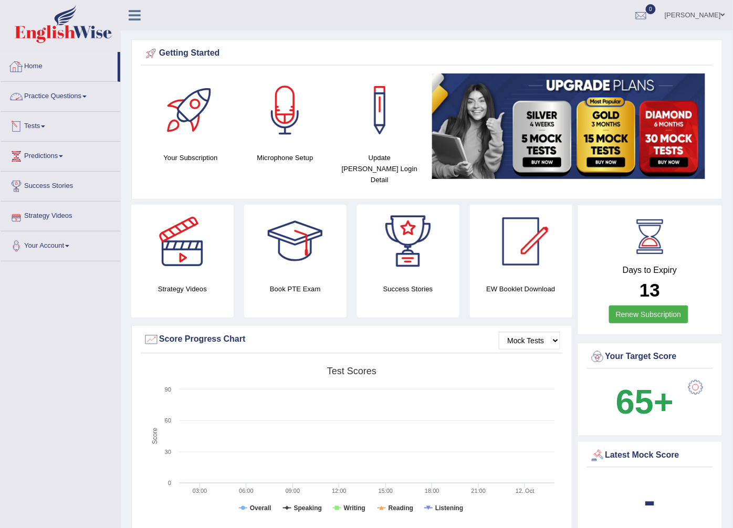
click at [73, 67] on link "Home" at bounding box center [59, 65] width 117 height 26
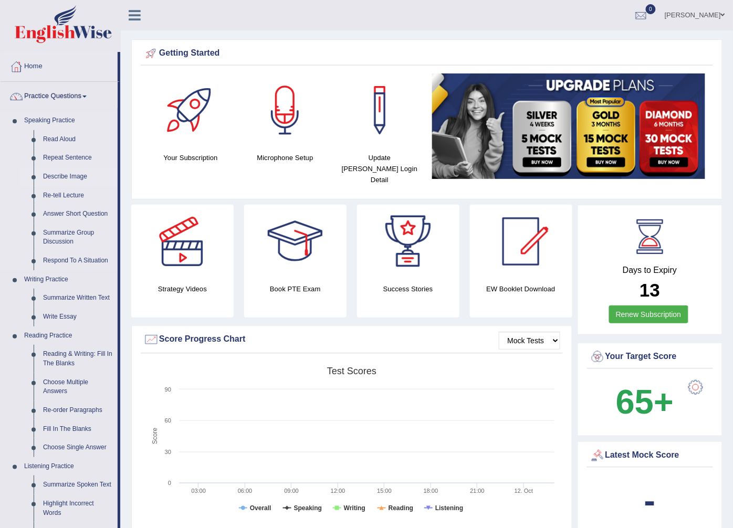
click at [70, 177] on link "Describe Image" at bounding box center [77, 176] width 79 height 19
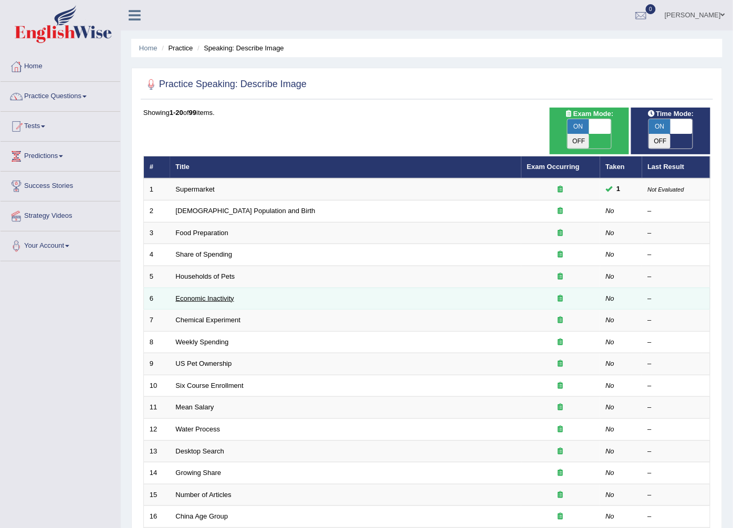
click at [203, 294] on link "Economic Inactivity" at bounding box center [205, 298] width 58 height 8
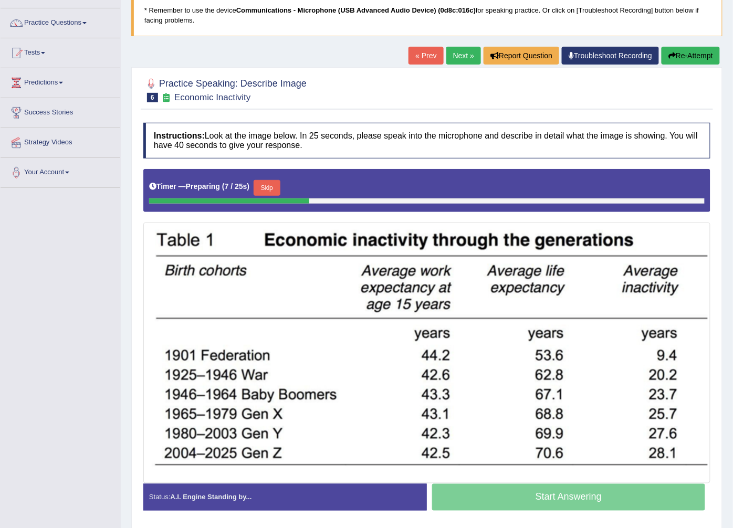
scroll to position [52, 0]
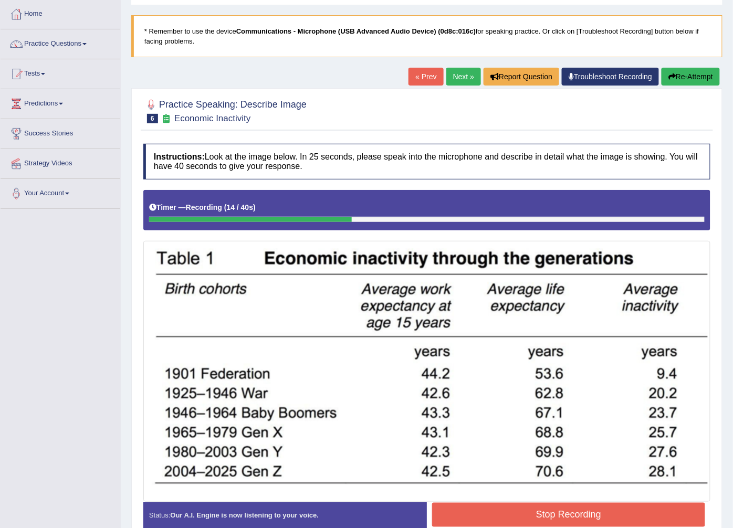
click at [695, 68] on button "Re-Attempt" at bounding box center [690, 77] width 58 height 18
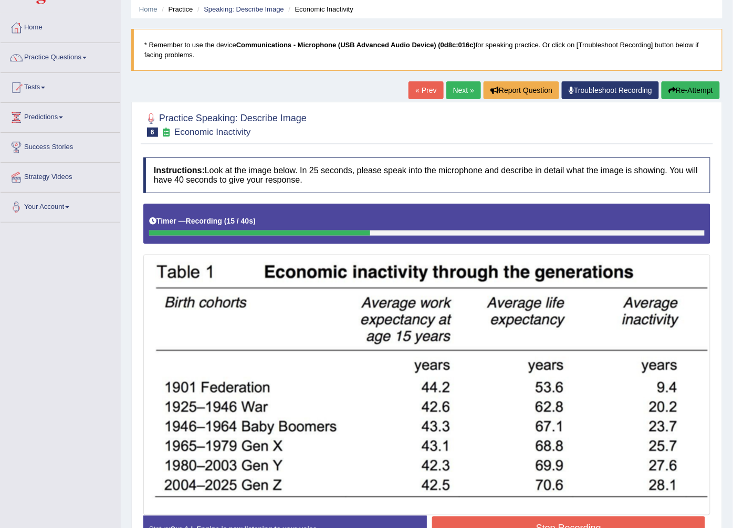
scroll to position [58, 0]
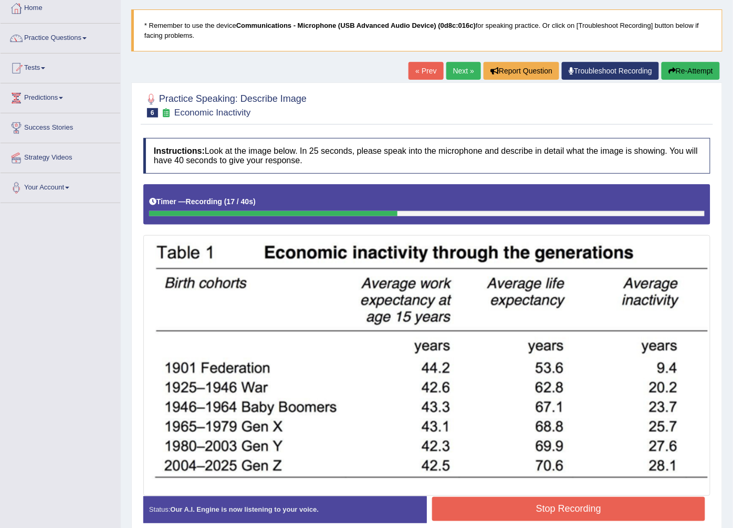
click at [704, 73] on button "Re-Attempt" at bounding box center [690, 71] width 58 height 18
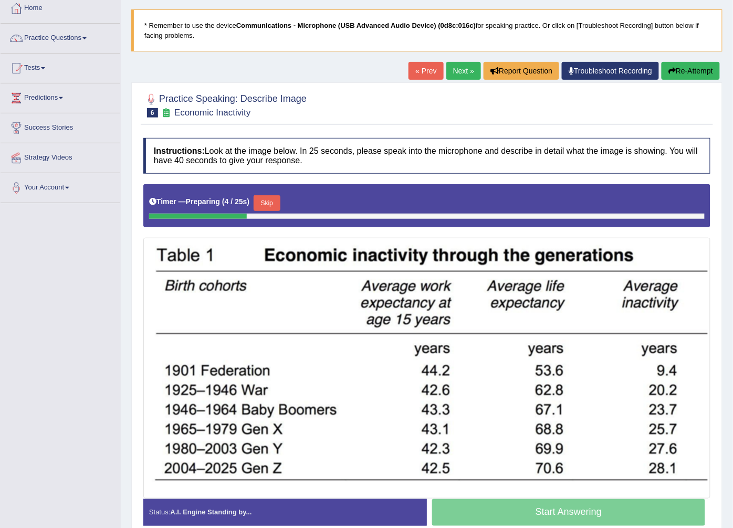
click at [268, 200] on button "Skip" at bounding box center [267, 203] width 26 height 16
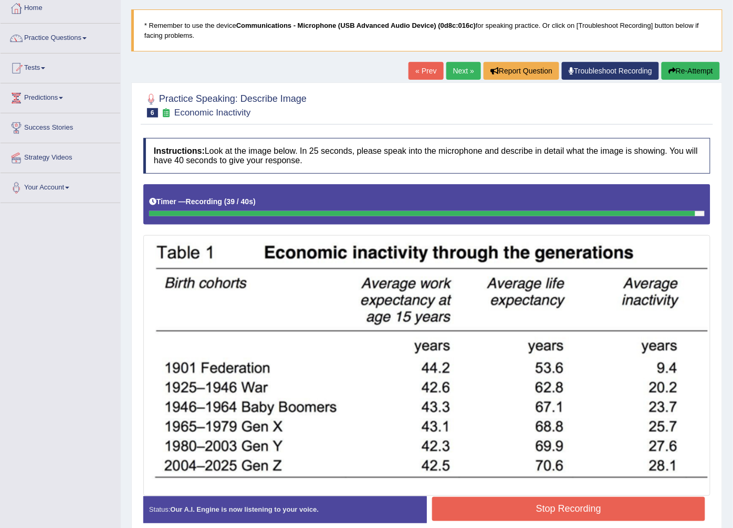
click at [537, 508] on button "Stop Recording" at bounding box center [568, 509] width 273 height 24
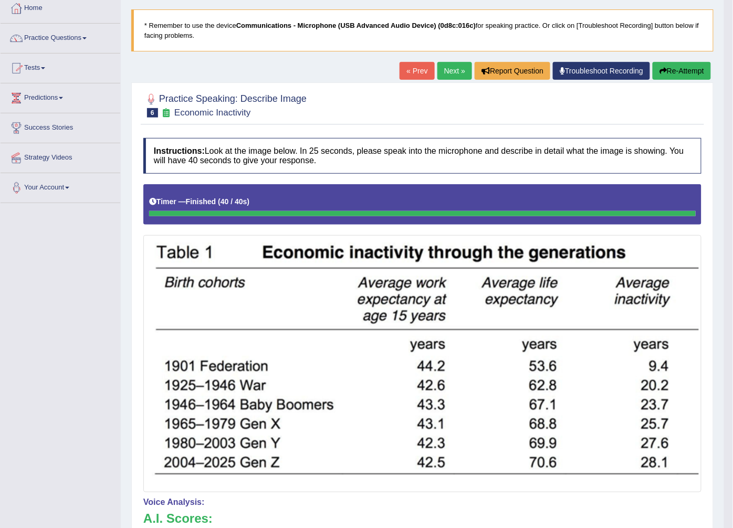
click at [58, 177] on link "Your Account" at bounding box center [61, 186] width 120 height 26
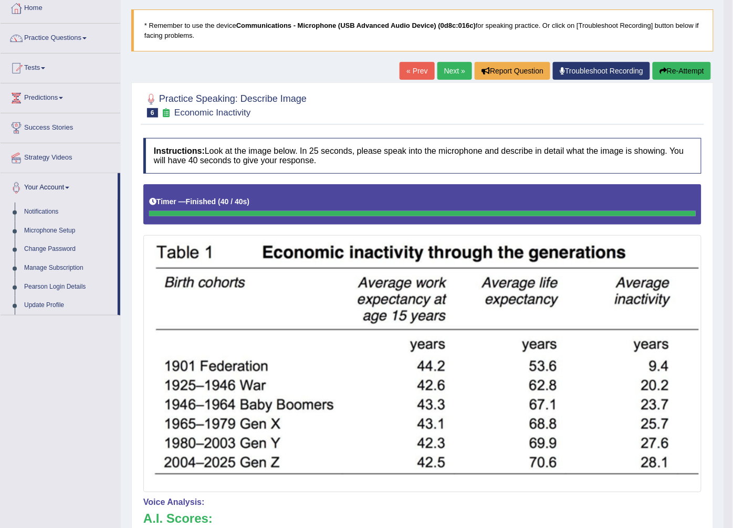
click at [517, 345] on img at bounding box center [422, 364] width 553 height 252
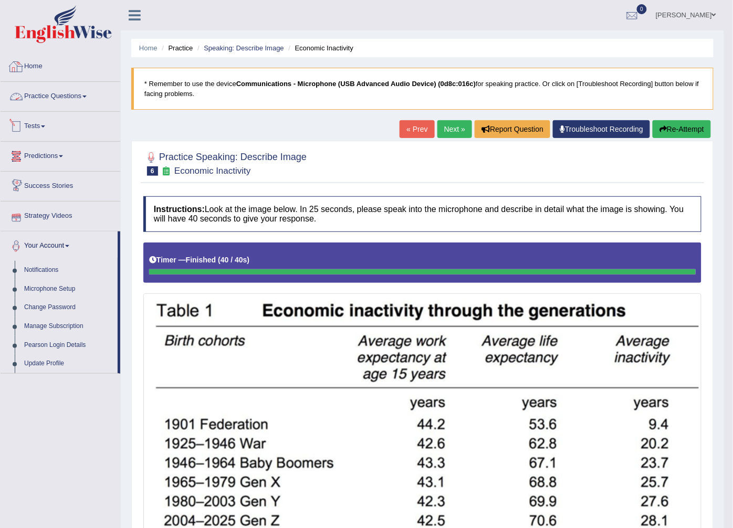
click at [35, 55] on link "Home" at bounding box center [61, 65] width 120 height 26
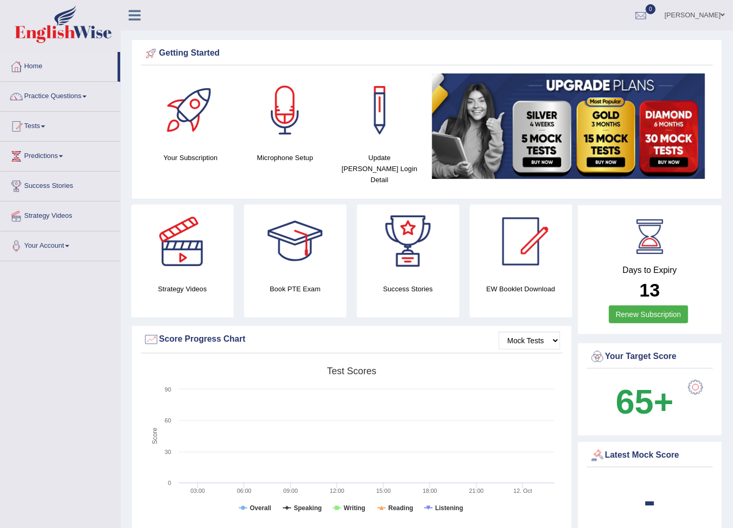
click at [703, 14] on link "Sumina Shrestha" at bounding box center [695, 13] width 76 height 27
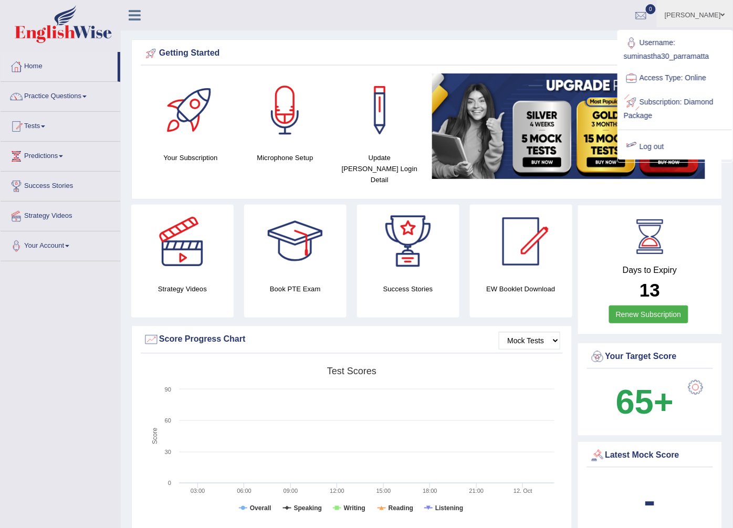
click at [660, 157] on link "Log out" at bounding box center [674, 147] width 113 height 24
